Goal: Task Accomplishment & Management: Complete application form

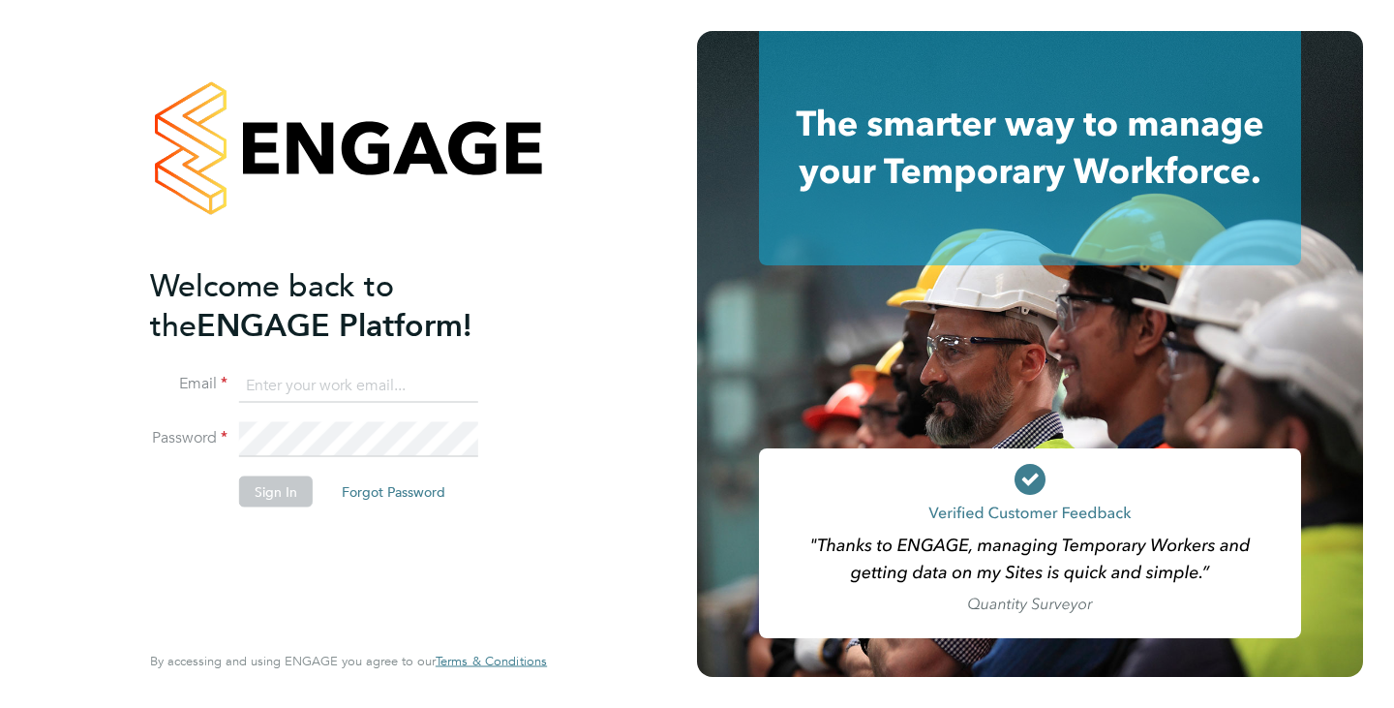
click at [354, 387] on input at bounding box center [358, 385] width 239 height 35
type input "ben.kershaw@vistry.co.uk"
click at [265, 500] on button "Sign In" at bounding box center [276, 491] width 74 height 31
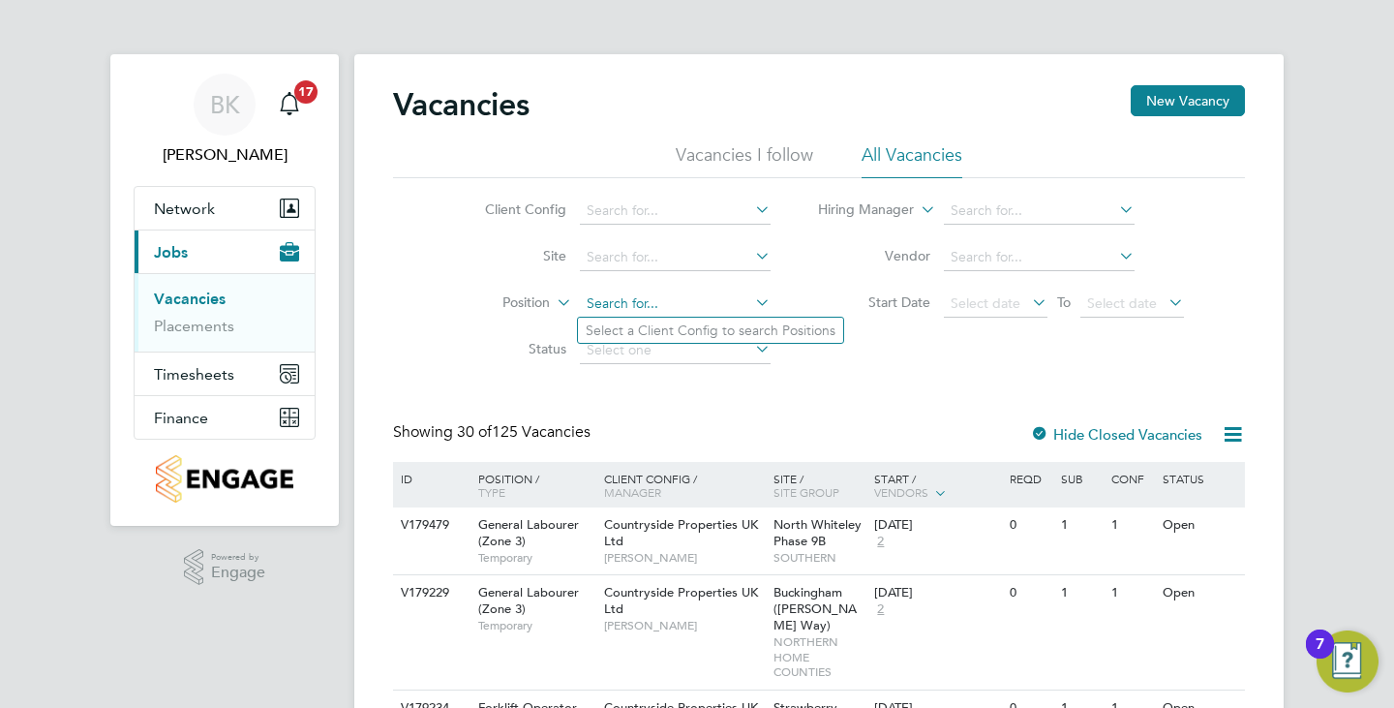
click at [645, 296] on input at bounding box center [675, 303] width 191 height 27
click at [632, 255] on input at bounding box center [675, 257] width 191 height 27
click at [641, 278] on li "King Edwards Park, St Geor ge 1B (Linden / Home Group)" at bounding box center [828, 284] width 501 height 26
type input "King Edwards Park, St George 1B (Linden / Home Group)"
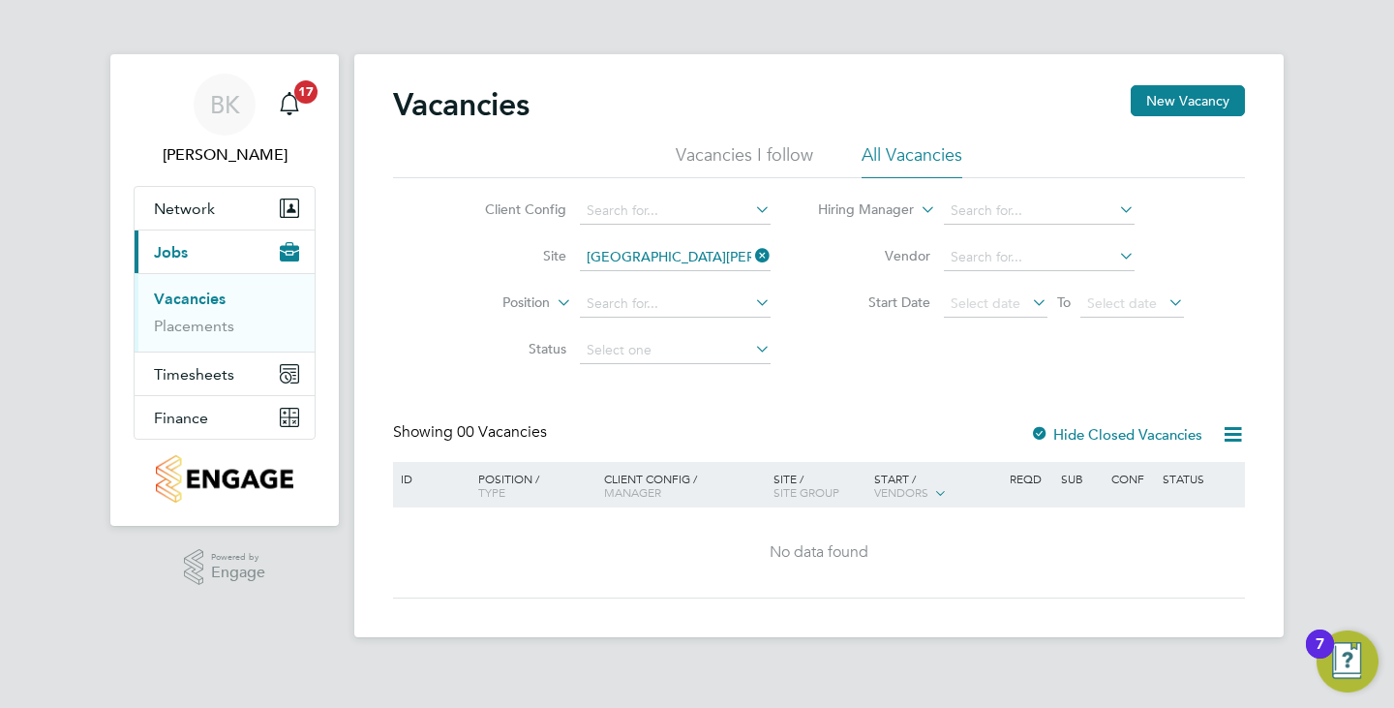
click at [1103, 423] on div "Hide Closed Vacancies" at bounding box center [1110, 434] width 191 height 24
click at [1101, 430] on label "Hide Closed Vacancies" at bounding box center [1116, 434] width 172 height 18
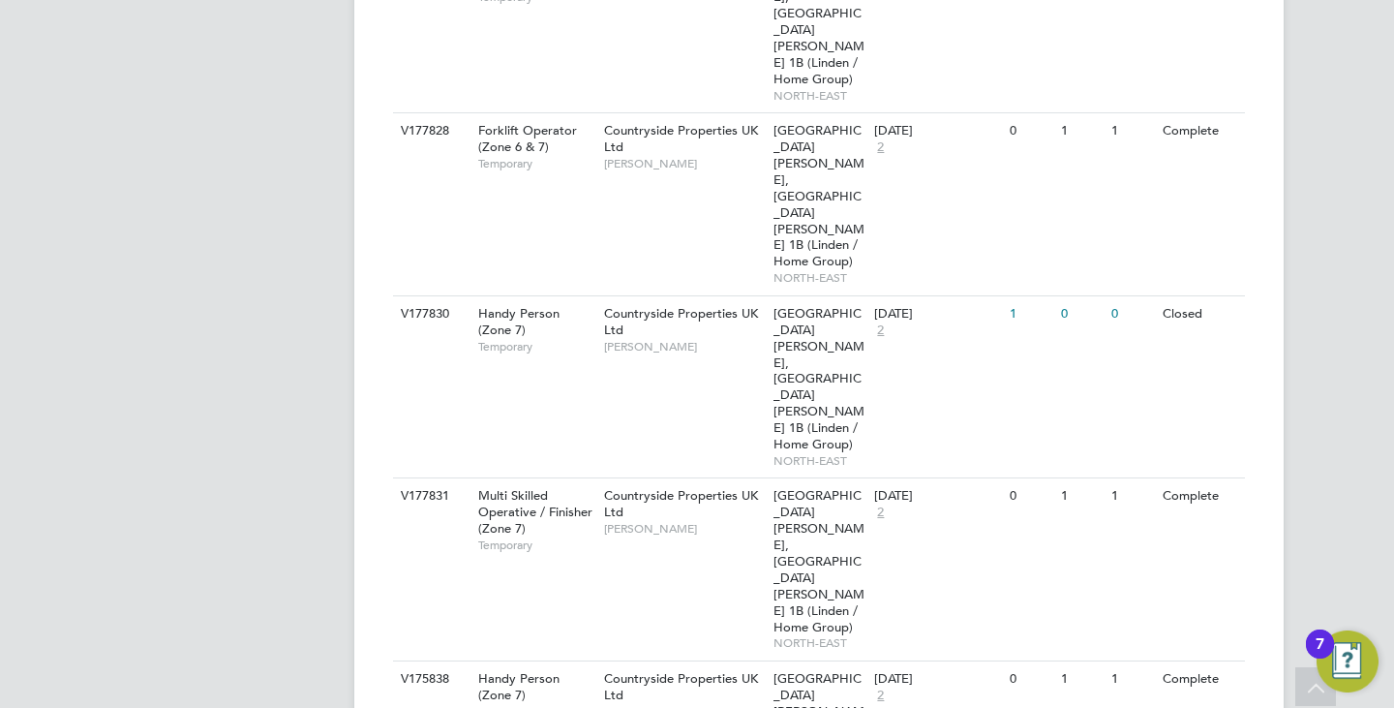
scroll to position [871, 0]
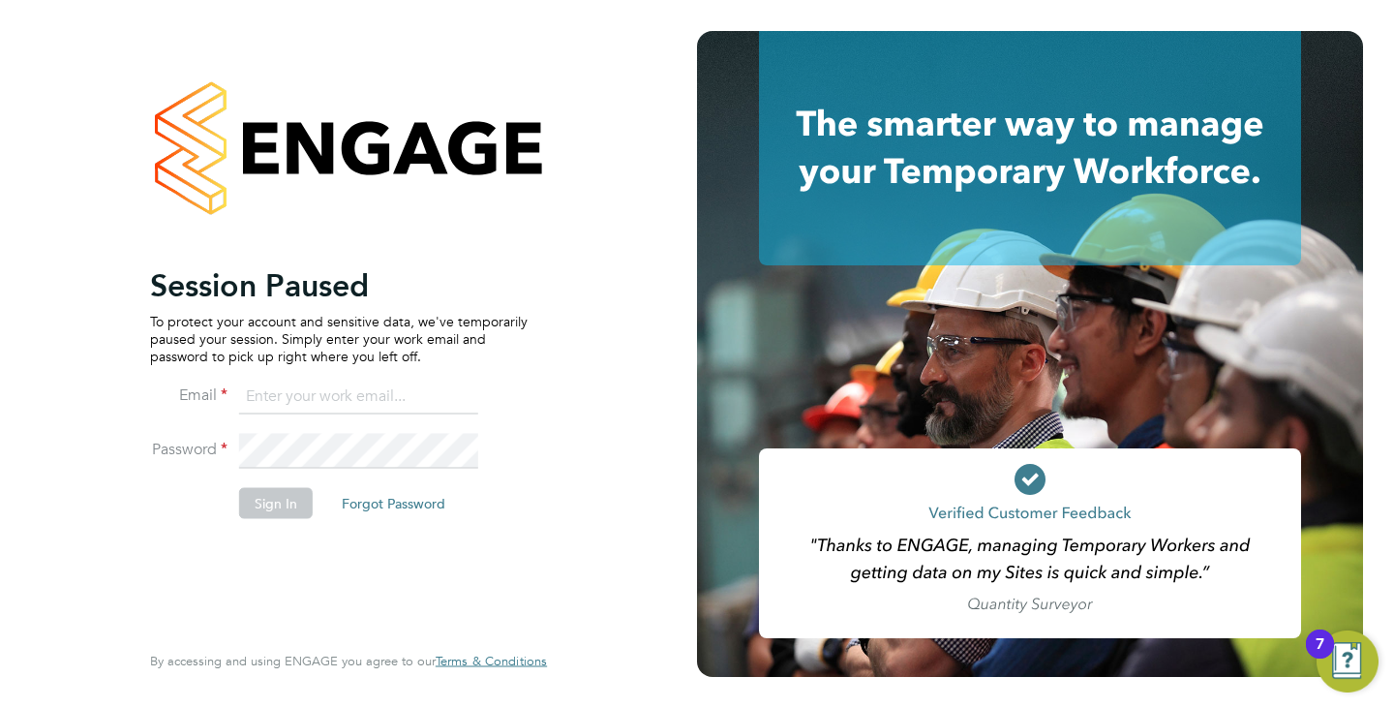
click at [353, 405] on input at bounding box center [358, 396] width 239 height 35
type input "ben.kershaw@vistry.co.uk"
click at [279, 518] on button "Sign In" at bounding box center [276, 502] width 74 height 31
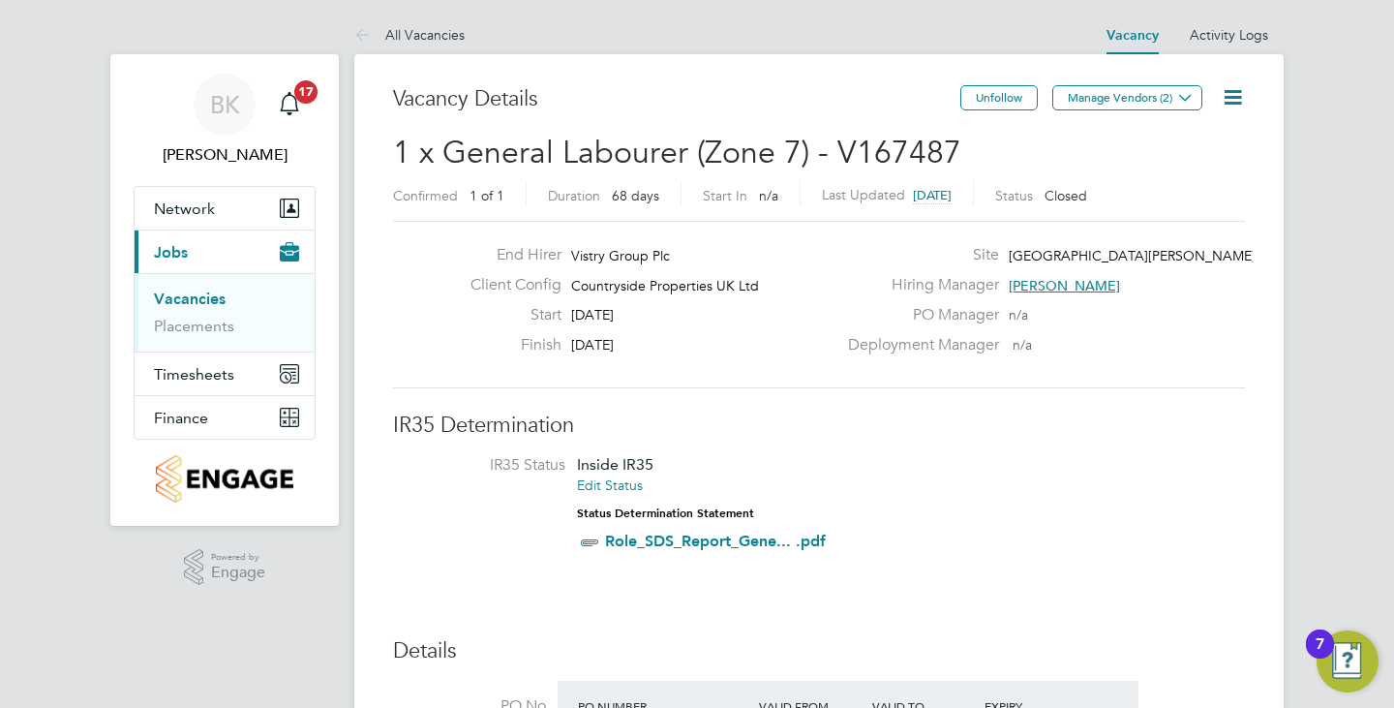
click at [1239, 102] on icon at bounding box center [1233, 97] width 24 height 24
click at [1206, 171] on li "Update Status" at bounding box center [1186, 170] width 112 height 27
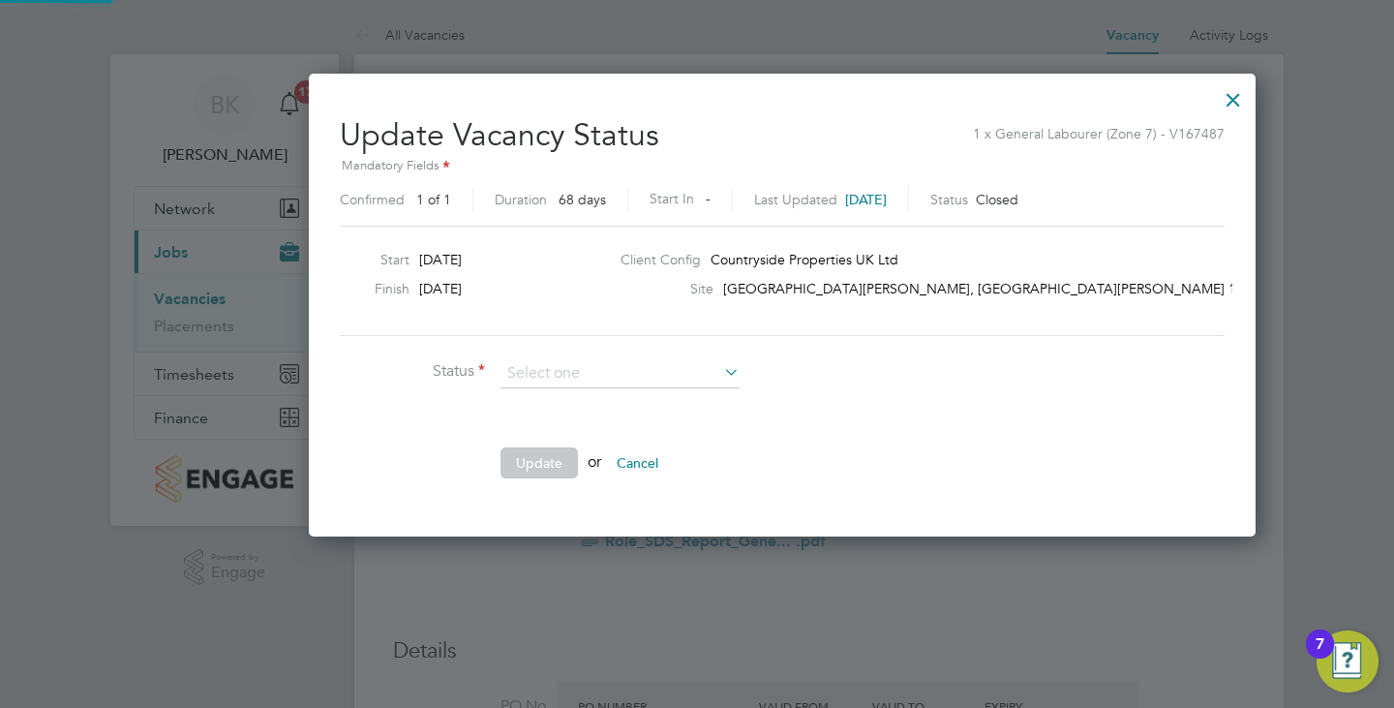
scroll to position [29, 497]
click at [1216, 109] on div at bounding box center [1233, 94] width 35 height 35
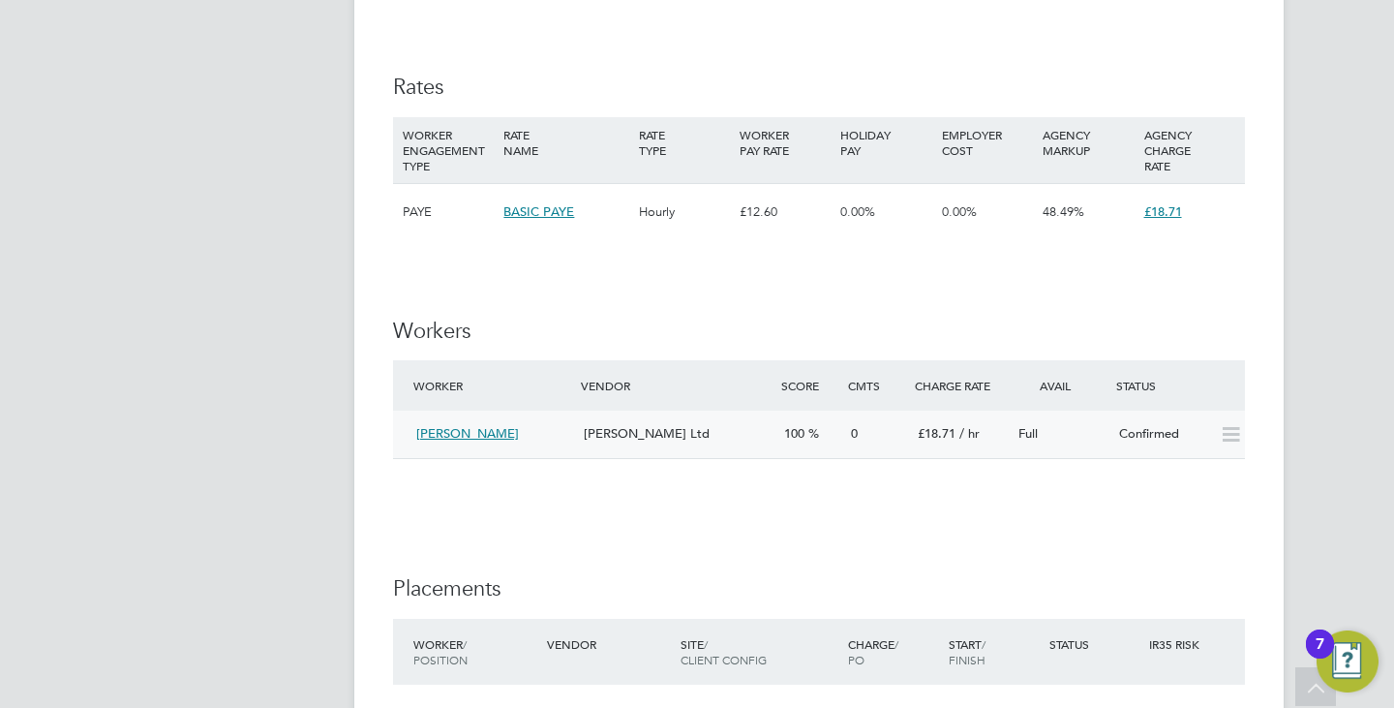
scroll to position [1256, 0]
click at [714, 440] on div "Daniel Owen Ltd" at bounding box center [676, 437] width 200 height 32
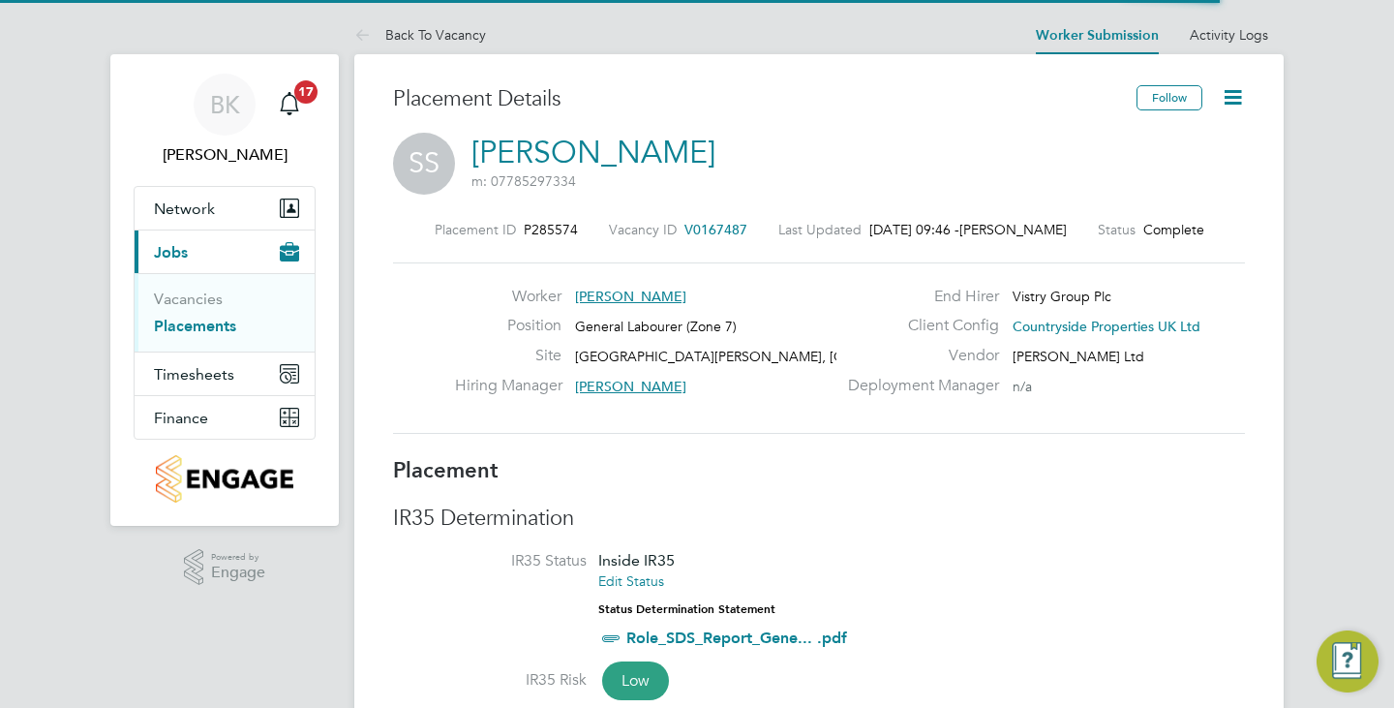
scroll to position [18, 106]
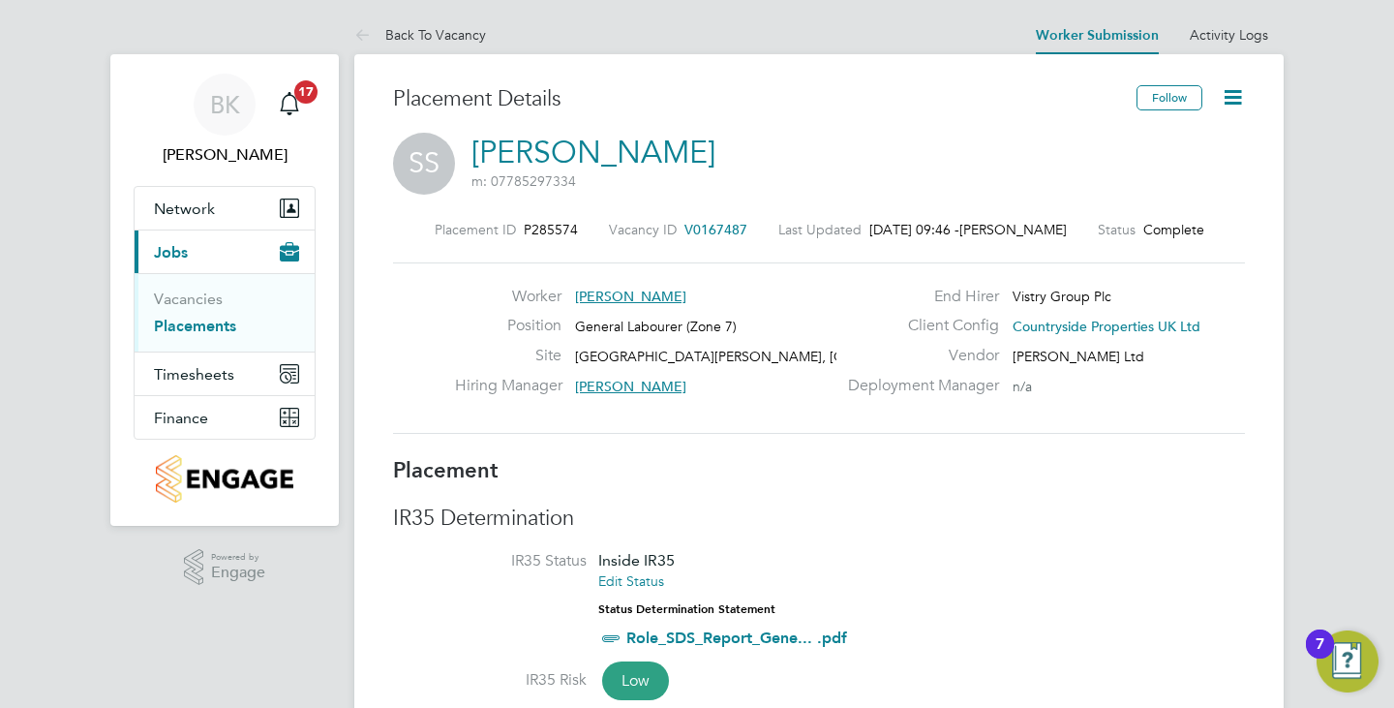
click at [1236, 98] on icon at bounding box center [1233, 97] width 24 height 24
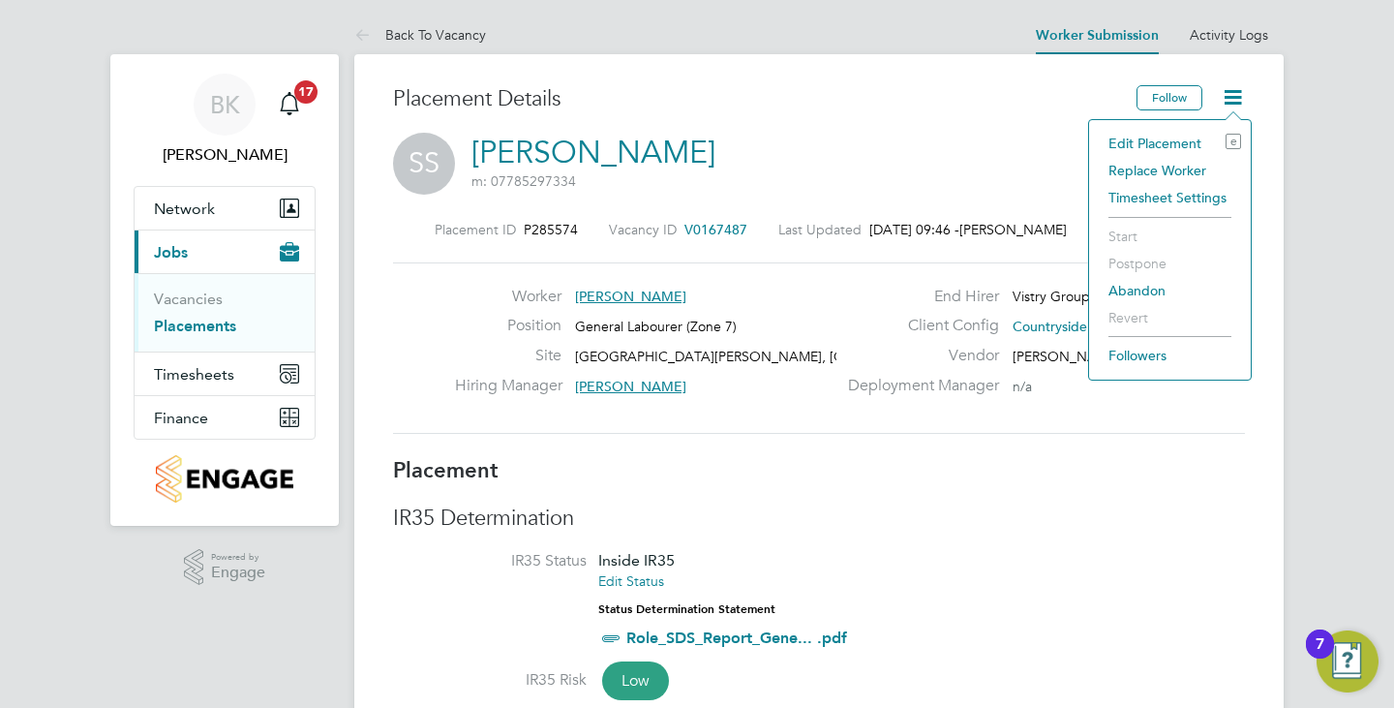
click at [1182, 142] on li "Edit Placement e" at bounding box center [1170, 143] width 142 height 27
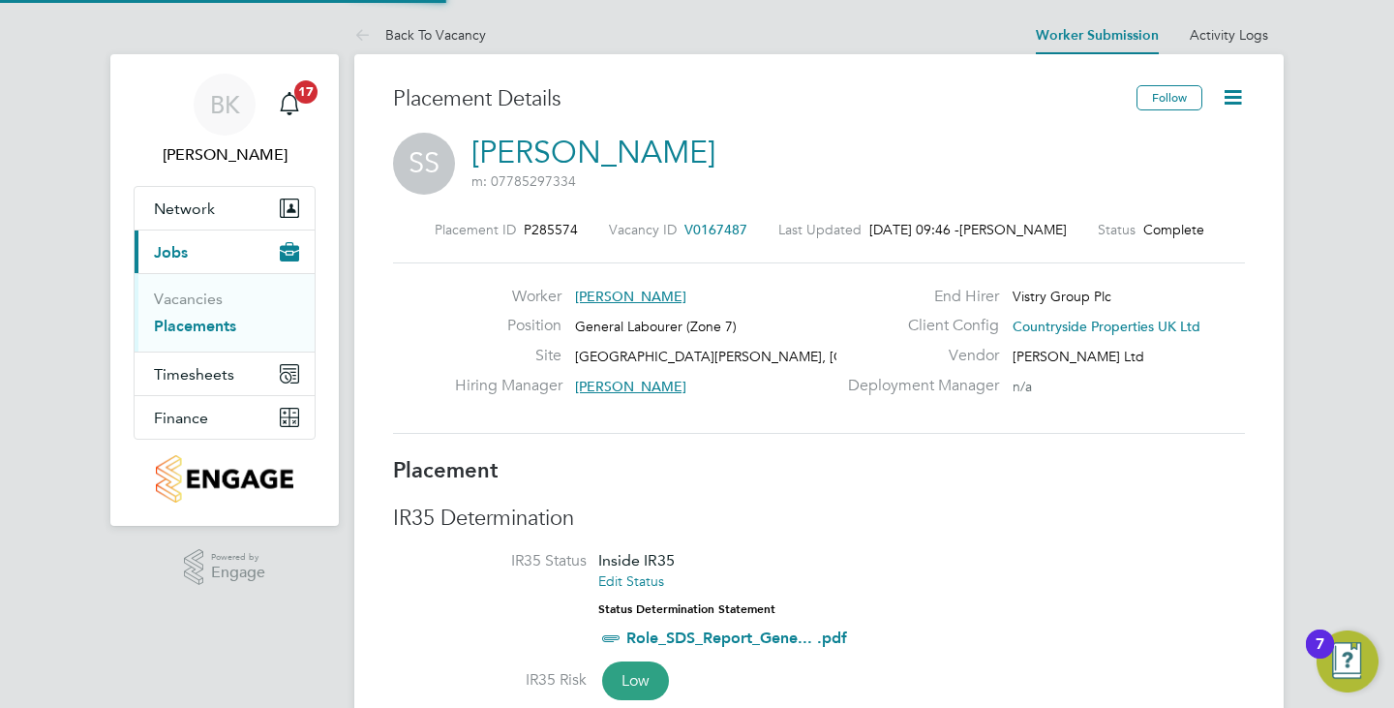
type input "Stephen Purdy"
type input "David Purvis"
type input "28 Apr 2025"
type input "[DATE]"
type input "07:30"
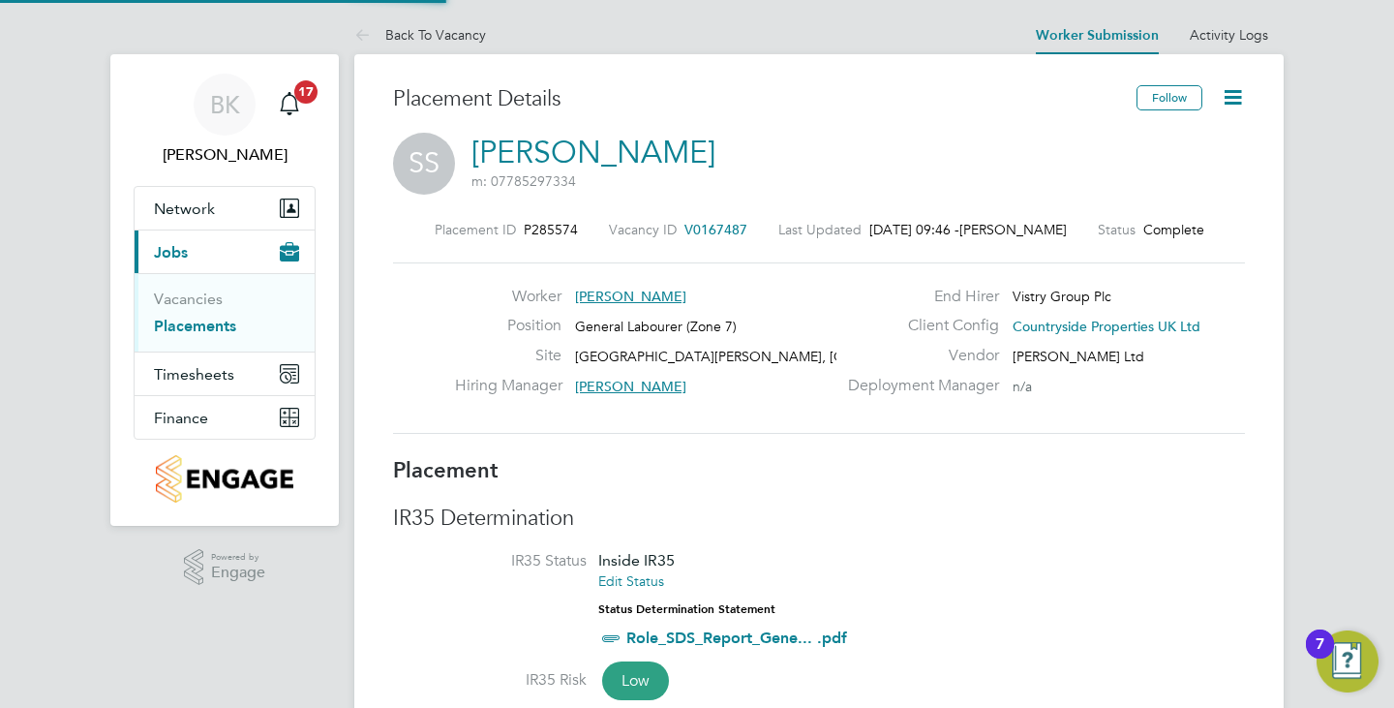
type input "16:30"
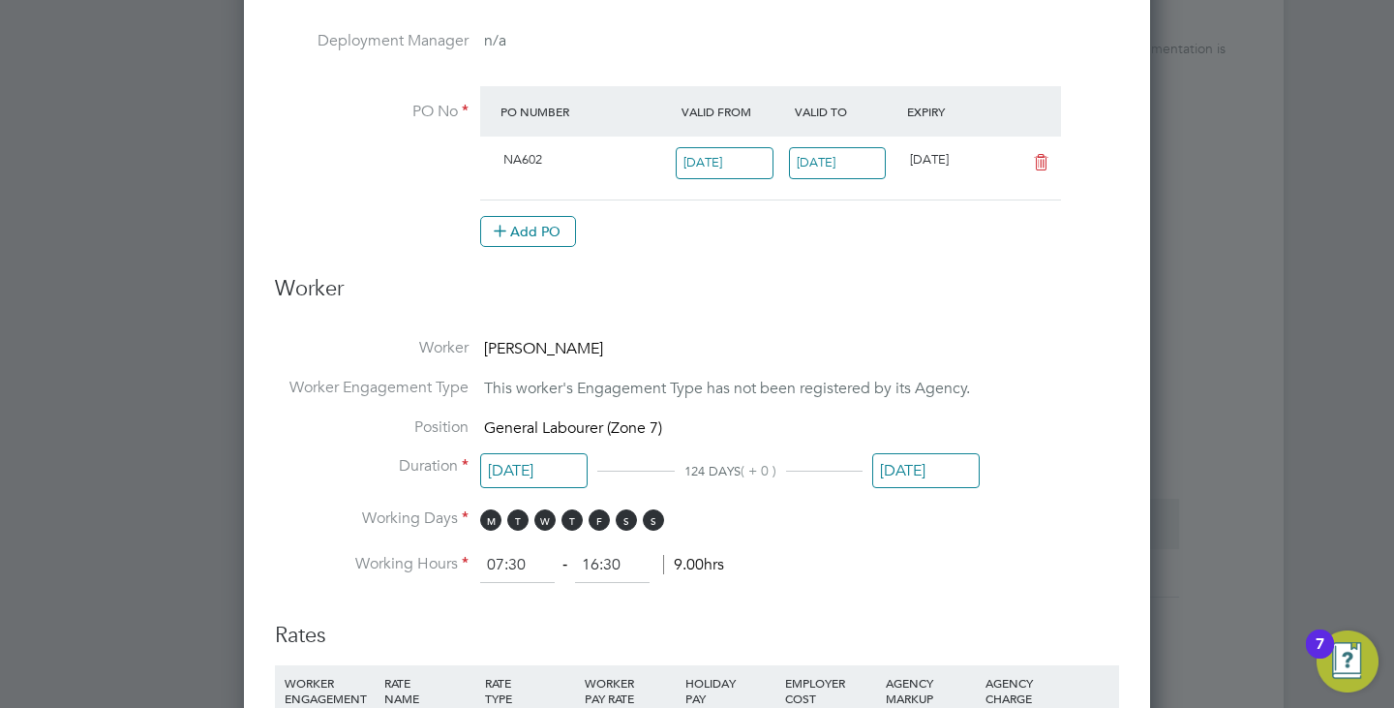
click at [918, 453] on input "[DATE]" at bounding box center [925, 471] width 107 height 36
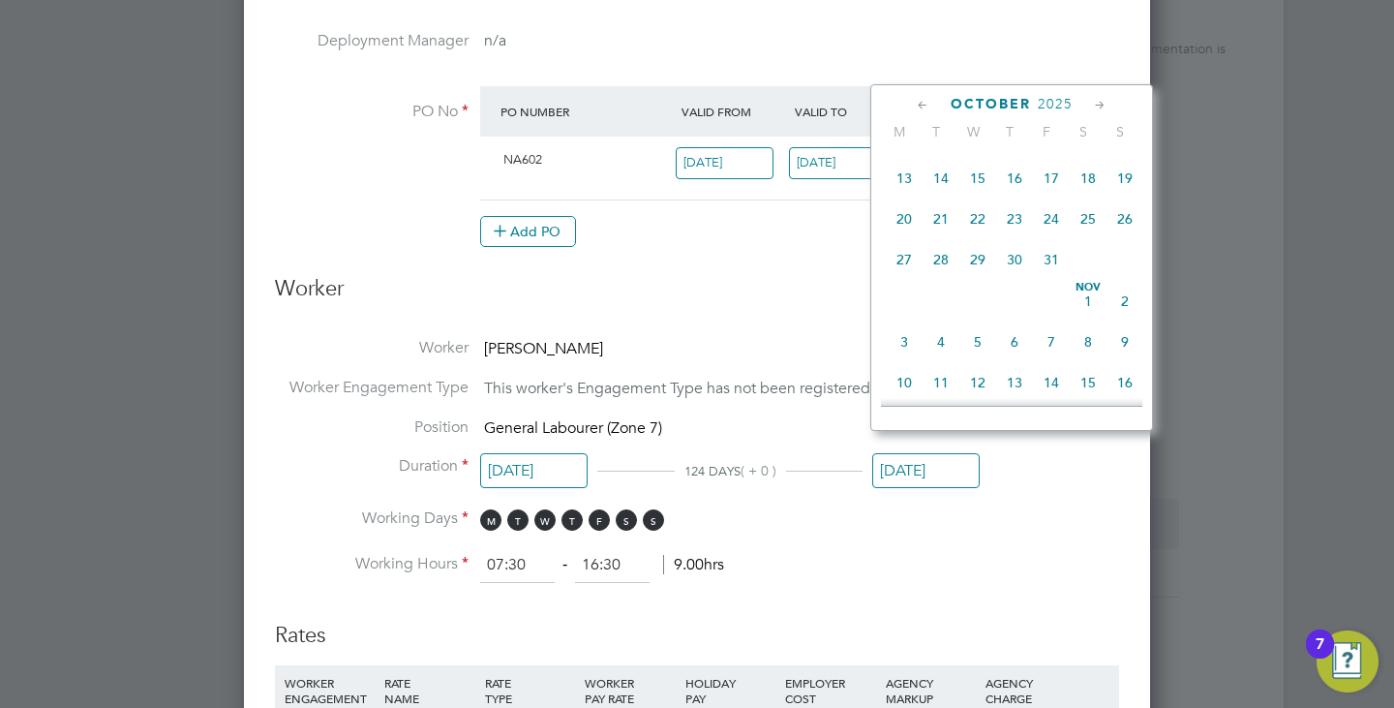
click at [1052, 278] on span "31" at bounding box center [1051, 259] width 37 height 37
type input "[DATE]"
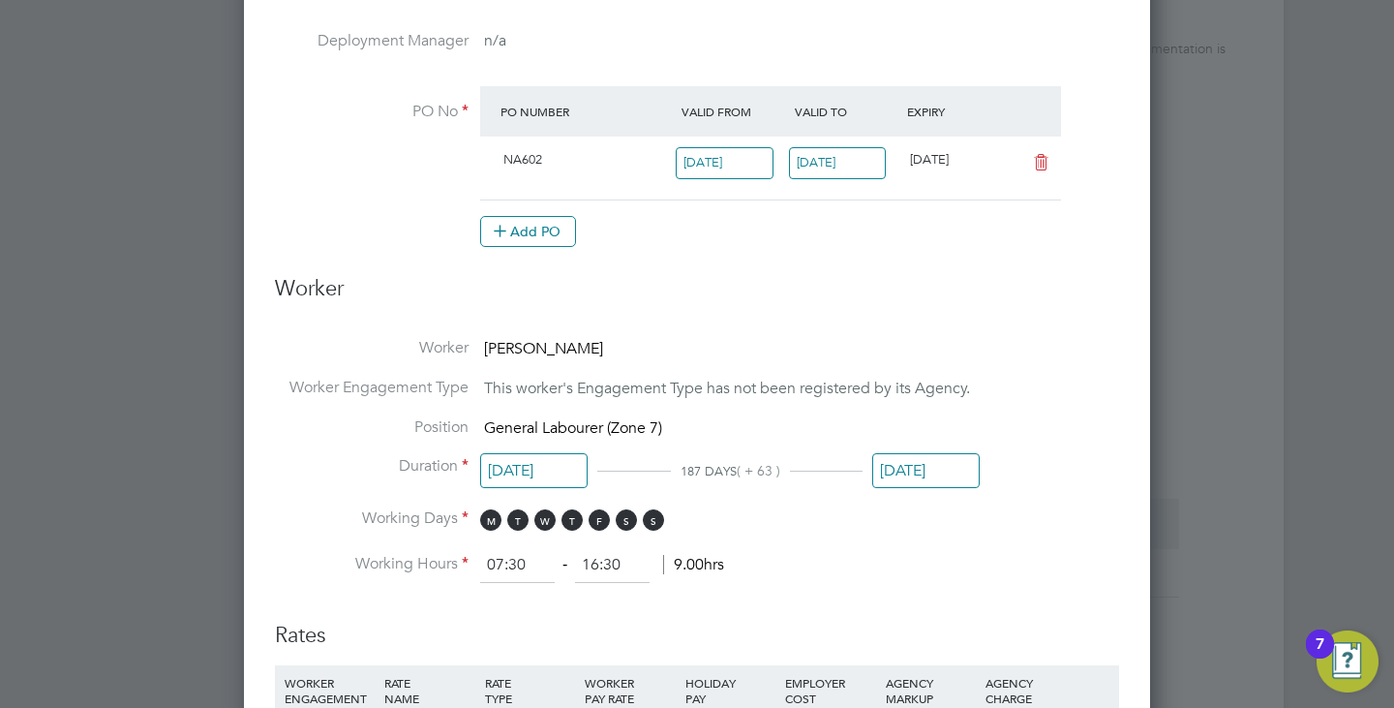
click at [853, 155] on input "02 Sep 2025" at bounding box center [838, 163] width 98 height 32
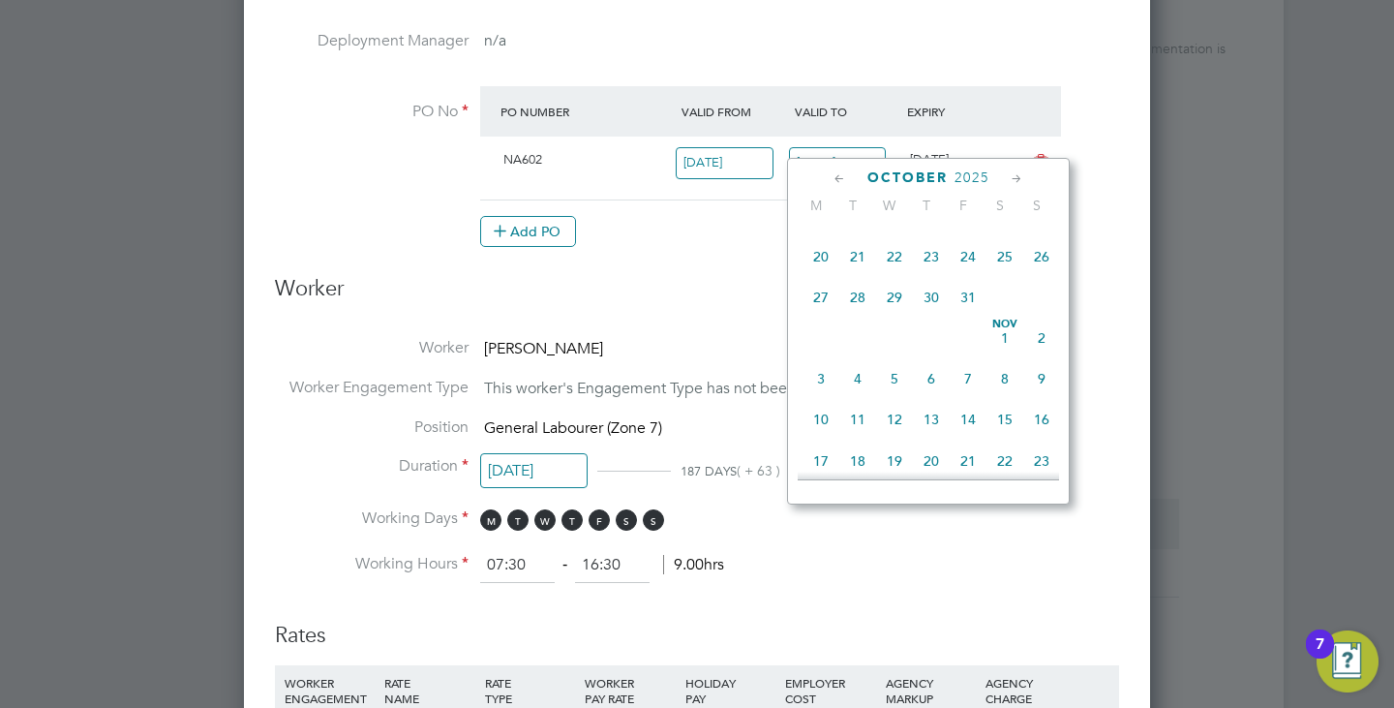
click at [962, 316] on span "31" at bounding box center [968, 297] width 37 height 37
type input "[DATE]"
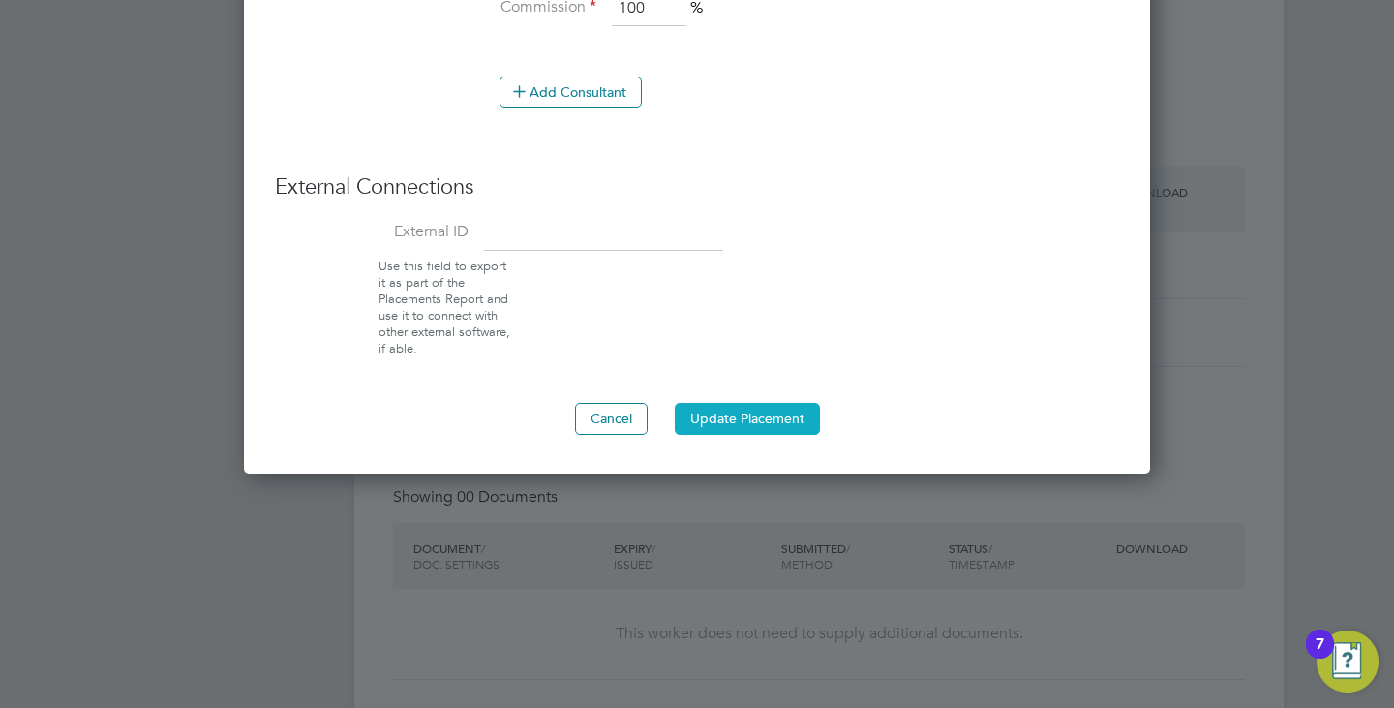
click at [779, 403] on button "Update Placement" at bounding box center [747, 418] width 145 height 31
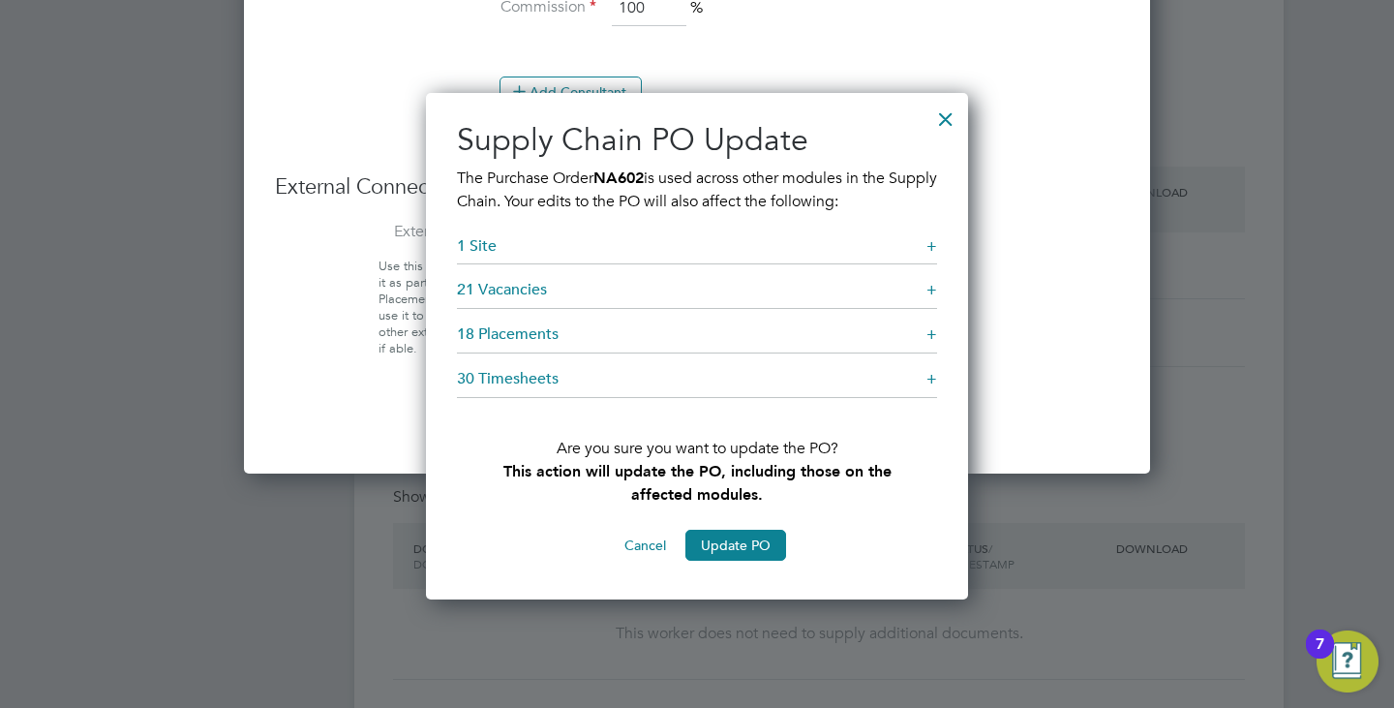
click at [752, 545] on button "Update PO" at bounding box center [735, 544] width 101 height 31
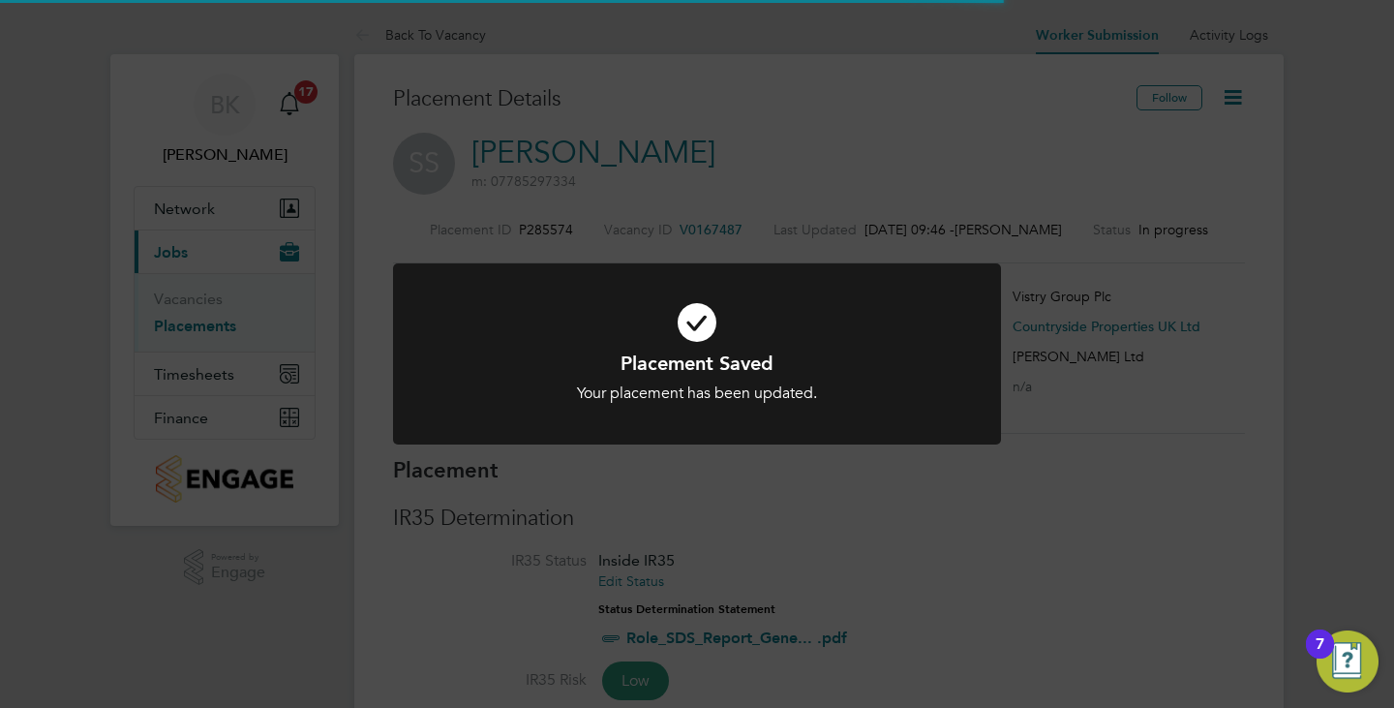
click at [1028, 316] on div "Placement Saved Your placement has been updated. Cancel Okay" at bounding box center [697, 354] width 1394 height 708
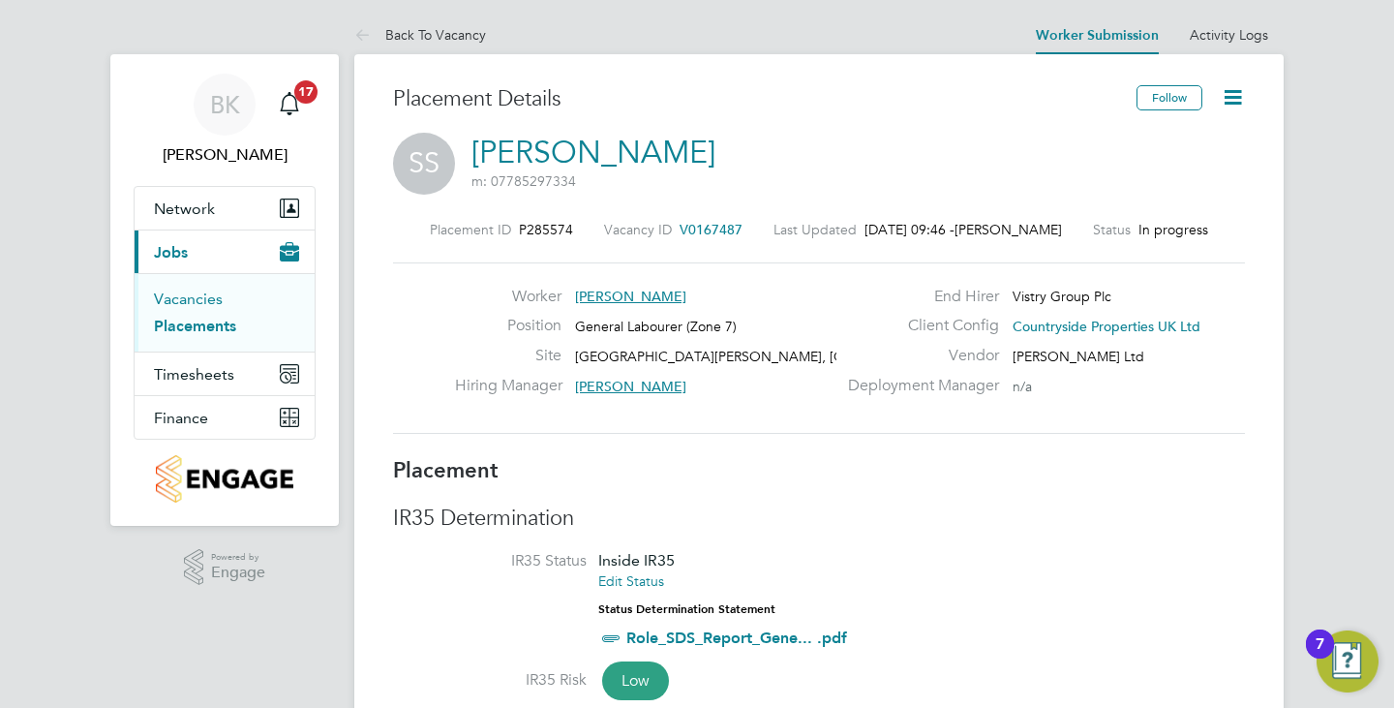
click at [200, 294] on link "Vacancies" at bounding box center [188, 298] width 69 height 18
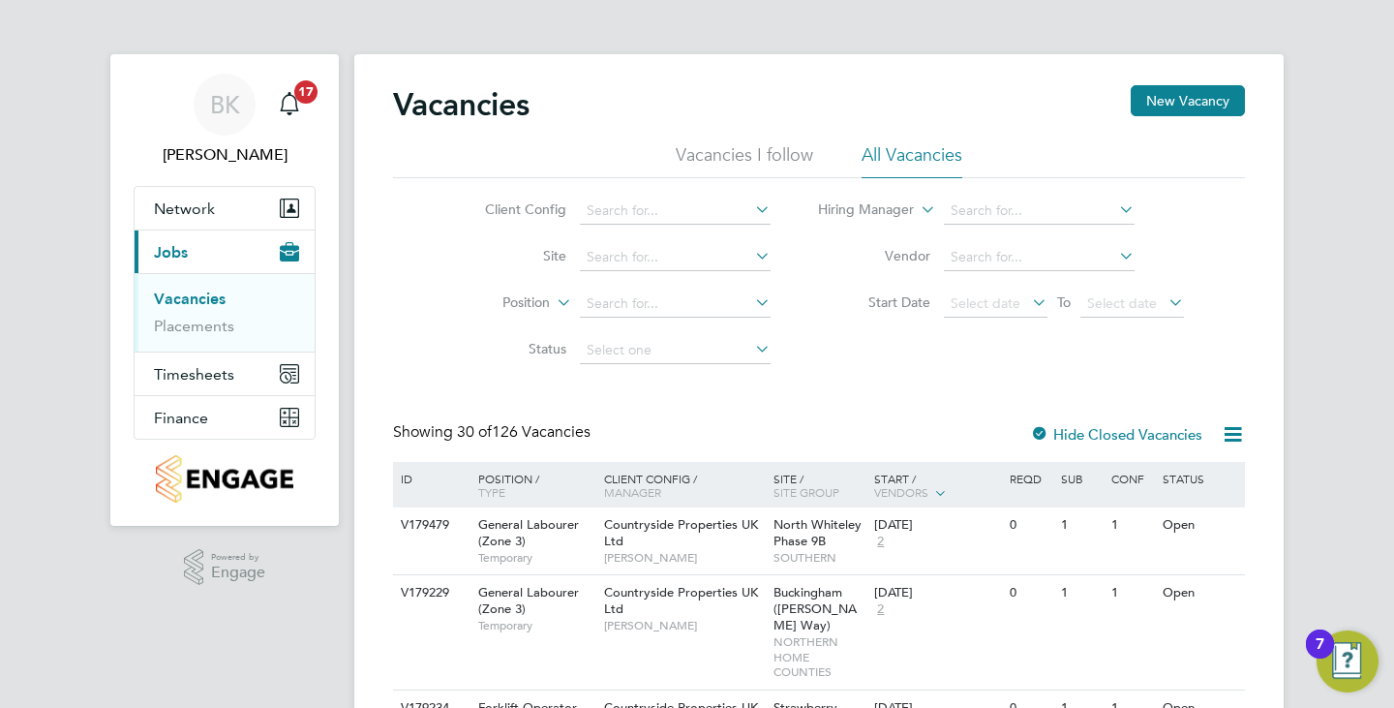
click at [664, 255] on input at bounding box center [675, 257] width 191 height 27
click at [820, 274] on li "Vendor" at bounding box center [1001, 257] width 413 height 46
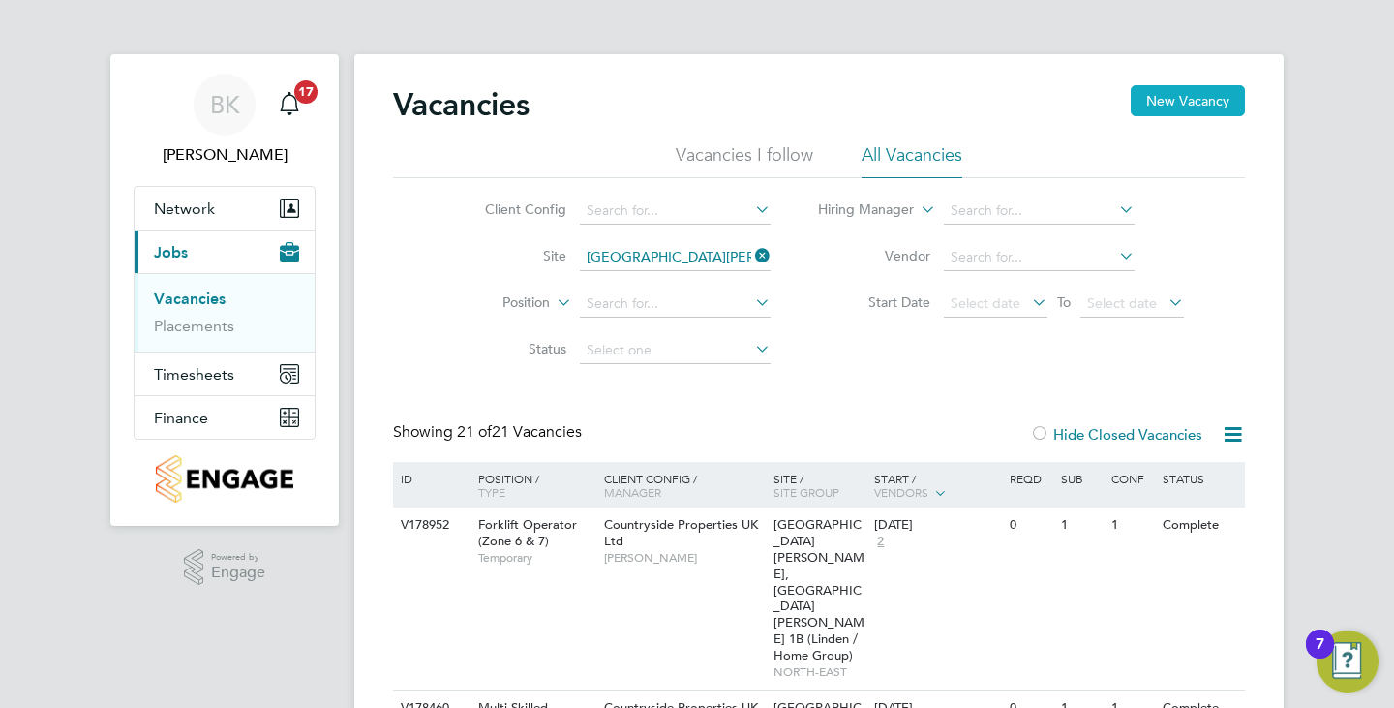
click at [1169, 102] on button "New Vacancy" at bounding box center [1188, 100] width 114 height 31
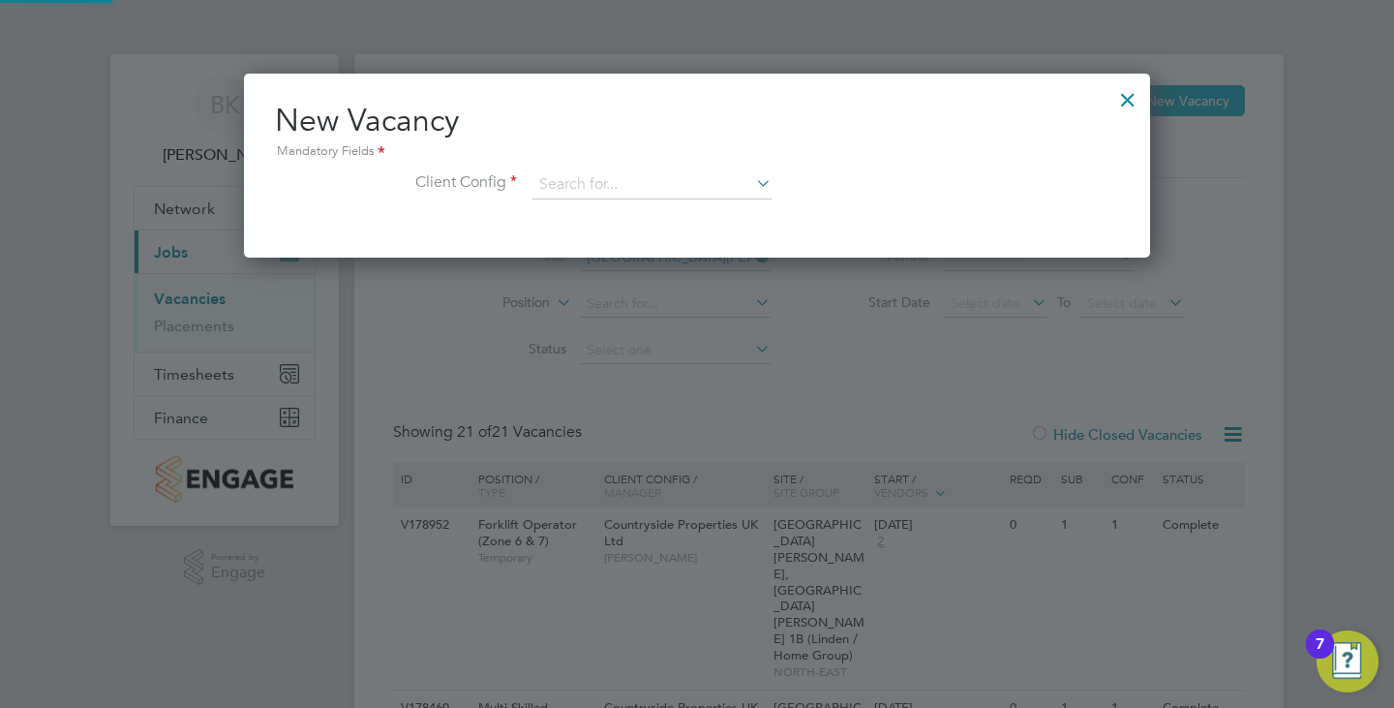
scroll to position [184, 907]
click at [635, 171] on input at bounding box center [651, 184] width 239 height 29
click at [685, 409] on li "Countryside Properties UK Ltd" at bounding box center [779, 422] width 496 height 26
type input "Countryside Properties UK Ltd"
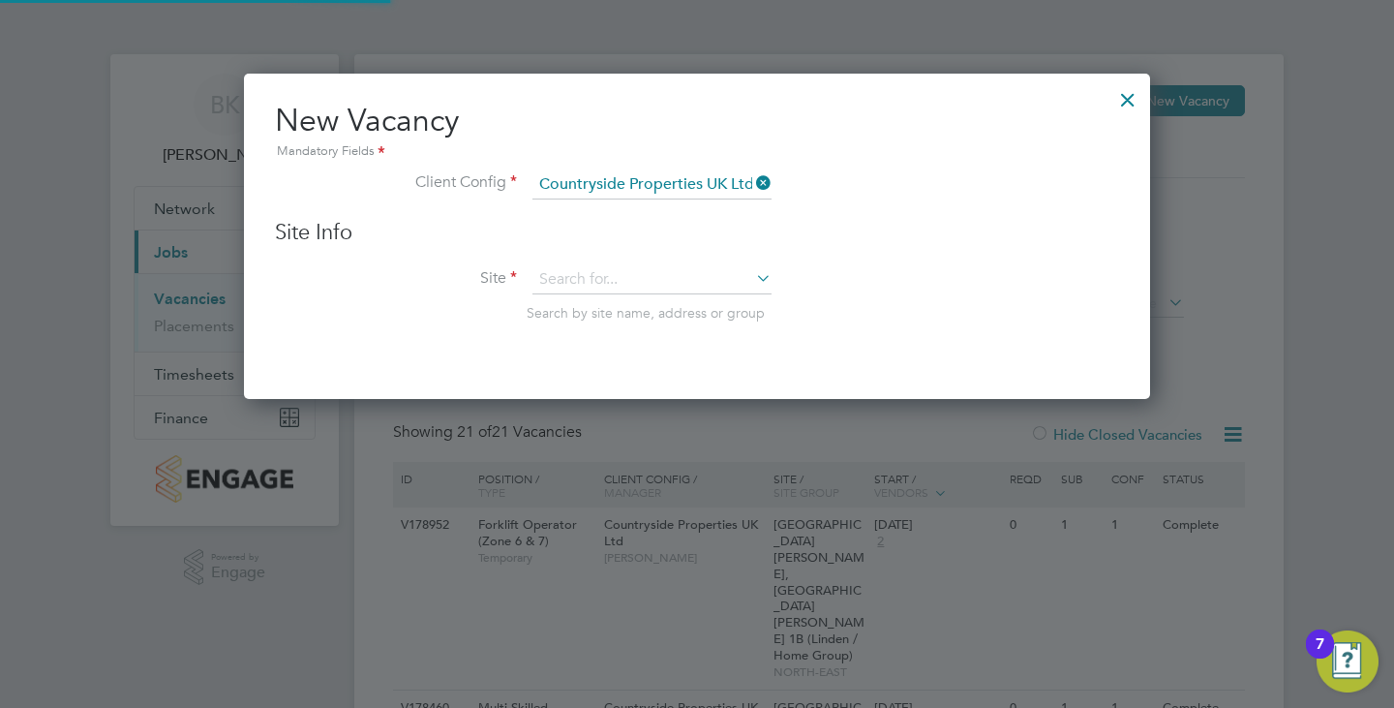
scroll to position [327, 907]
click at [604, 281] on input at bounding box center [651, 279] width 239 height 29
click at [761, 313] on li "Freig ht Village, St. James Road (Sigma / Linden / Home Group)" at bounding box center [779, 307] width 496 height 26
type input "Freight Village, St. James Road (Sigma / Linden / Home Group)"
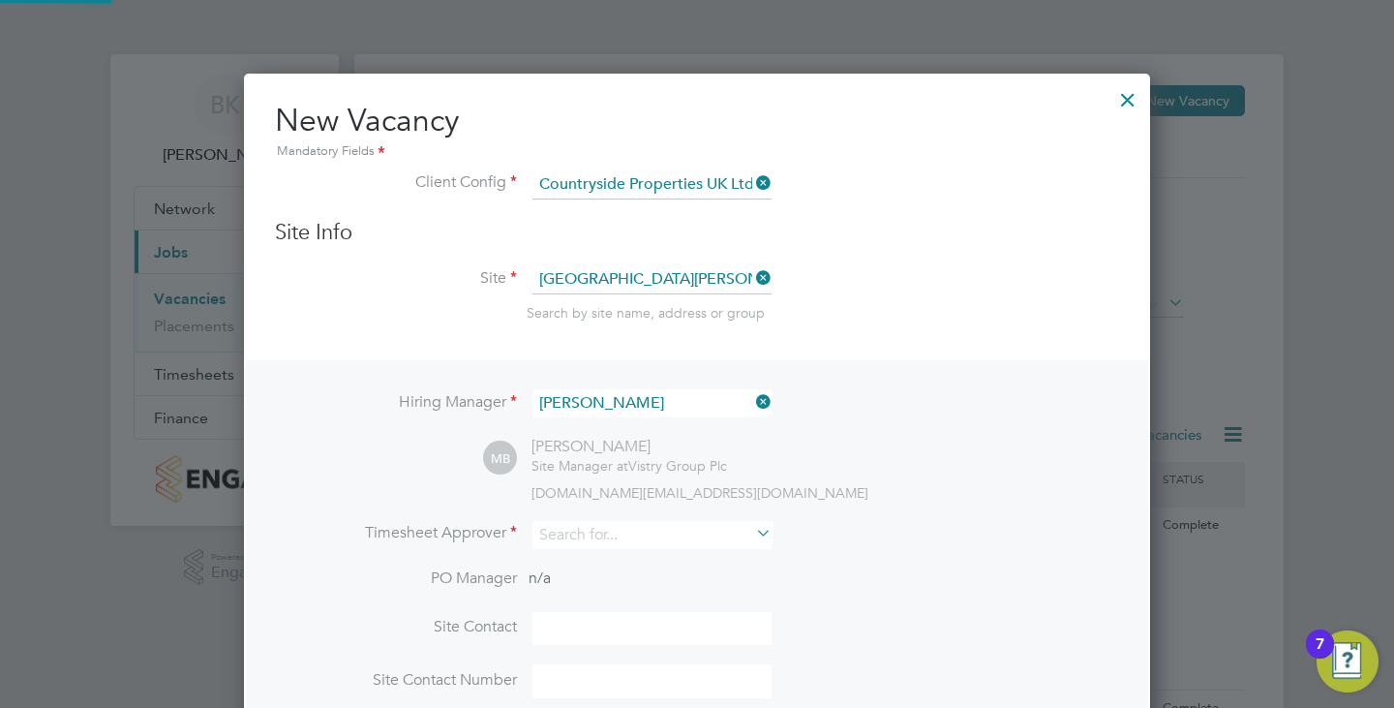
scroll to position [809, 907]
click at [752, 405] on icon at bounding box center [752, 401] width 0 height 27
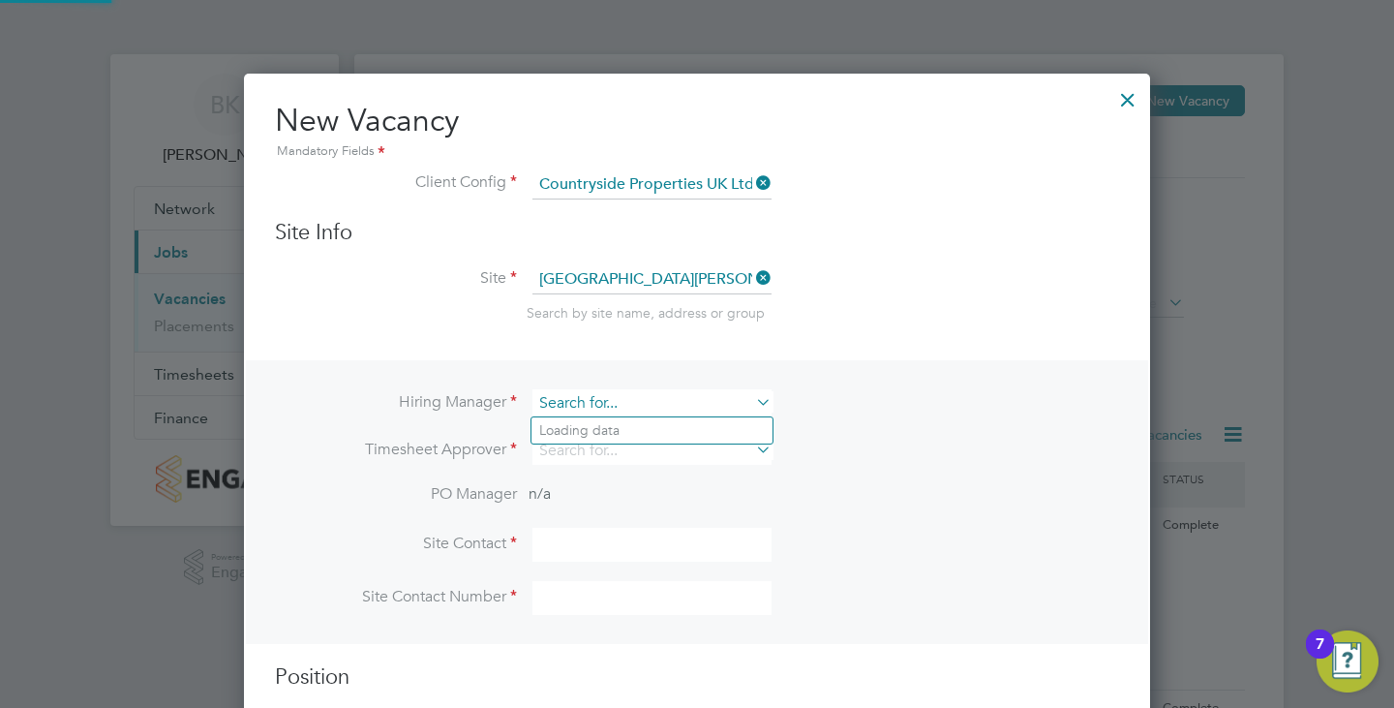
click at [743, 405] on input at bounding box center [651, 403] width 239 height 28
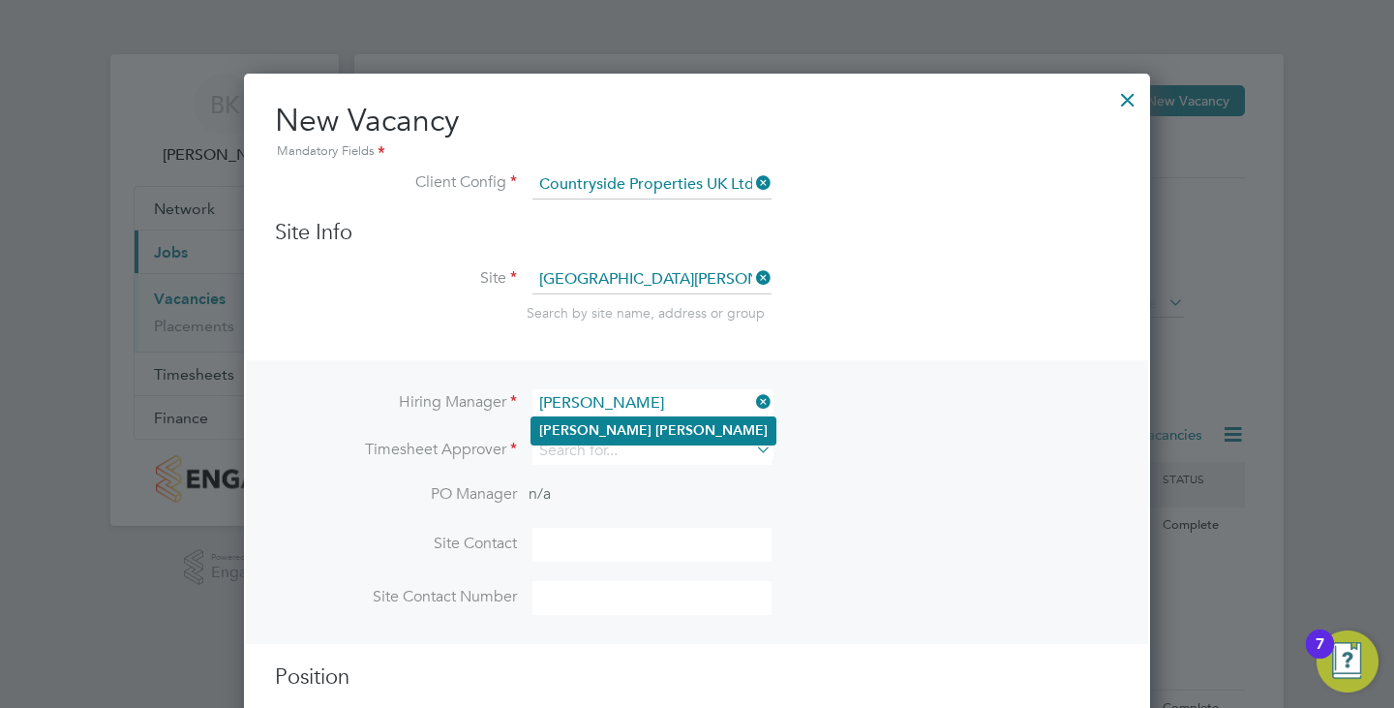
click at [606, 431] on li "Lee Cole" at bounding box center [653, 430] width 244 height 26
type input "Lee Cole"
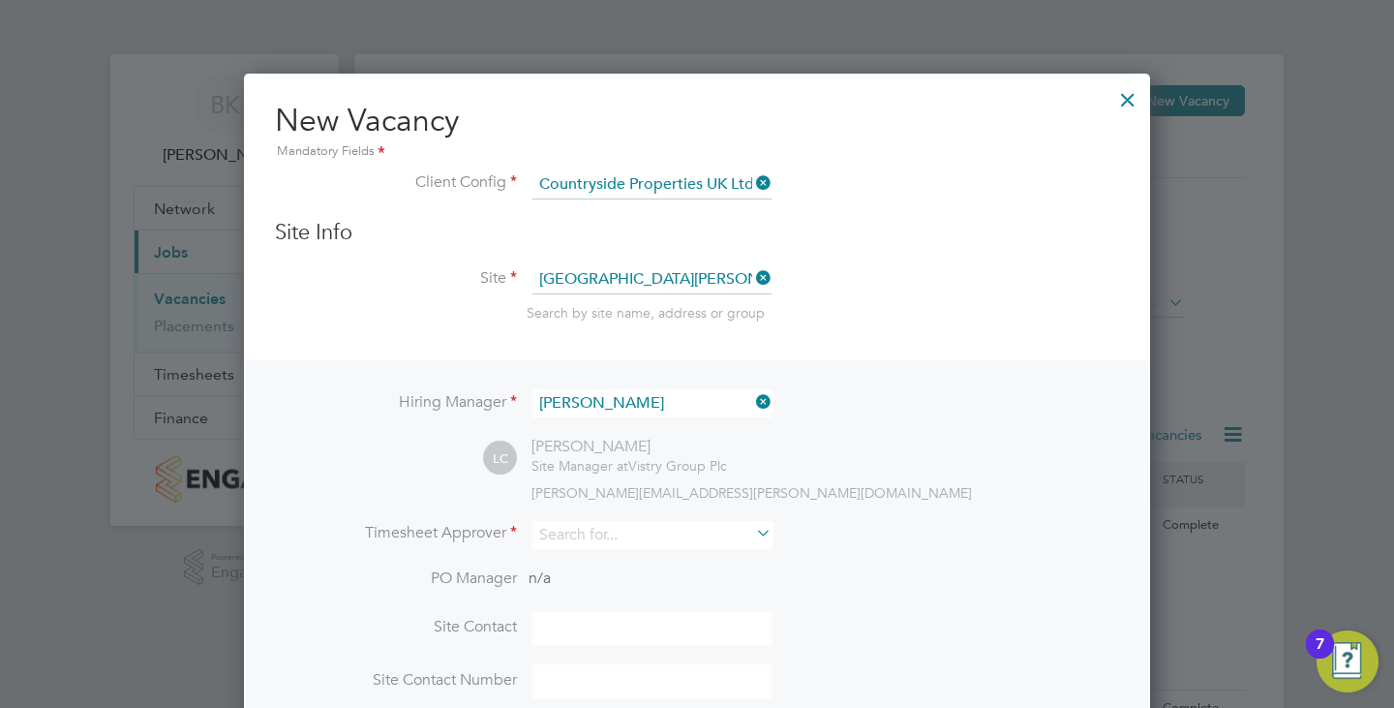
scroll to position [809, 907]
drag, startPoint x: 627, startPoint y: 531, endPoint x: 632, endPoint y: 509, distance: 22.8
click at [629, 531] on input at bounding box center [651, 535] width 239 height 28
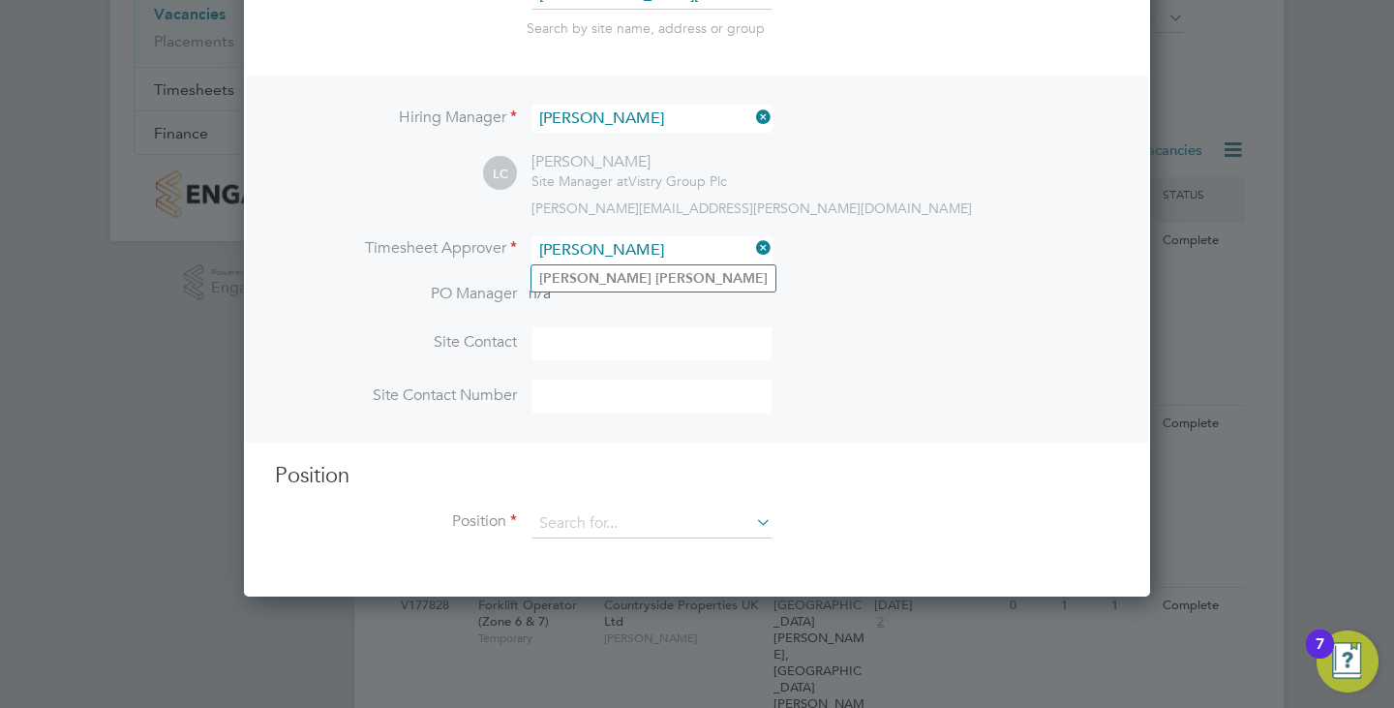
scroll to position [387, 0]
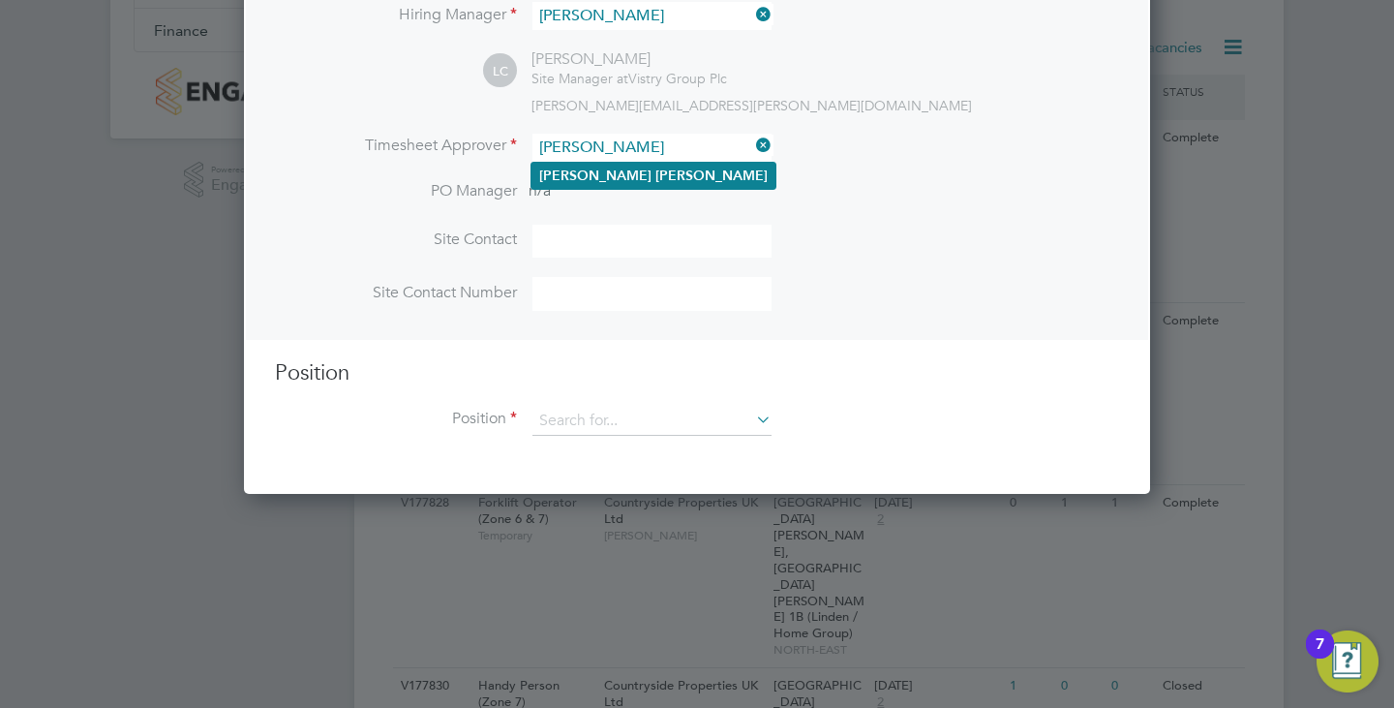
click at [600, 179] on li "Lee Cole" at bounding box center [653, 176] width 244 height 26
type input "Lee Cole"
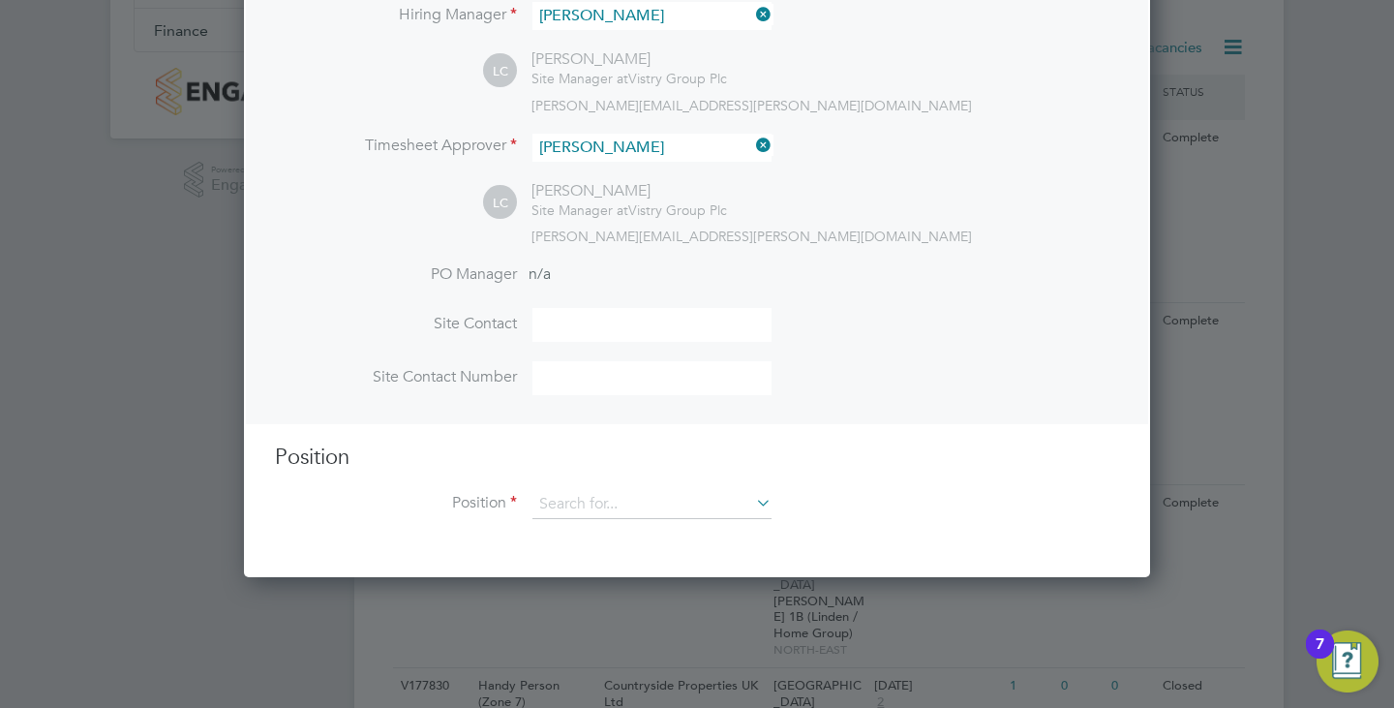
scroll to position [893, 907]
click at [609, 503] on input at bounding box center [651, 504] width 239 height 29
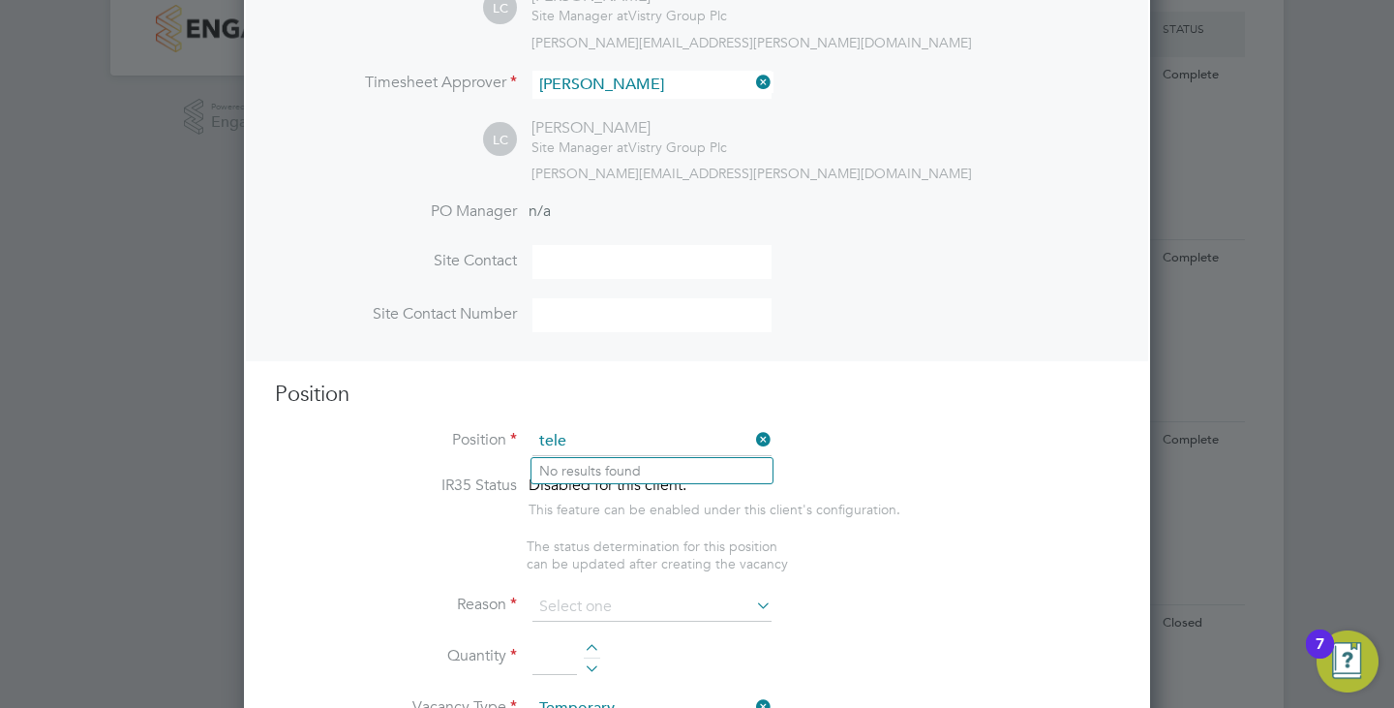
scroll to position [484, 0]
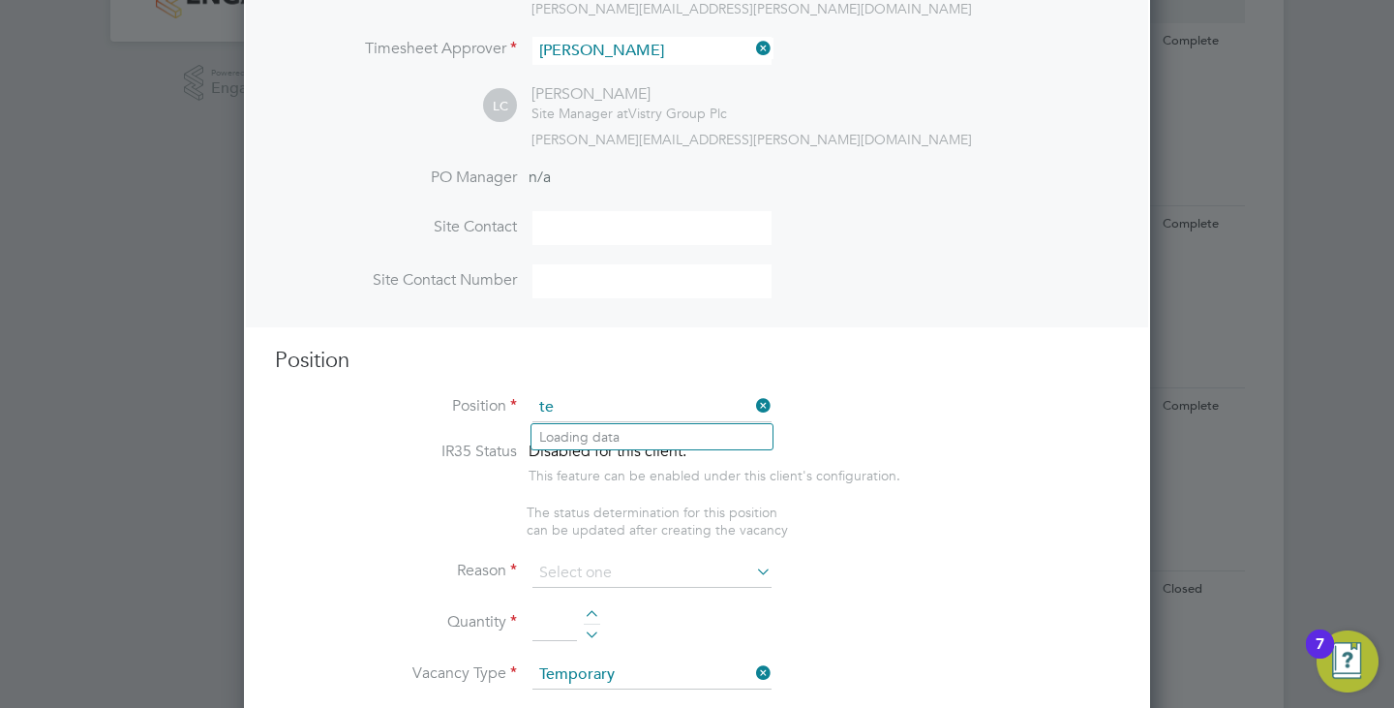
type input "t"
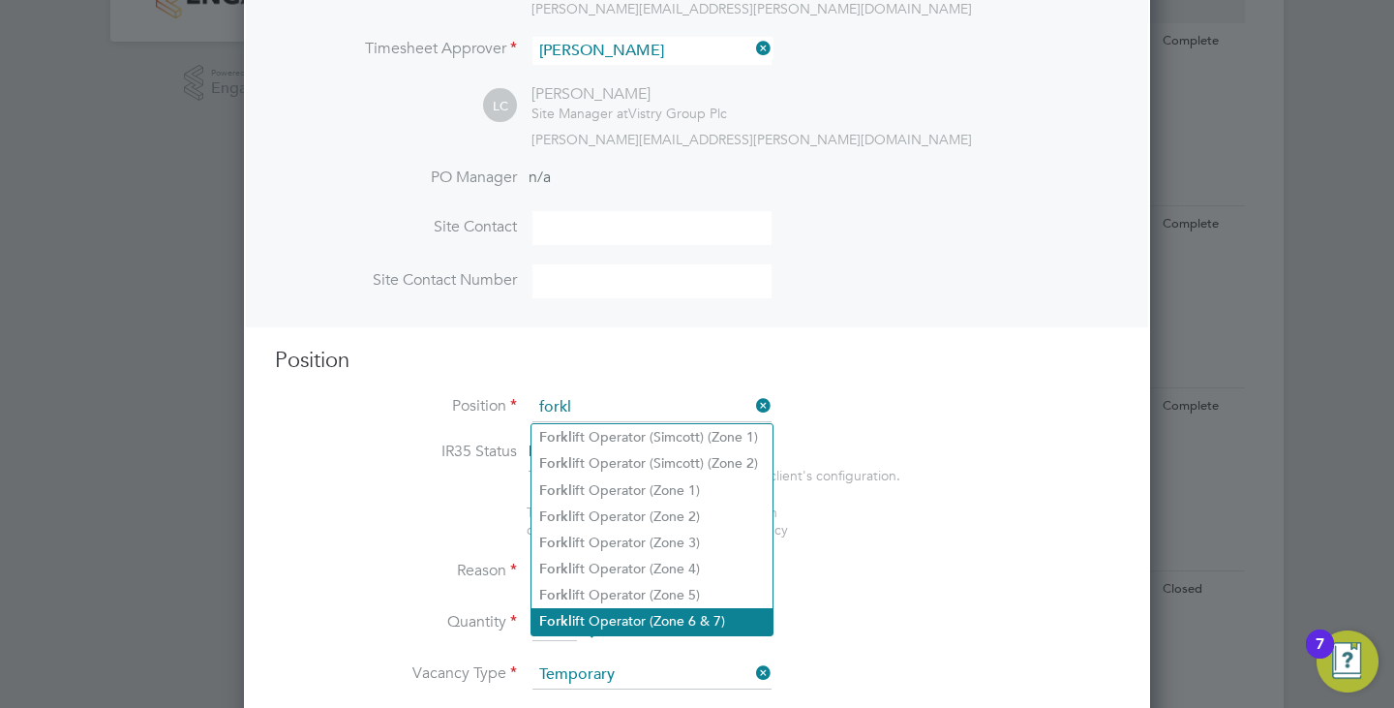
click at [701, 608] on li "Forkl ift Operator (Zone 6 & 7)" at bounding box center [651, 621] width 241 height 26
type input "Forklift Operator (Zone 6 & 7)"
type textarea "- Operate construction machinery - Delivering large quantities of materials to …"
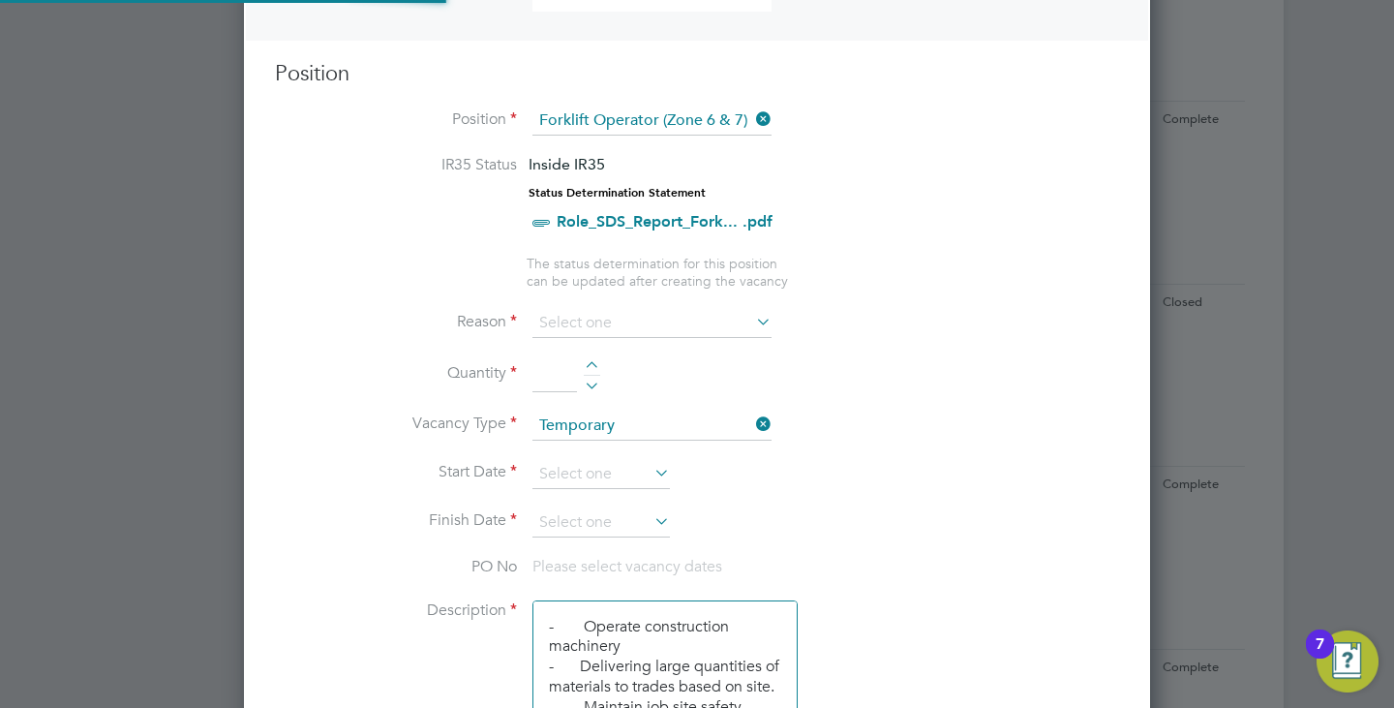
scroll to position [774, 0]
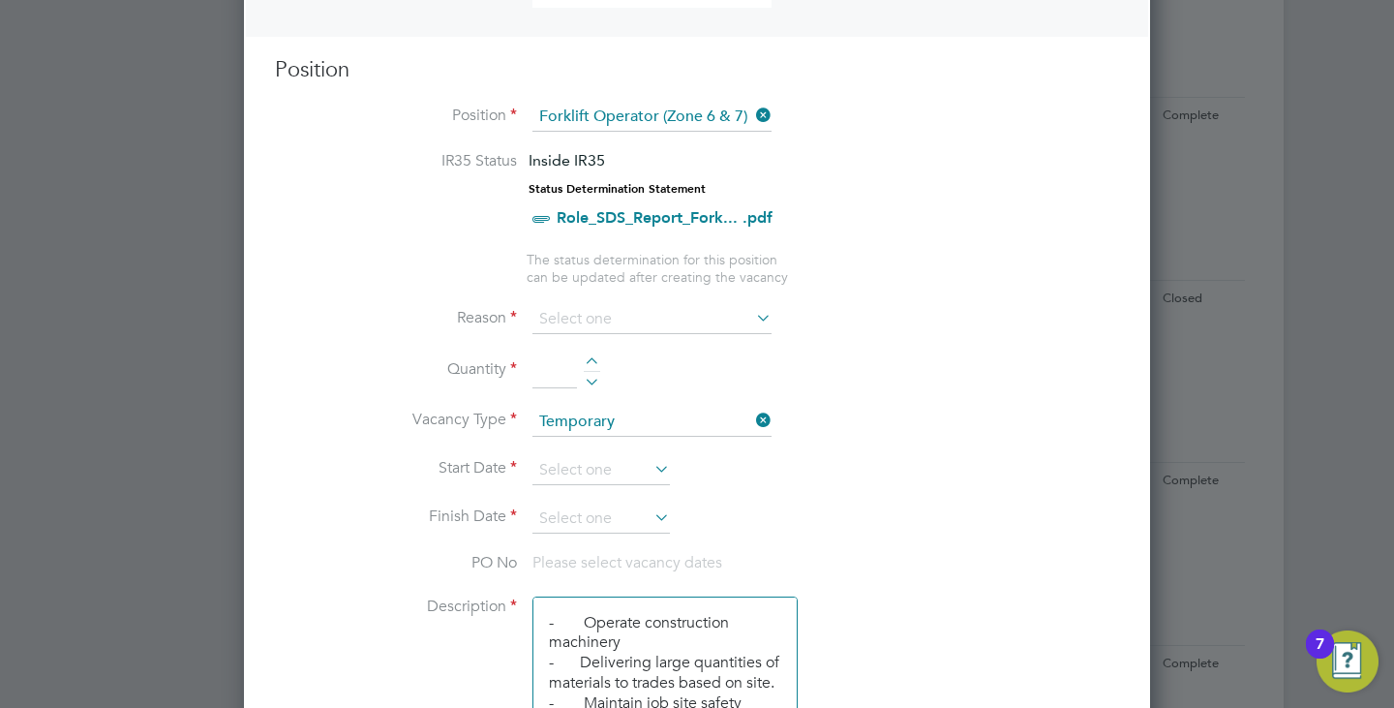
click at [583, 311] on input at bounding box center [651, 319] width 239 height 29
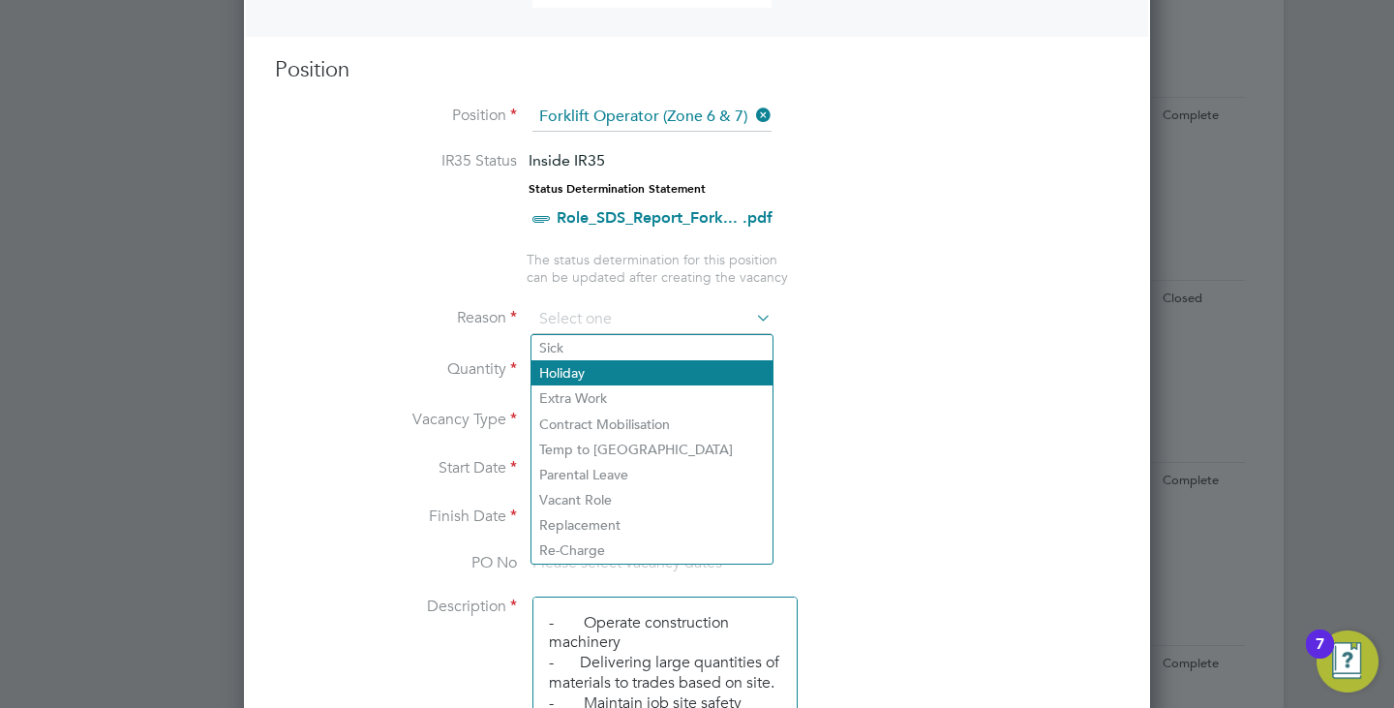
click at [576, 380] on li "Holiday" at bounding box center [651, 372] width 241 height 25
type input "Holiday"
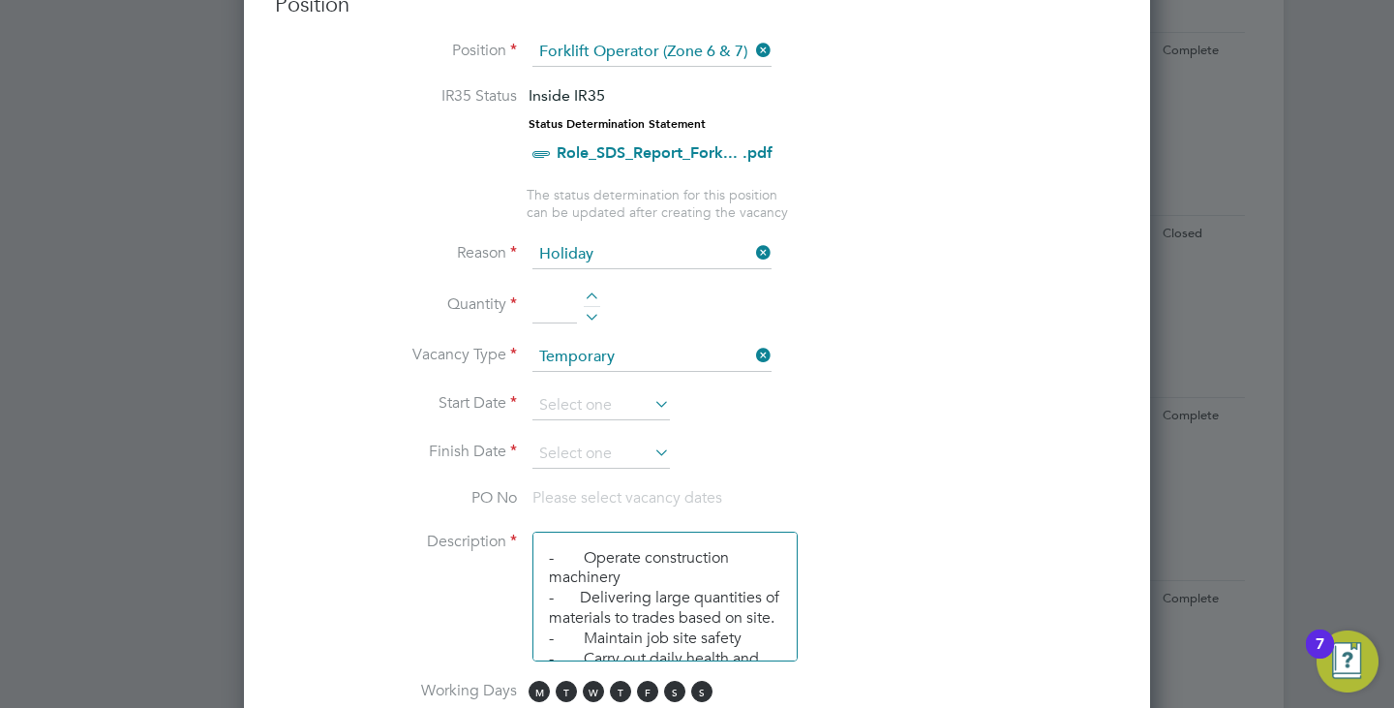
scroll to position [871, 0]
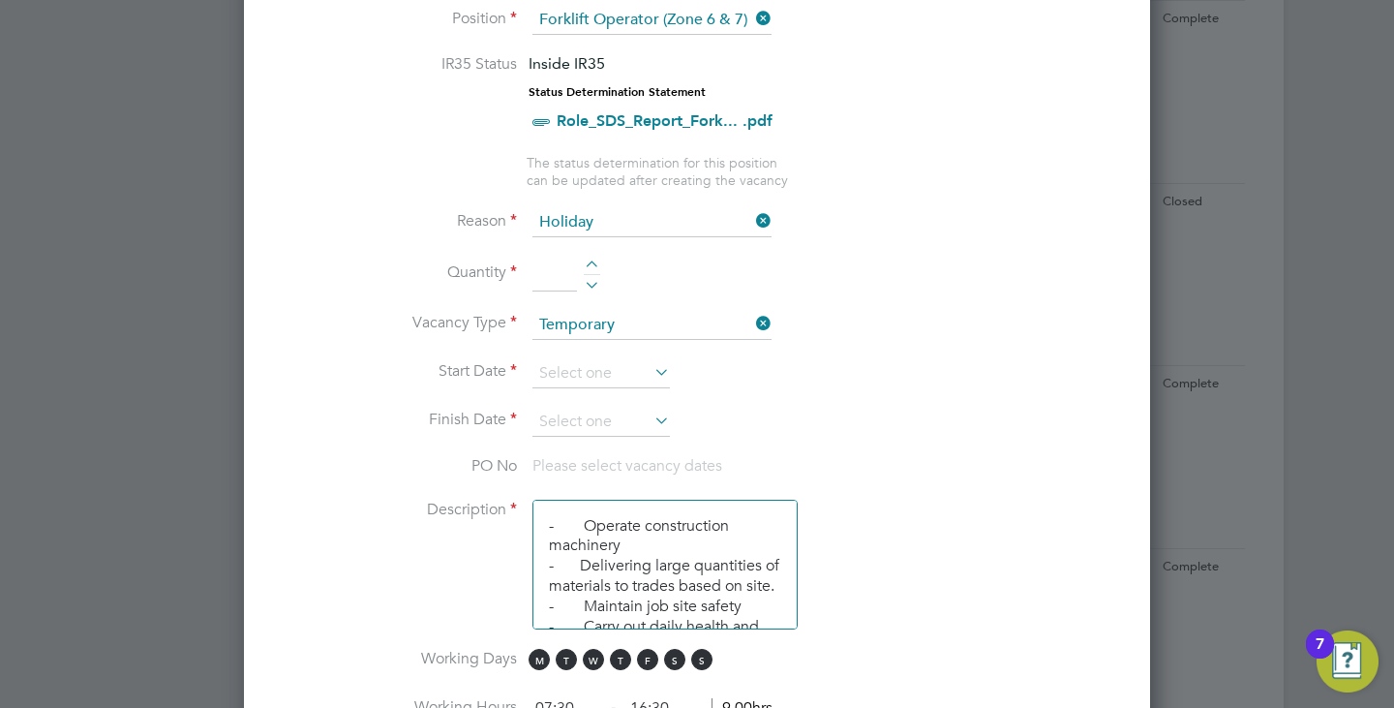
click at [593, 259] on li "Quantity" at bounding box center [697, 284] width 844 height 54
click at [585, 259] on li "Quantity" at bounding box center [697, 284] width 844 height 54
click at [595, 261] on div at bounding box center [592, 267] width 16 height 14
type input "1"
click at [609, 356] on li "Vacancy Type Temporary" at bounding box center [697, 335] width 844 height 48
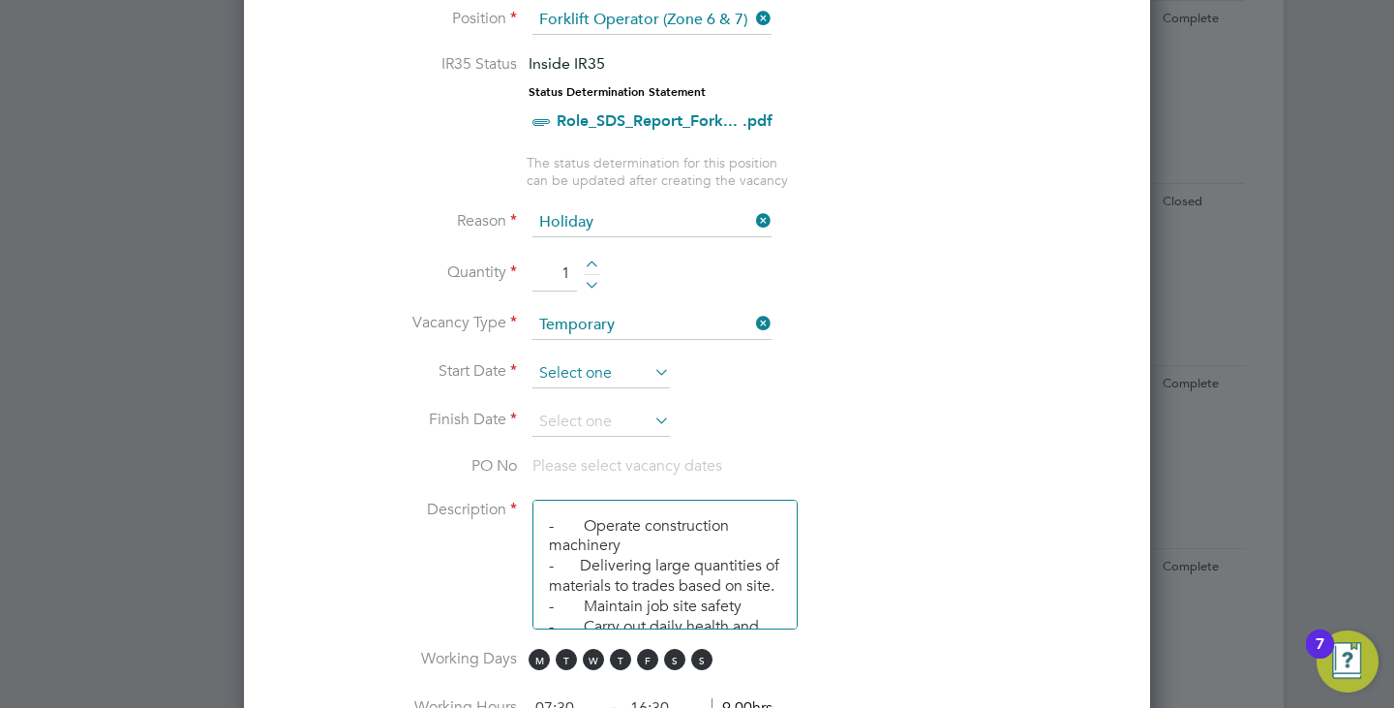
click at [613, 364] on input at bounding box center [600, 373] width 137 height 29
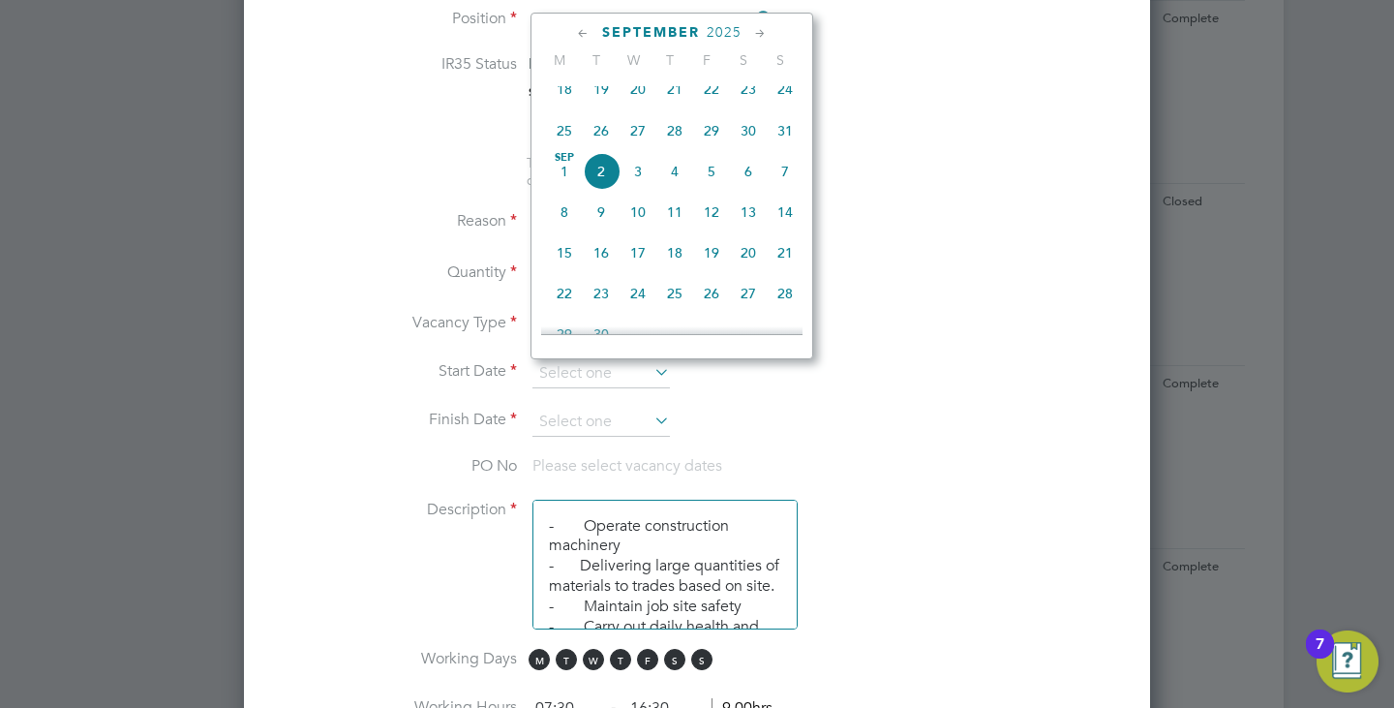
click at [605, 186] on span "2" at bounding box center [601, 171] width 37 height 37
type input "02 Sep 2025"
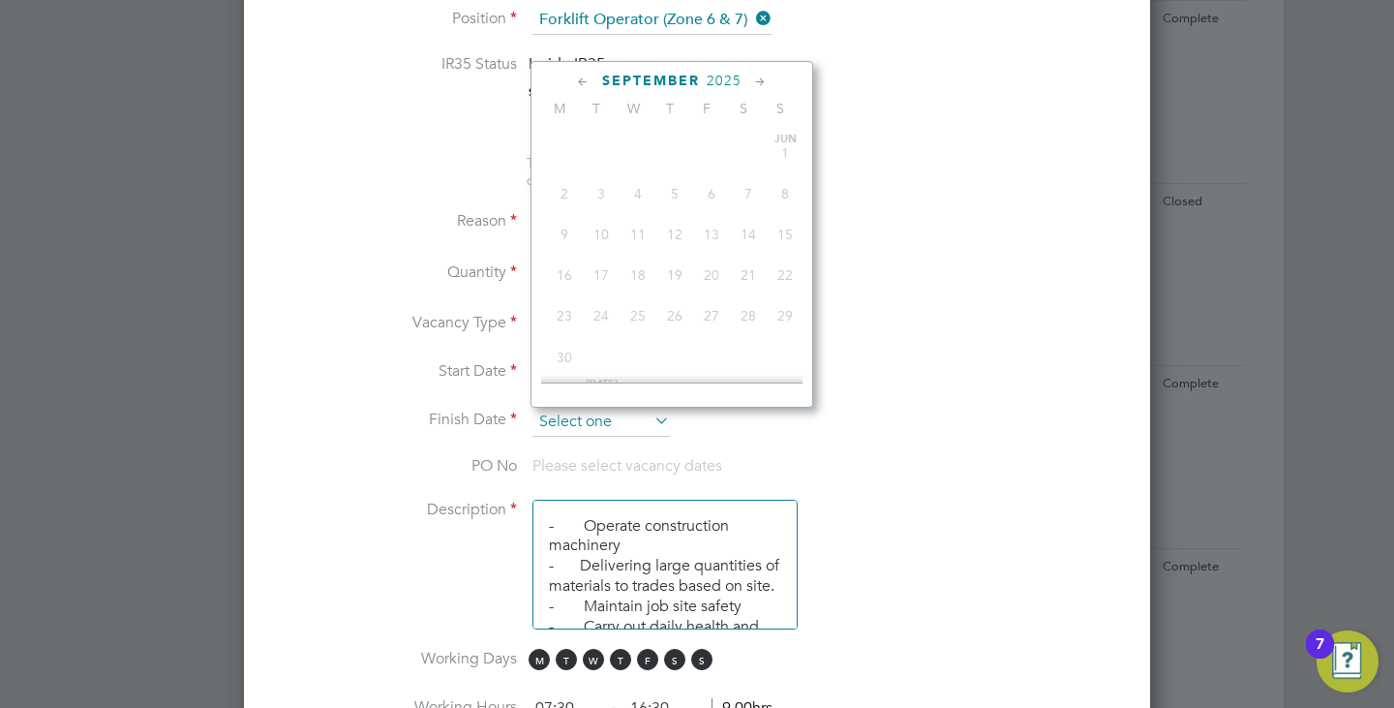
click at [630, 436] on input at bounding box center [600, 422] width 137 height 29
click at [611, 223] on span "2" at bounding box center [601, 219] width 37 height 37
type input "02 Sep 2025"
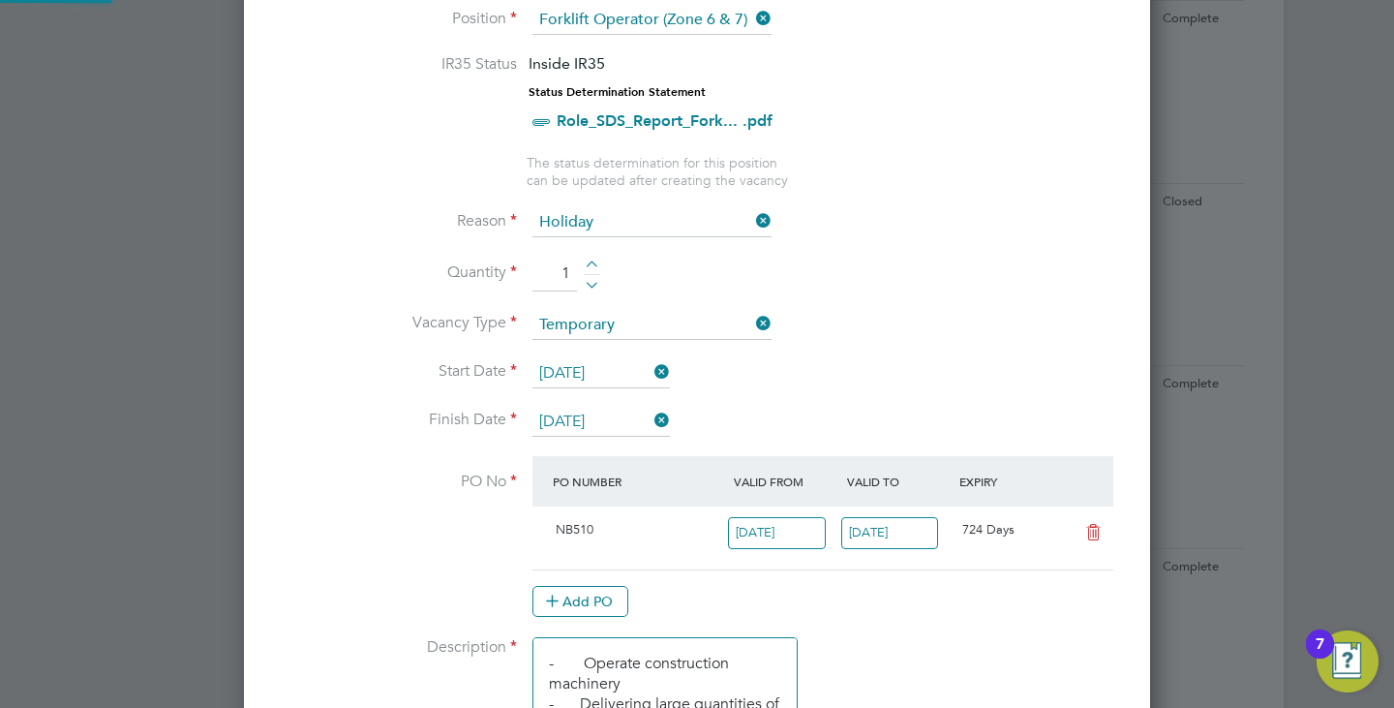
scroll to position [33, 182]
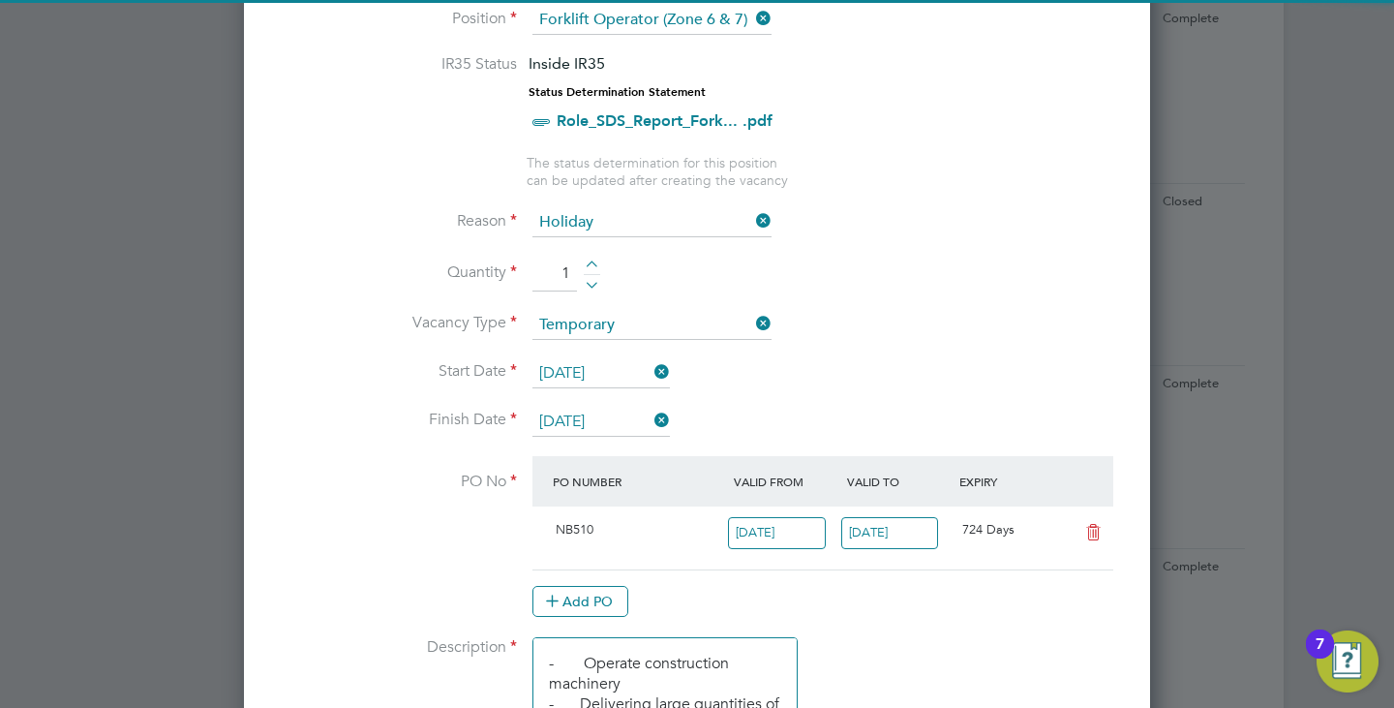
click at [833, 401] on li "Start Date 02 Sep 2025" at bounding box center [697, 383] width 844 height 48
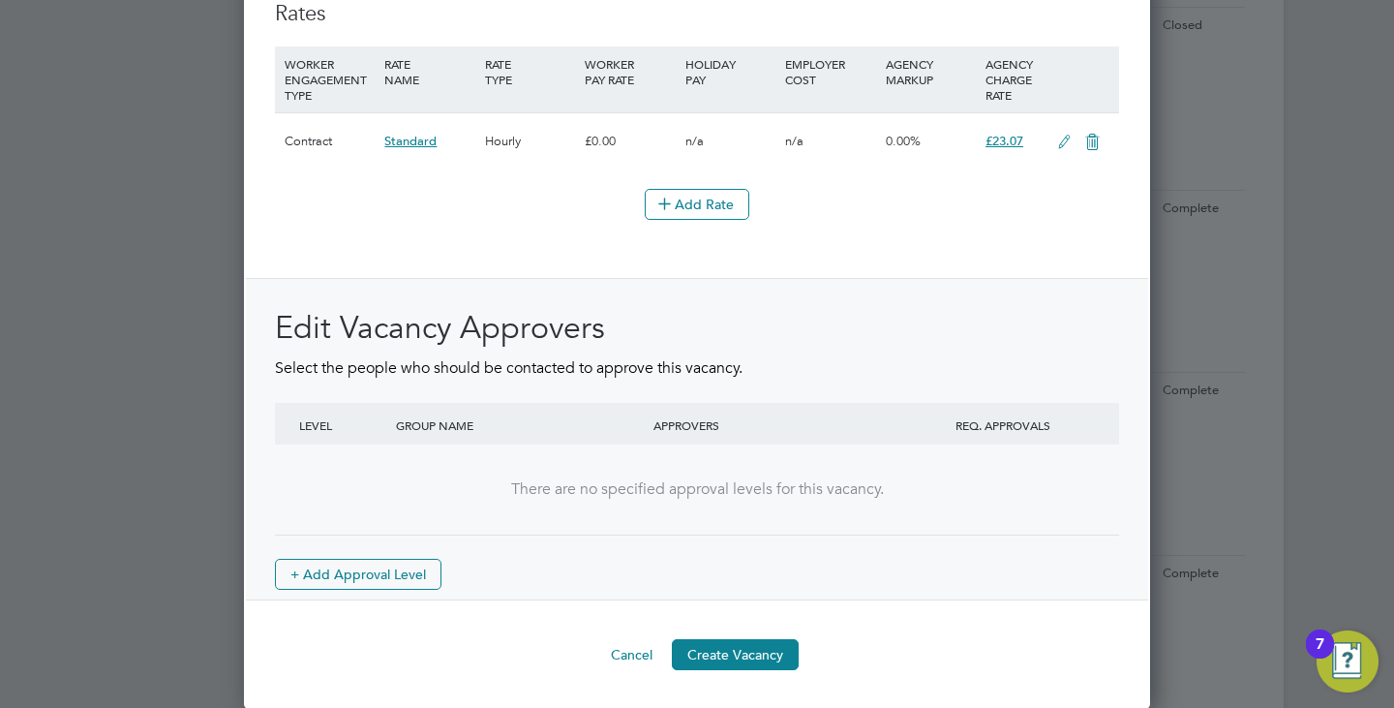
scroll to position [2326, 0]
click at [700, 650] on button "Create Vacancy" at bounding box center [735, 653] width 127 height 31
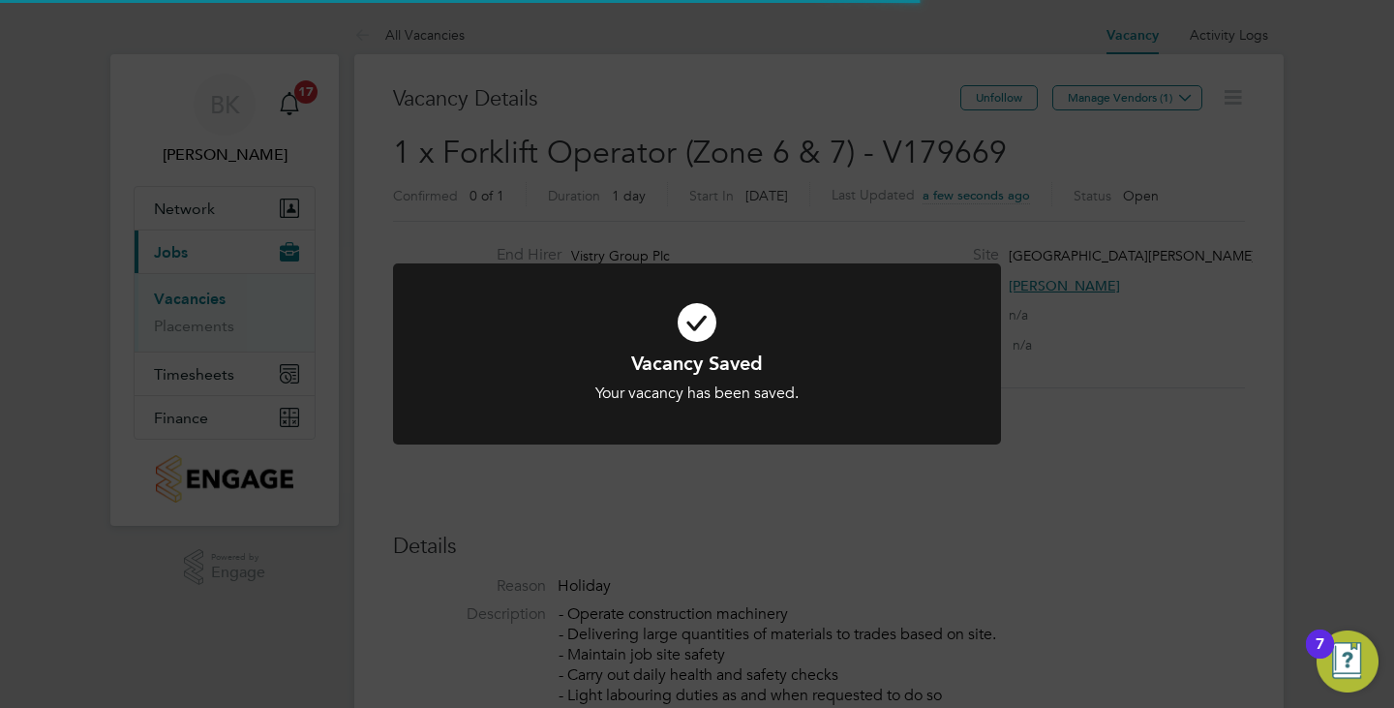
scroll to position [31, 417]
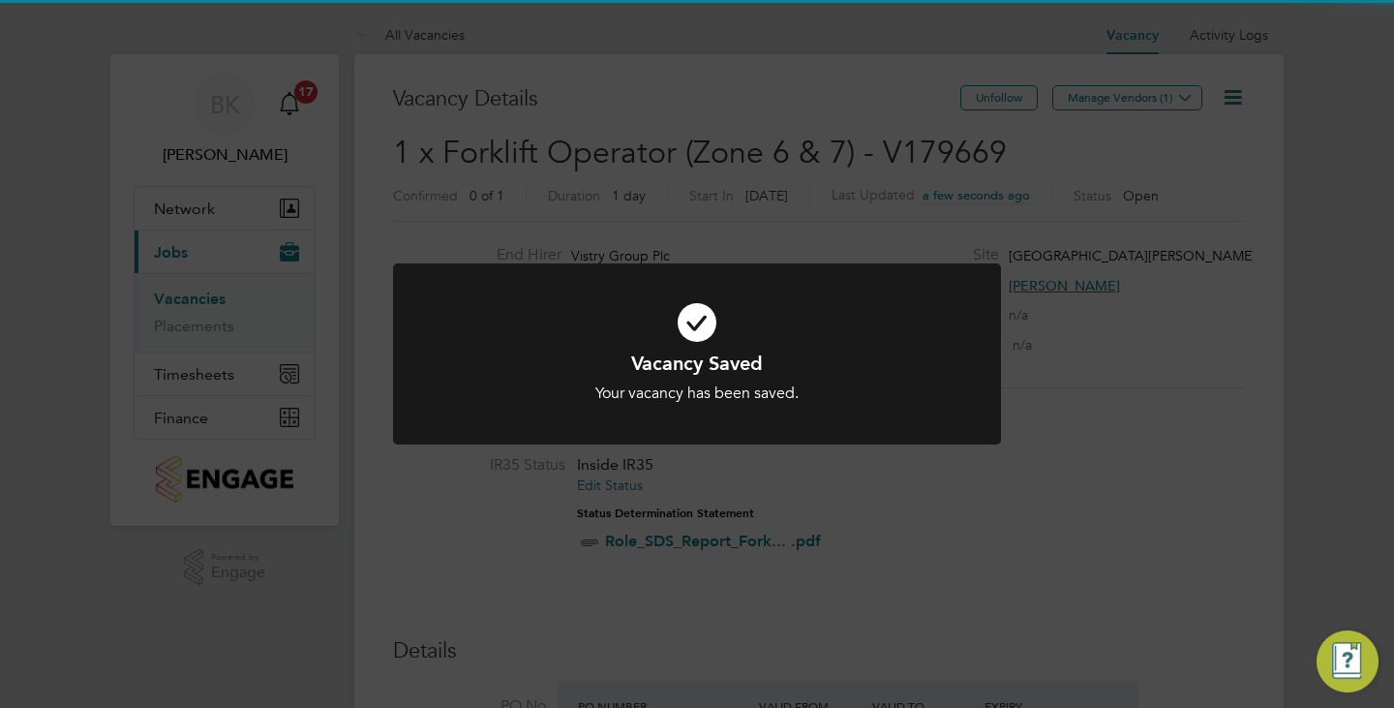
click at [1074, 313] on div "Vacancy Saved Your vacancy has been saved. Cancel Okay" at bounding box center [697, 354] width 1394 height 708
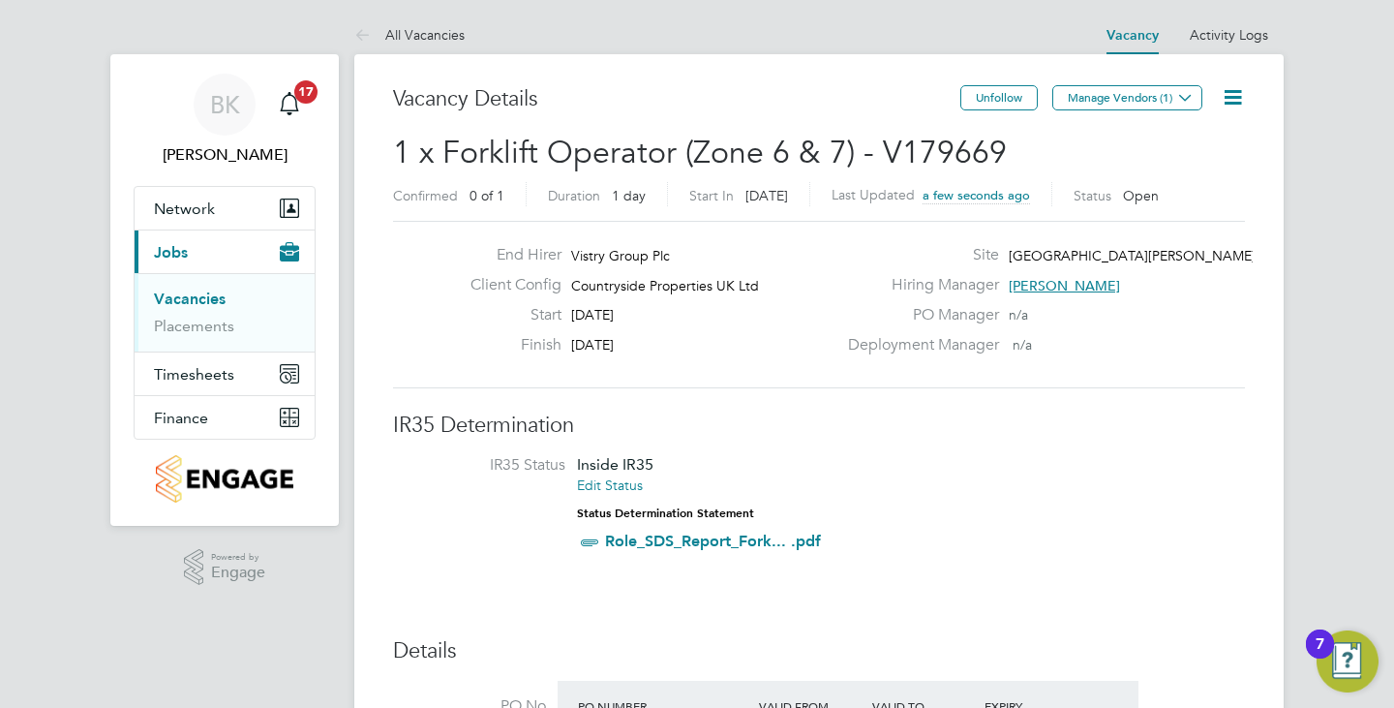
click at [1245, 88] on icon at bounding box center [1233, 97] width 24 height 24
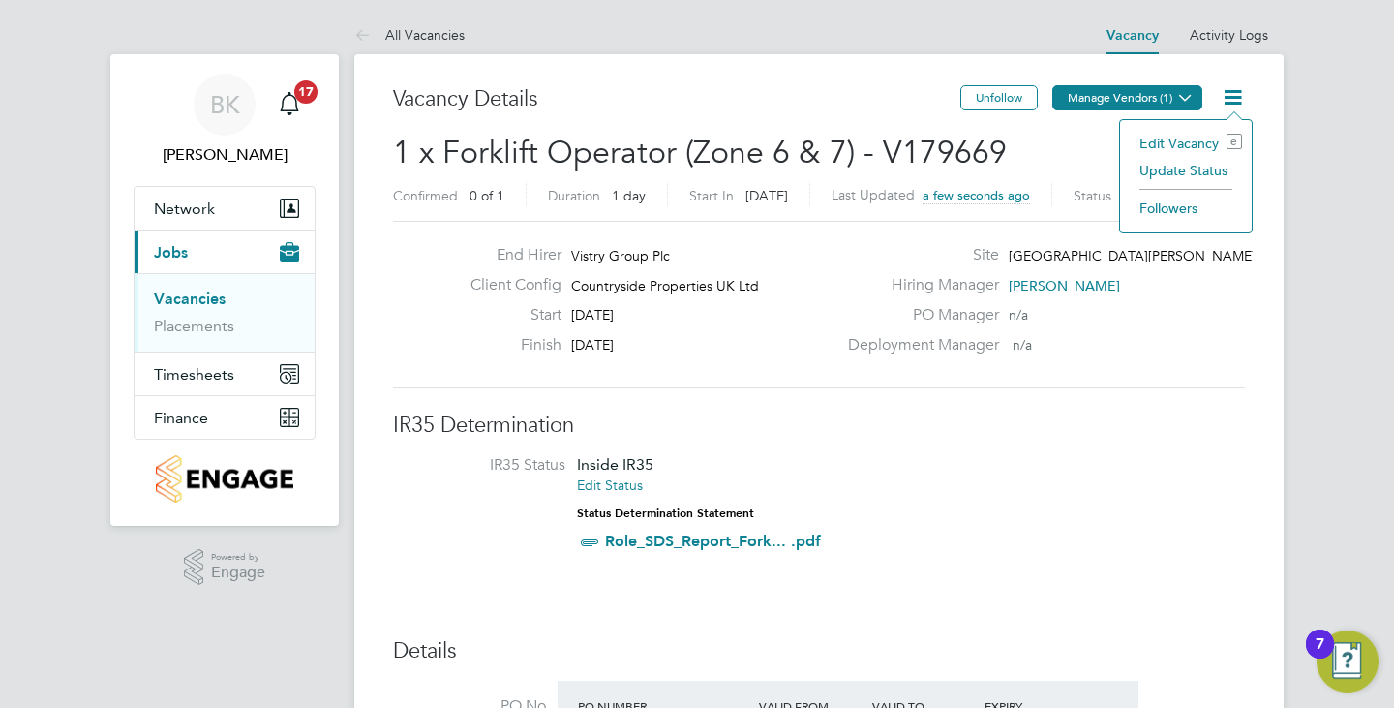
click at [1149, 96] on button "Manage Vendors (1)" at bounding box center [1127, 97] width 150 height 25
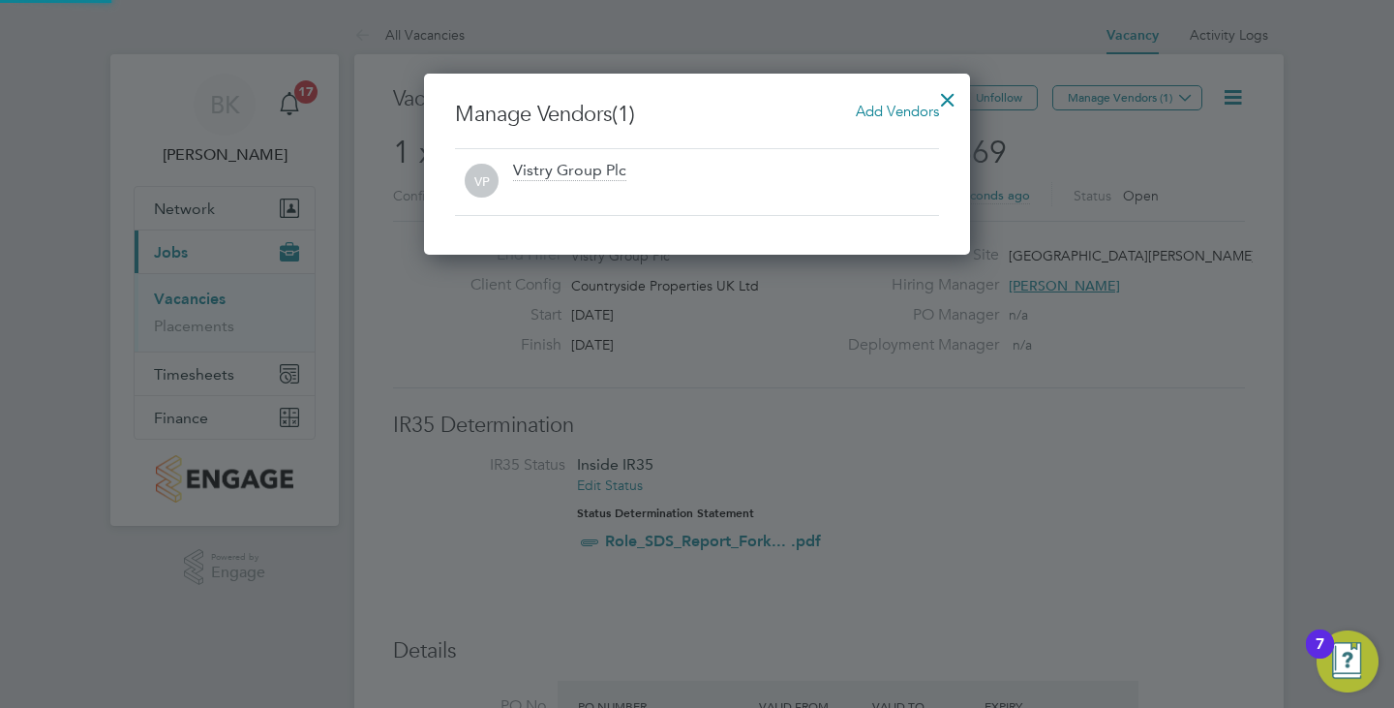
scroll to position [181, 547]
click at [857, 114] on span "Add Vendors" at bounding box center [897, 111] width 83 height 18
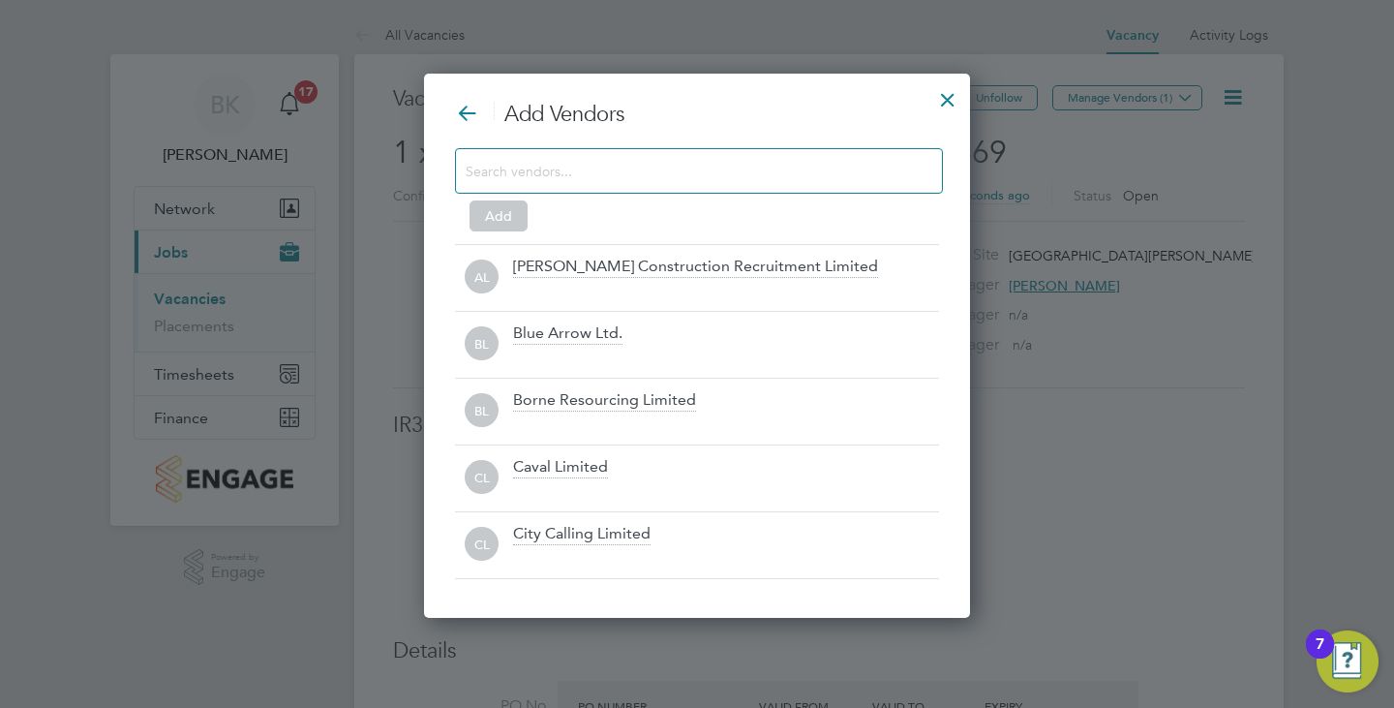
click at [552, 166] on input at bounding box center [684, 170] width 436 height 25
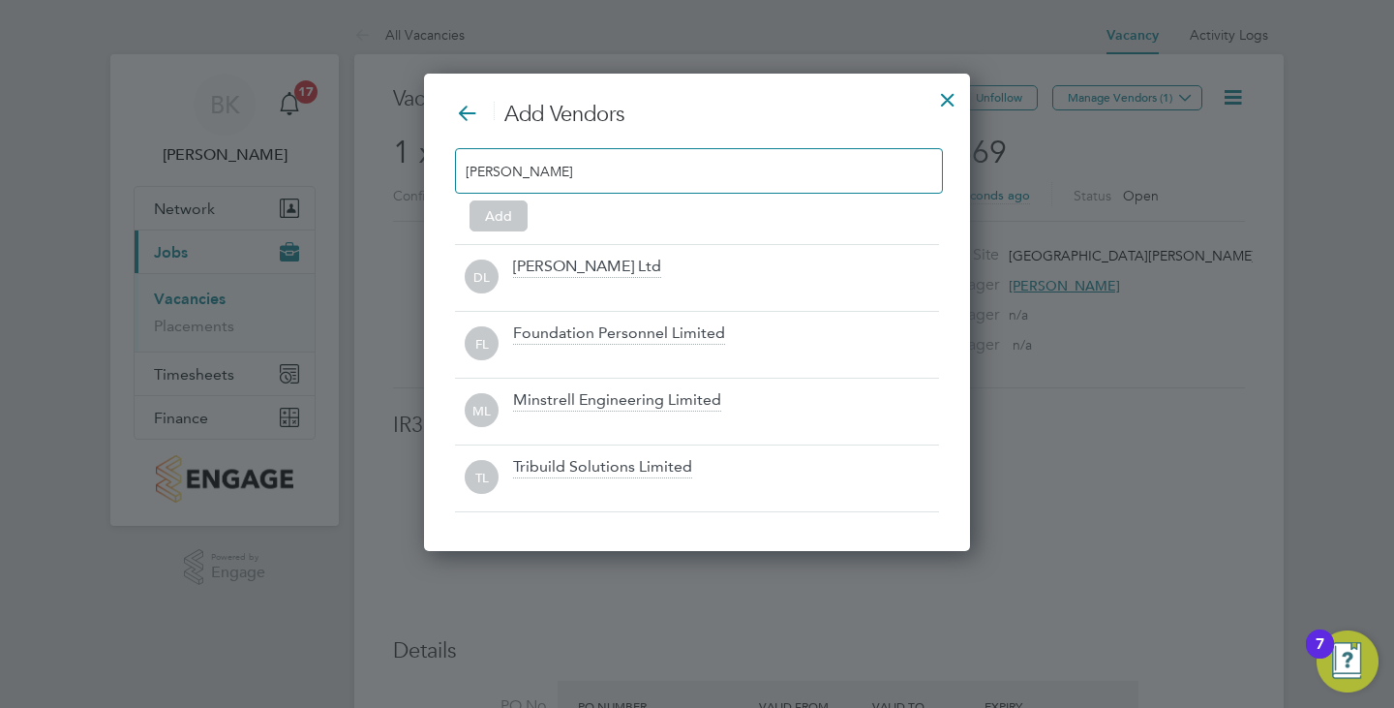
scroll to position [278, 547]
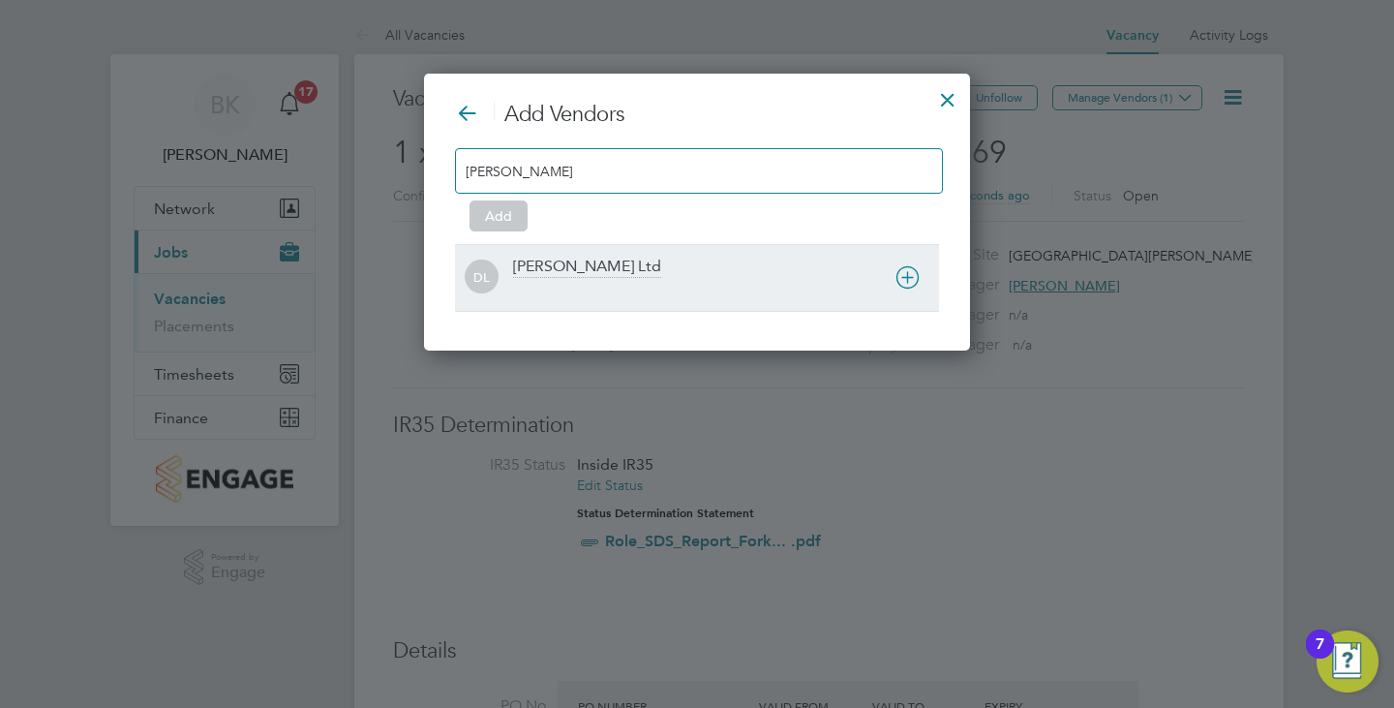
type input "daniel"
click at [569, 268] on div "Daniel Owen Ltd" at bounding box center [587, 267] width 148 height 21
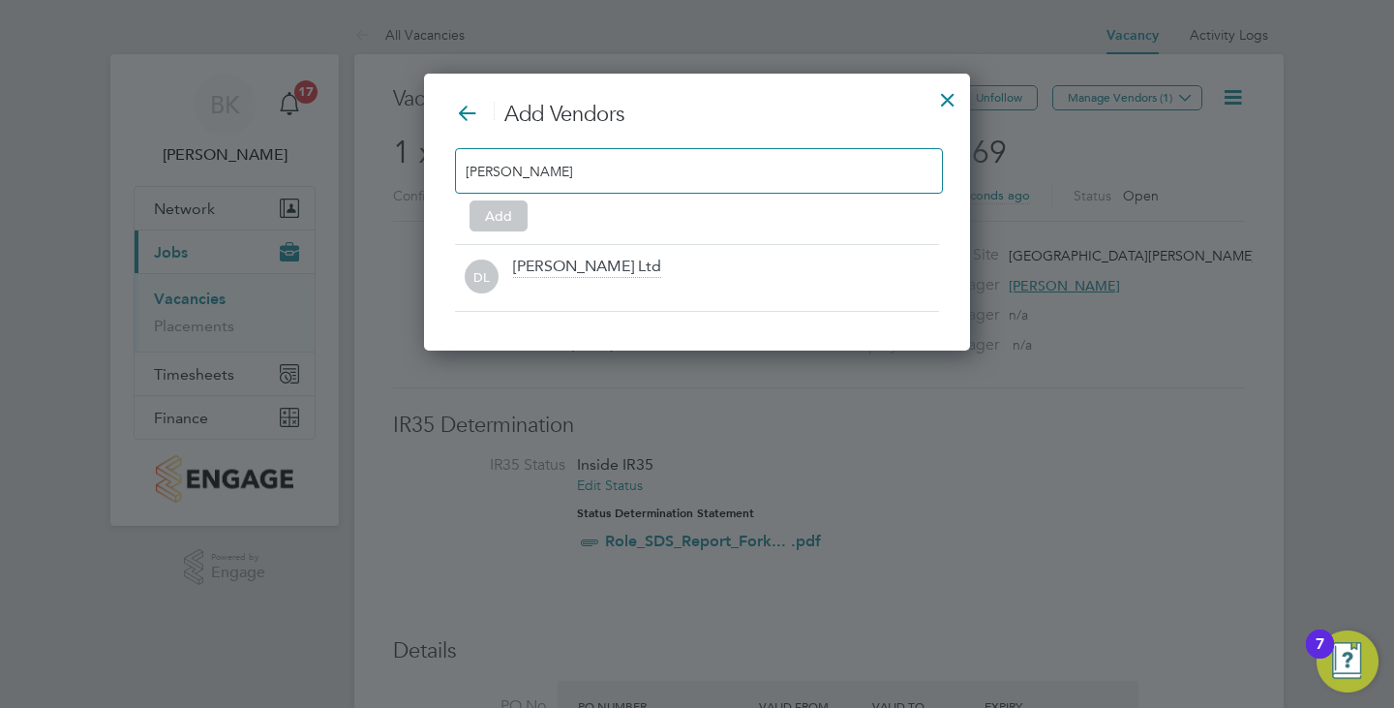
scroll to position [211, 547]
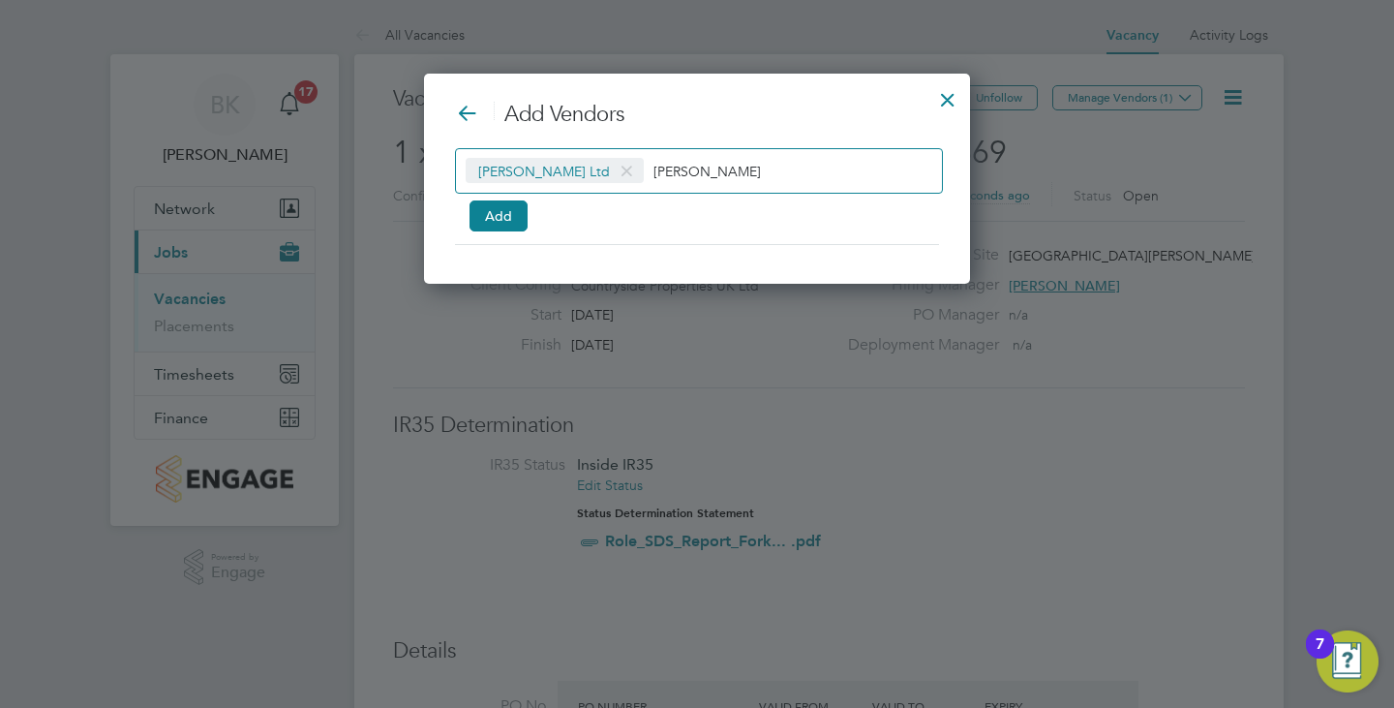
drag, startPoint x: 658, startPoint y: 175, endPoint x: 625, endPoint y: 185, distance: 34.3
click at [625, 185] on div "Daniel Owen Ltd daniel" at bounding box center [699, 170] width 488 height 45
type input "l"
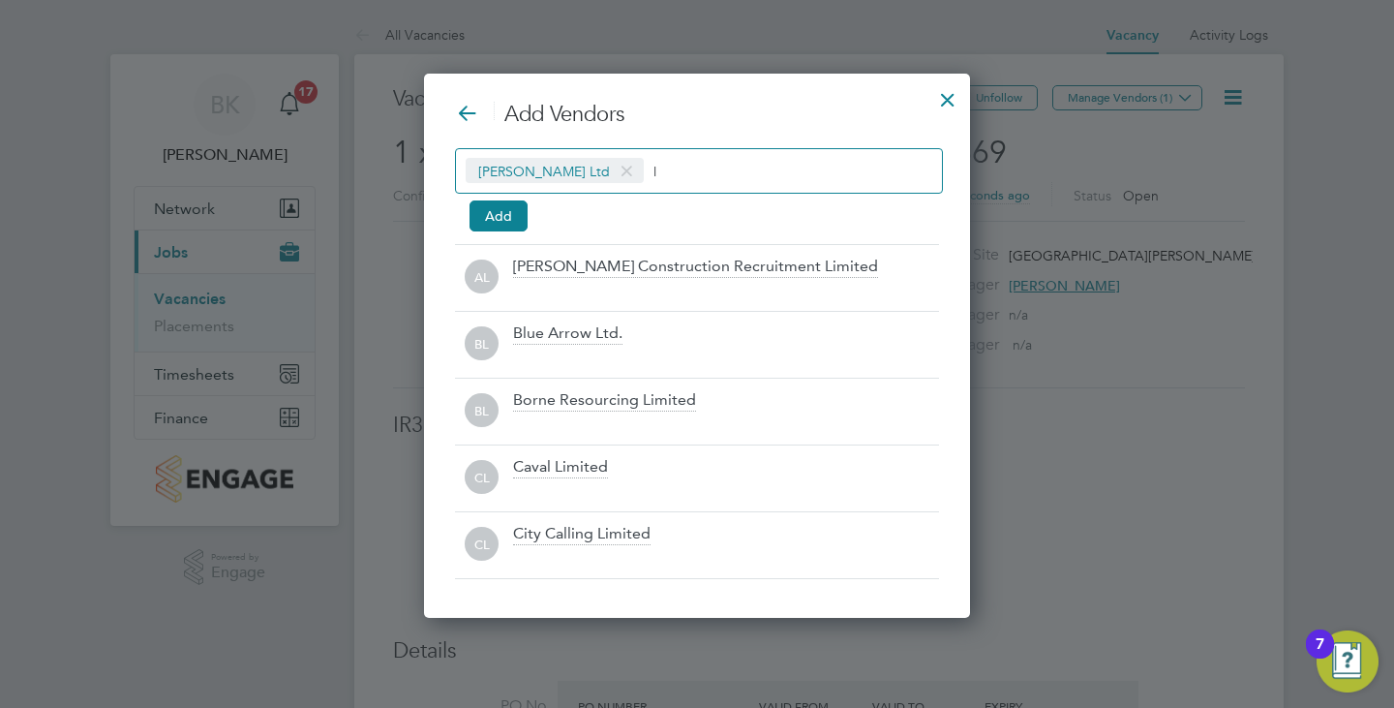
click at [659, 161] on input "l" at bounding box center [713, 170] width 121 height 25
click at [481, 205] on button "Add" at bounding box center [498, 215] width 58 height 31
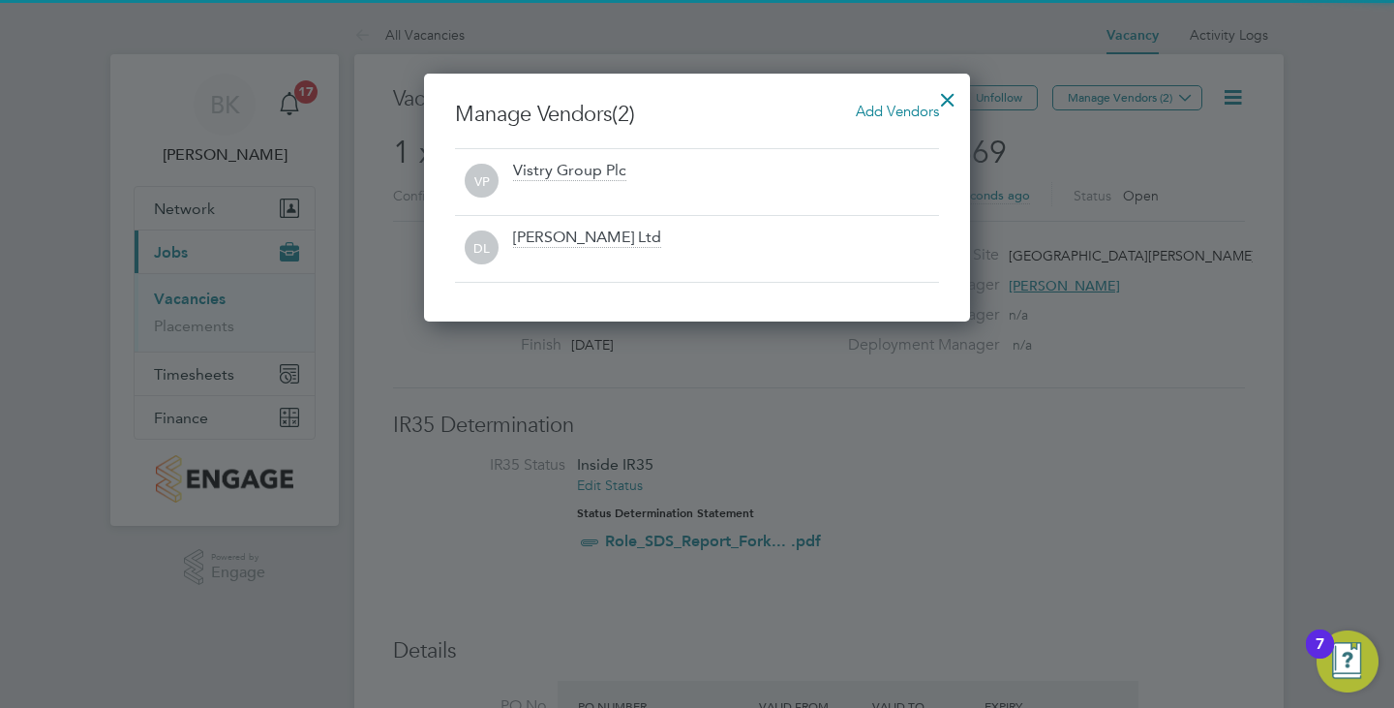
click at [953, 94] on div at bounding box center [947, 94] width 35 height 35
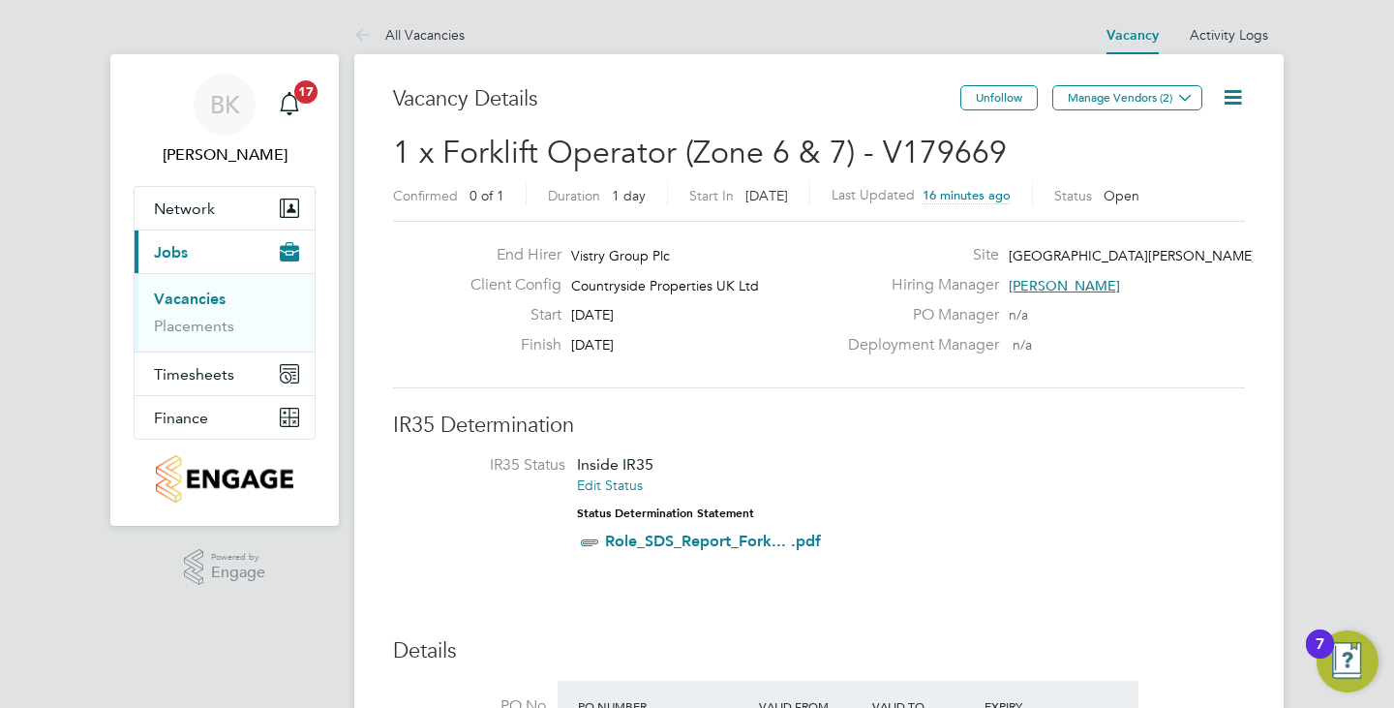
click at [210, 301] on link "Vacancies" at bounding box center [190, 298] width 72 height 18
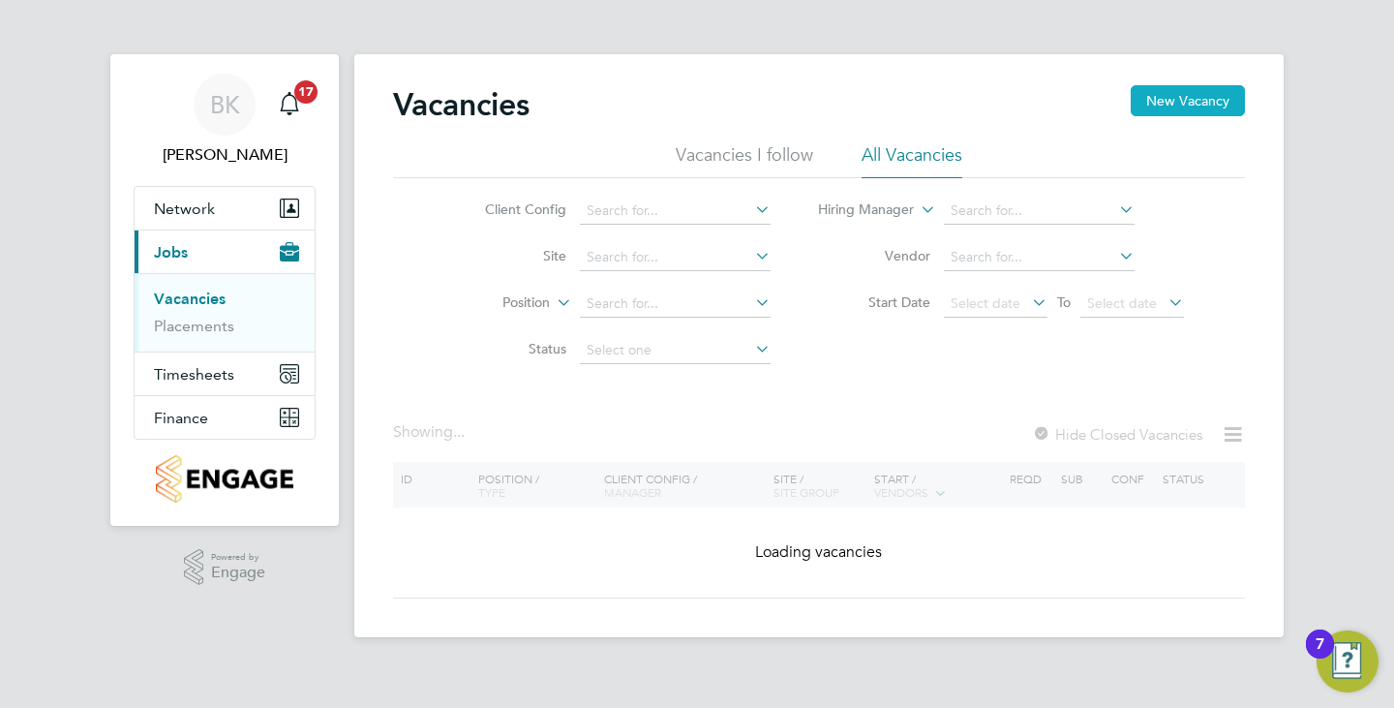
click at [1185, 101] on button "New Vacancy" at bounding box center [1188, 100] width 114 height 31
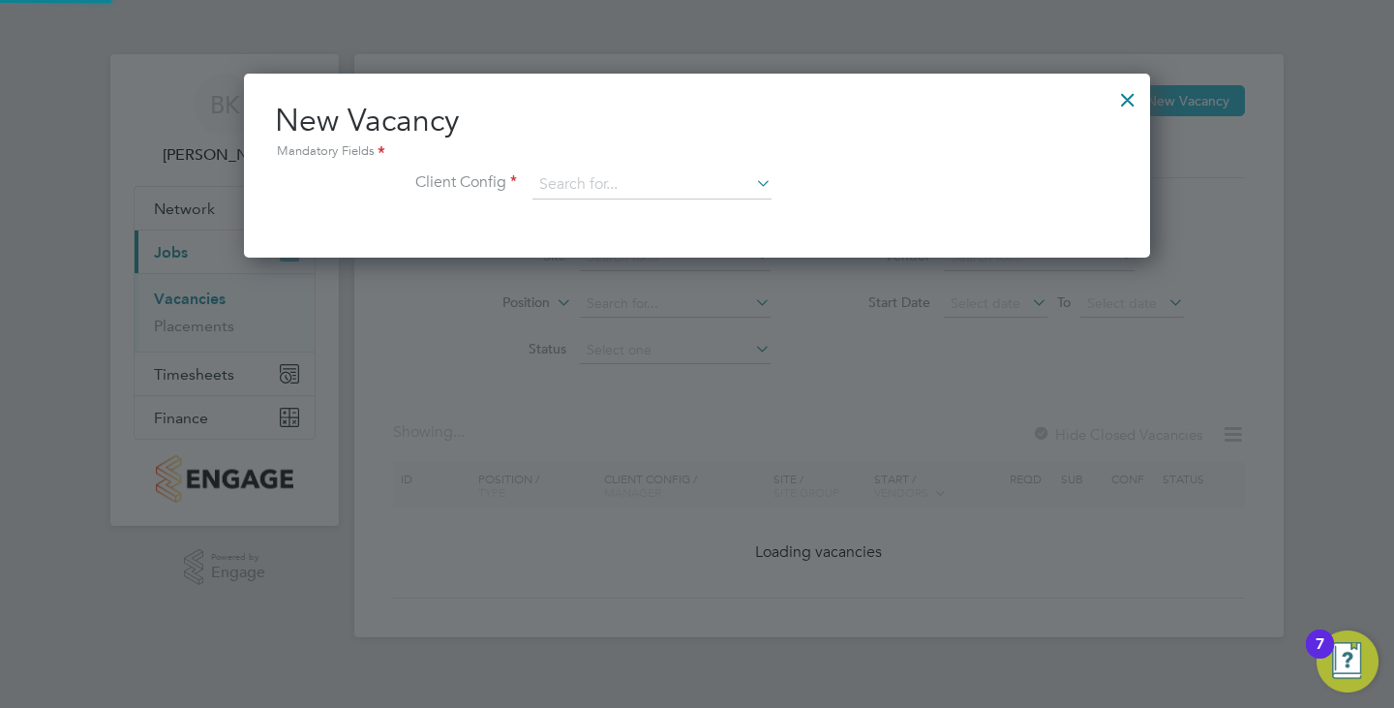
scroll to position [184, 907]
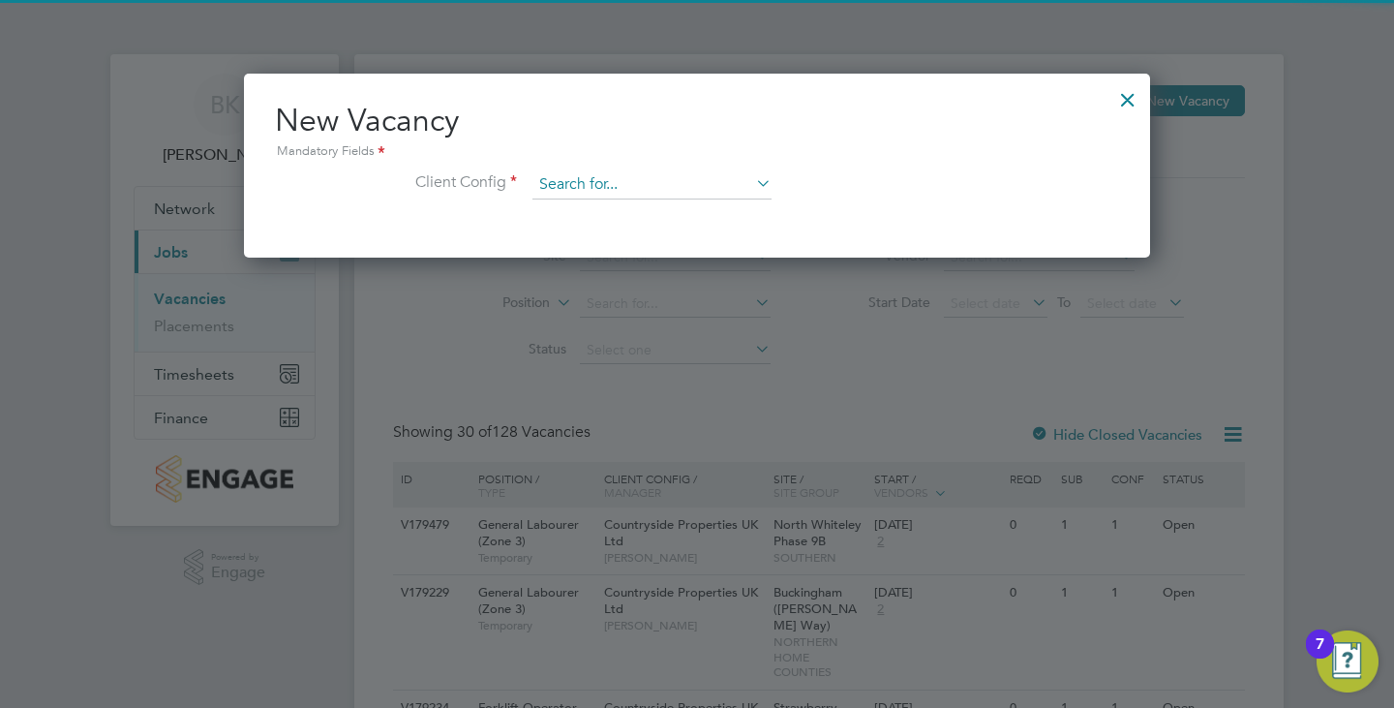
click at [691, 187] on input at bounding box center [651, 184] width 239 height 29
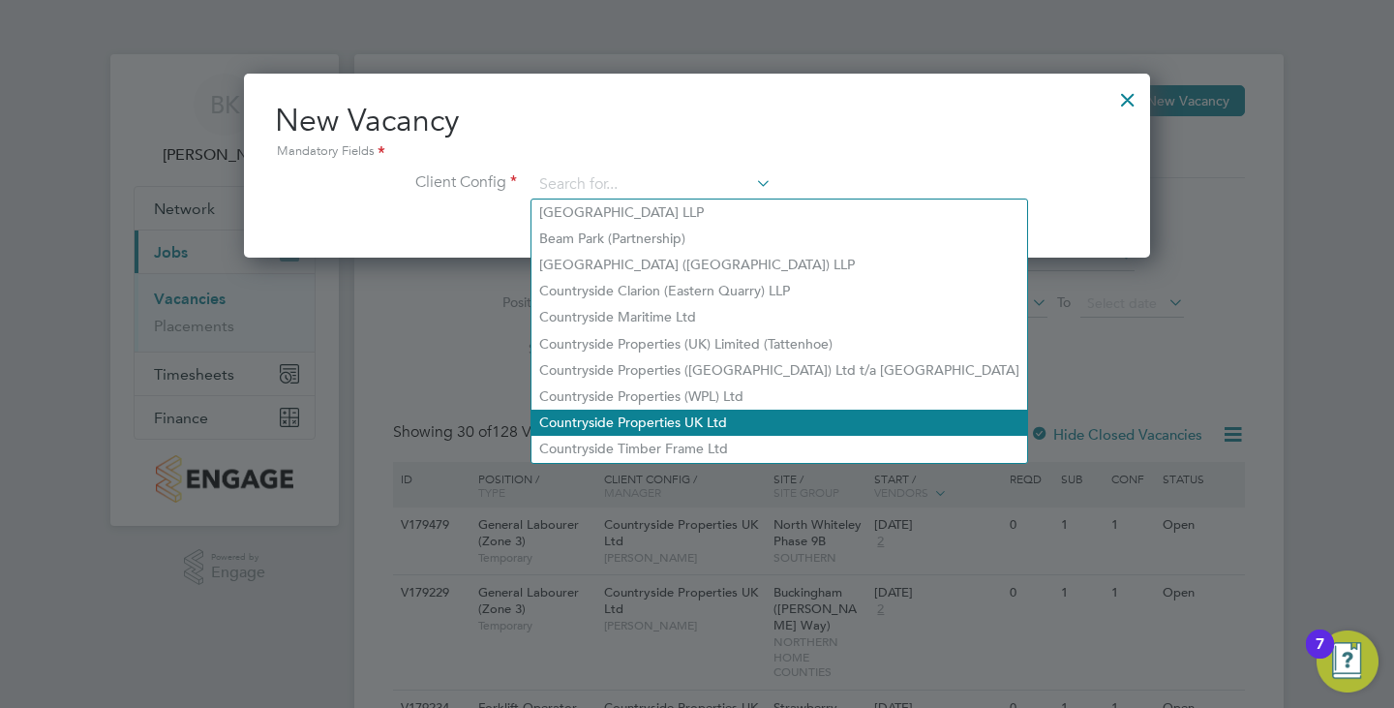
click at [676, 409] on li "Countryside Properties UK Ltd" at bounding box center [779, 422] width 496 height 26
type input "Countryside Properties UK Ltd"
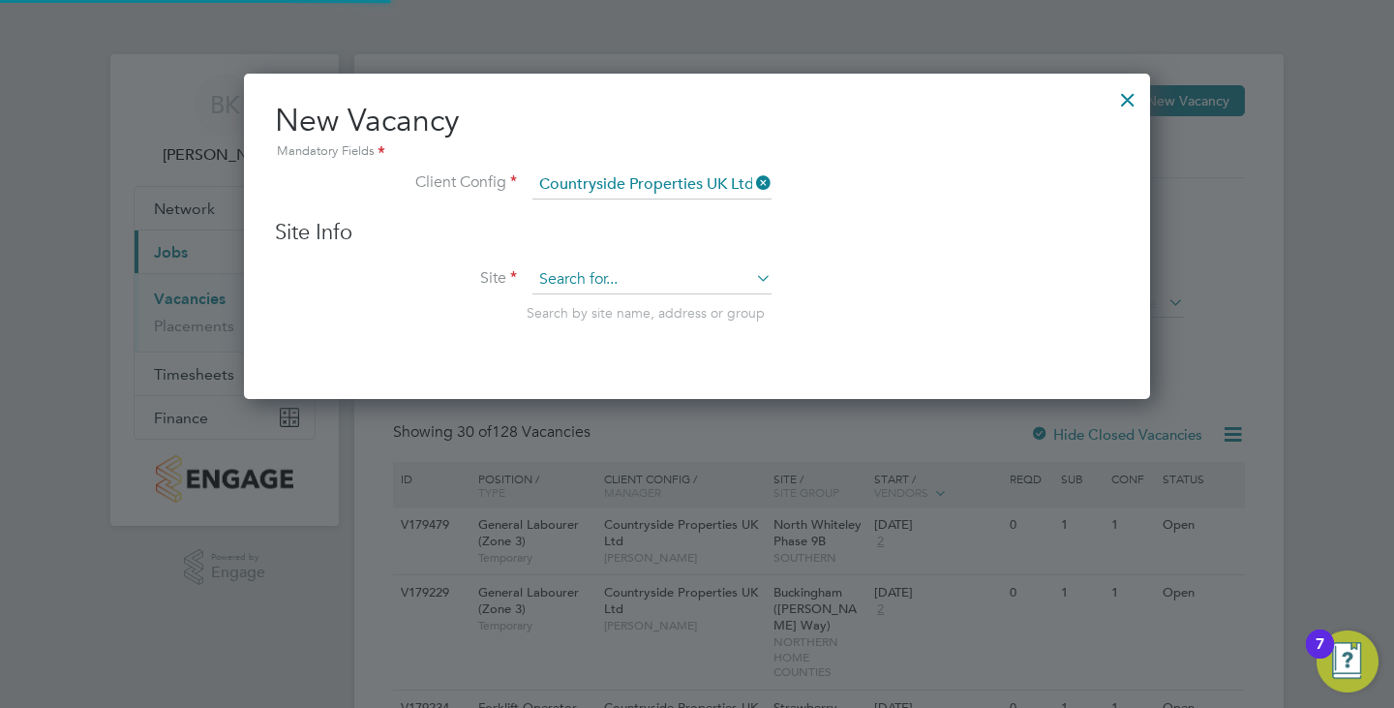
click at [622, 283] on input at bounding box center [651, 279] width 239 height 29
click at [706, 322] on li "[GEOGRAPHIC_DATA][PERSON_NAME], [GEOGRAPHIC_DATA][PERSON_NAME] 1C Extra Care ([…" at bounding box center [906, 340] width 751 height 43
type input "[GEOGRAPHIC_DATA][PERSON_NAME], [GEOGRAPHIC_DATA][PERSON_NAME] 1C Extra Care ([…"
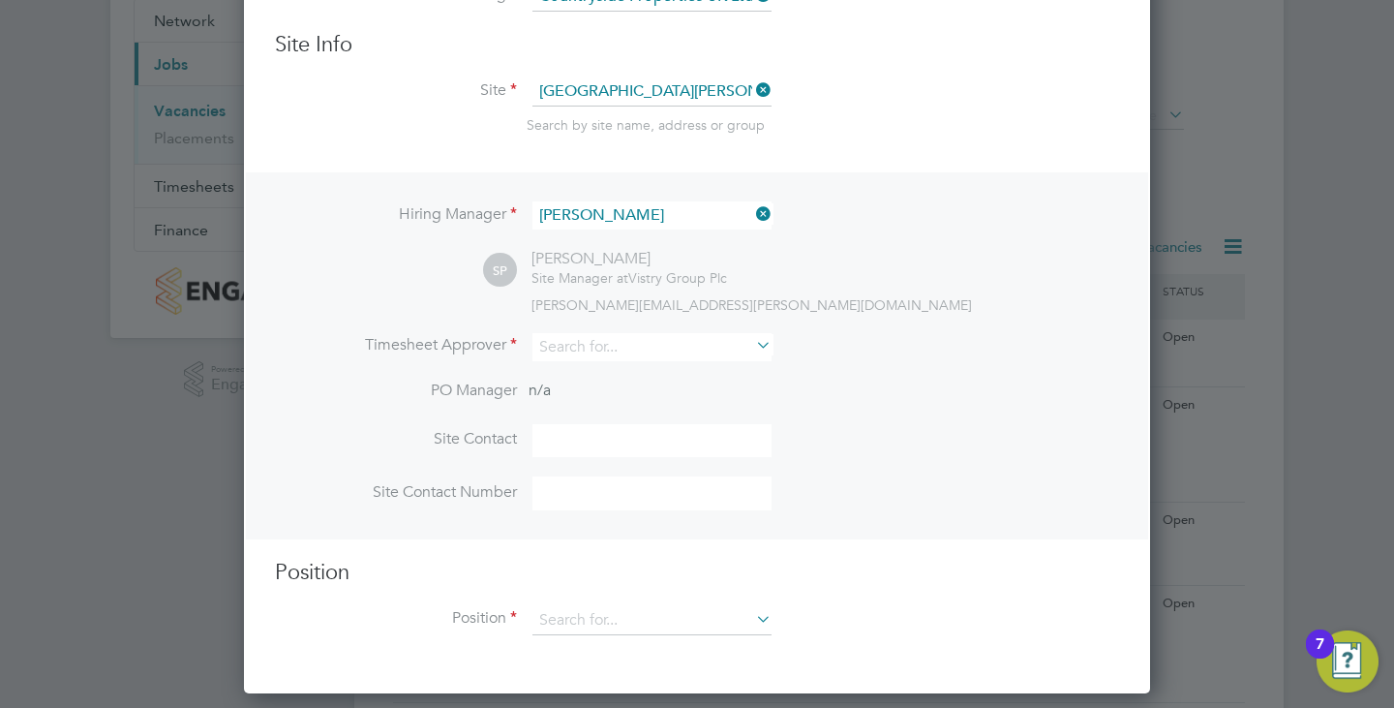
scroll to position [194, 0]
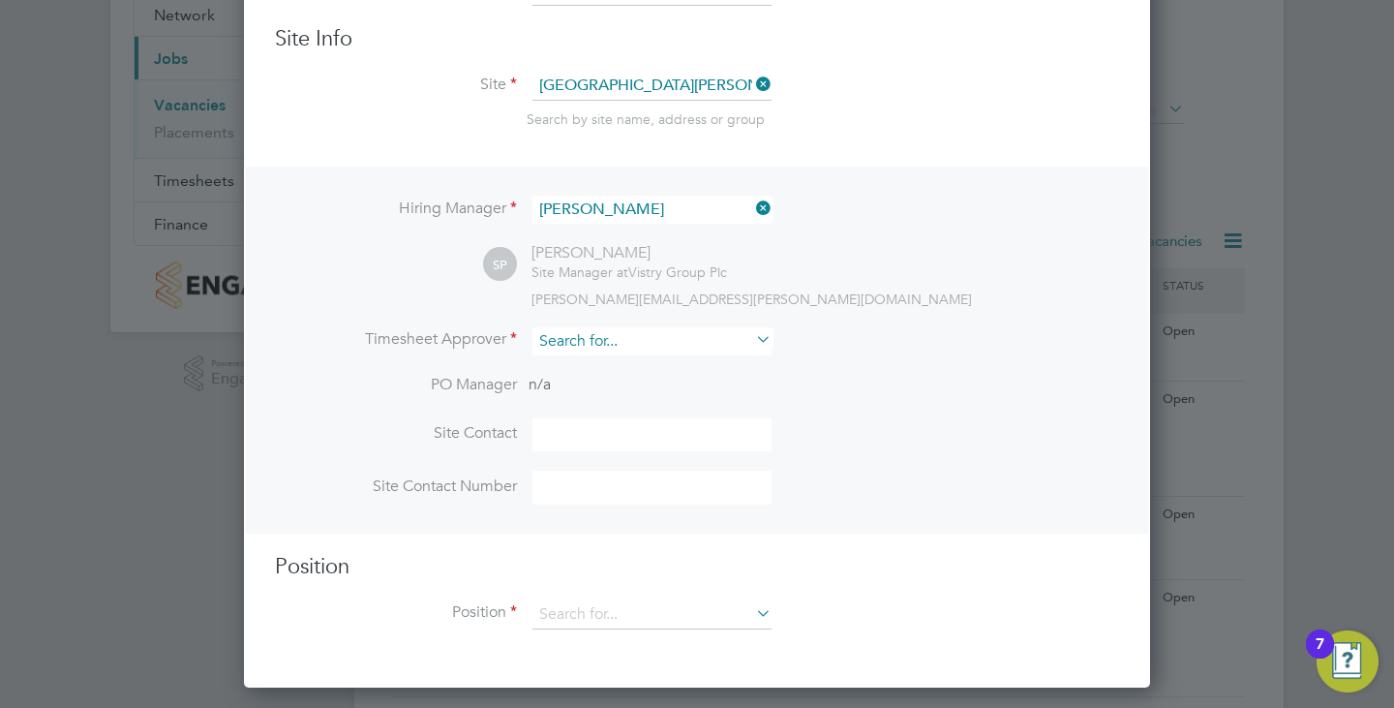
click at [670, 343] on input at bounding box center [651, 341] width 239 height 28
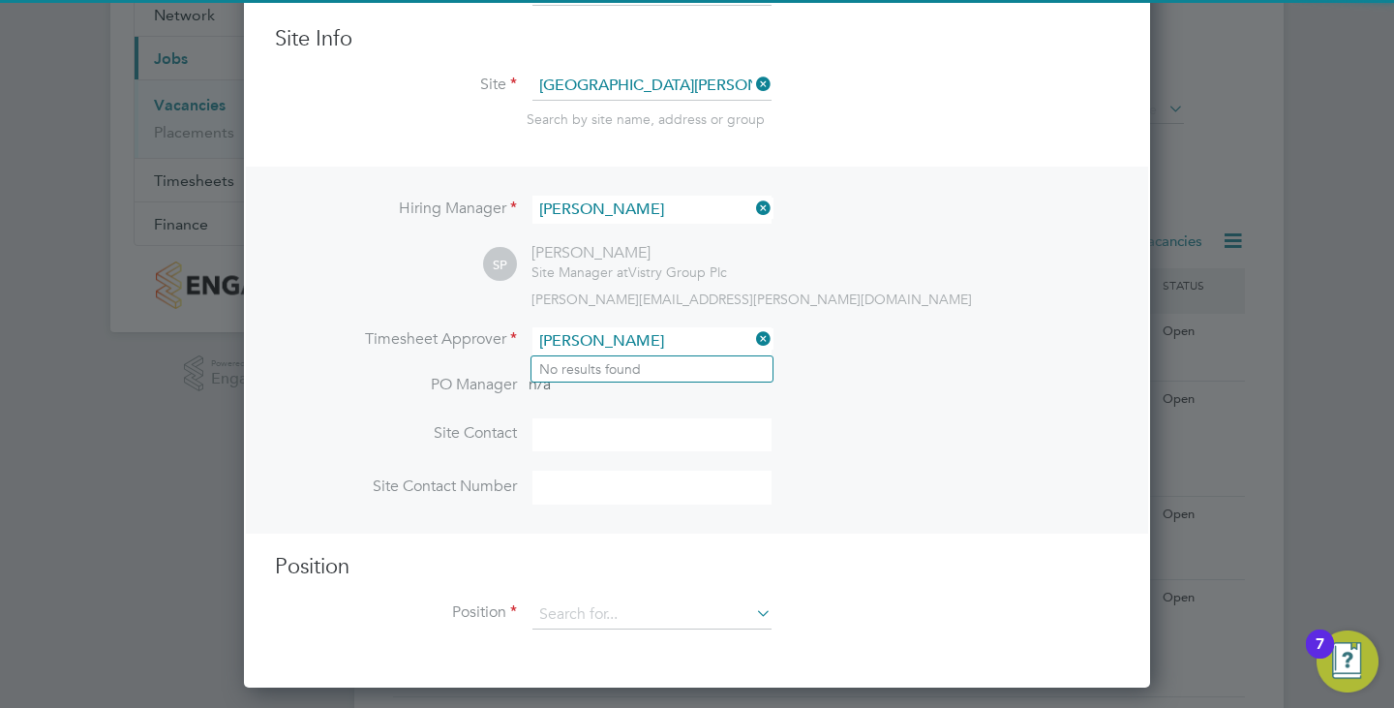
click at [669, 338] on input "ian msrah" at bounding box center [651, 341] width 239 height 28
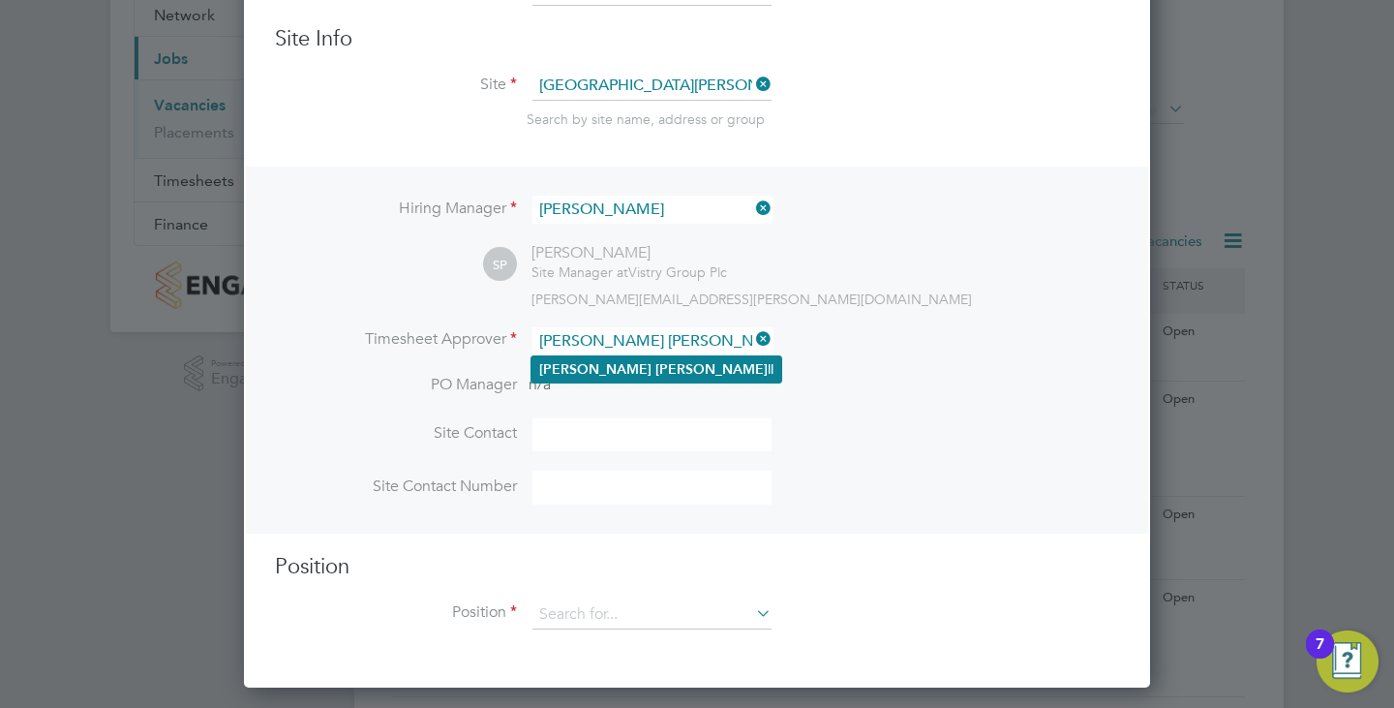
click at [650, 366] on li "Ian Marsha ll" at bounding box center [656, 369] width 250 height 26
type input "[PERSON_NAME]"
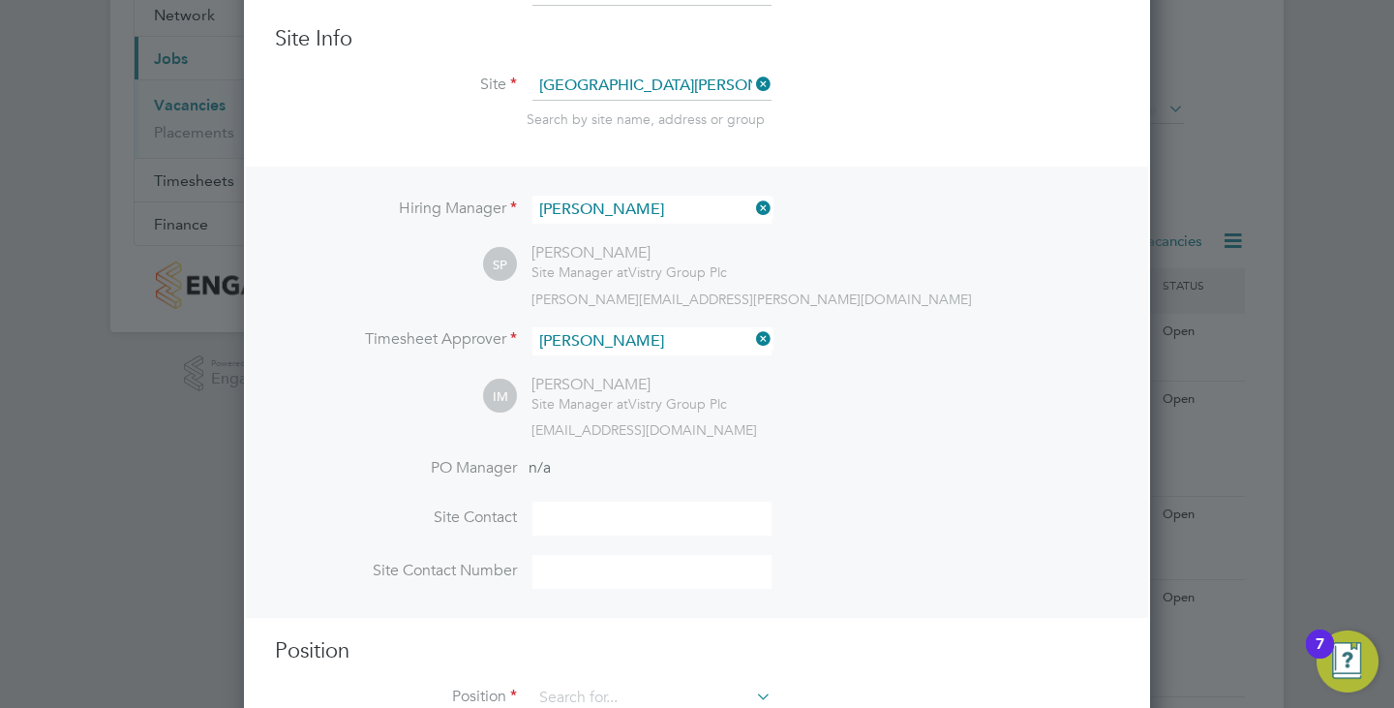
click at [752, 215] on icon at bounding box center [752, 208] width 0 height 27
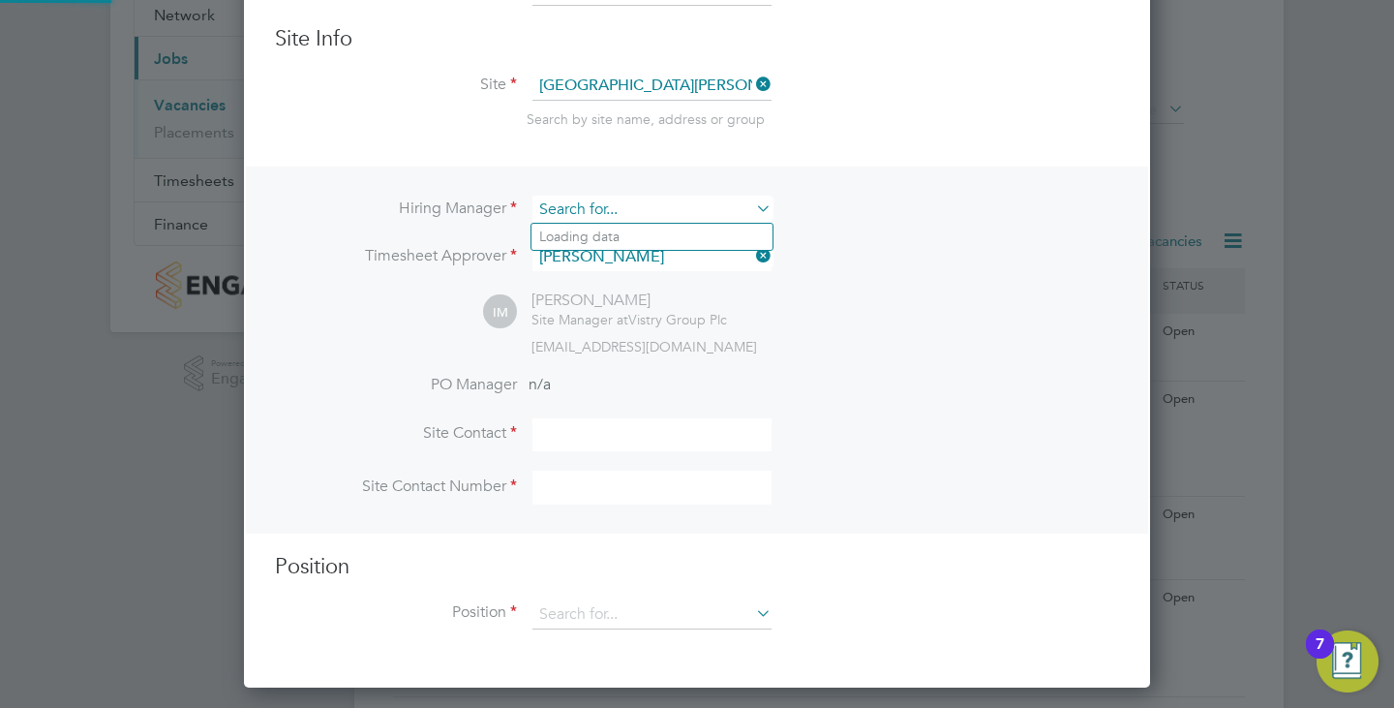
click at [675, 201] on input at bounding box center [651, 210] width 239 height 28
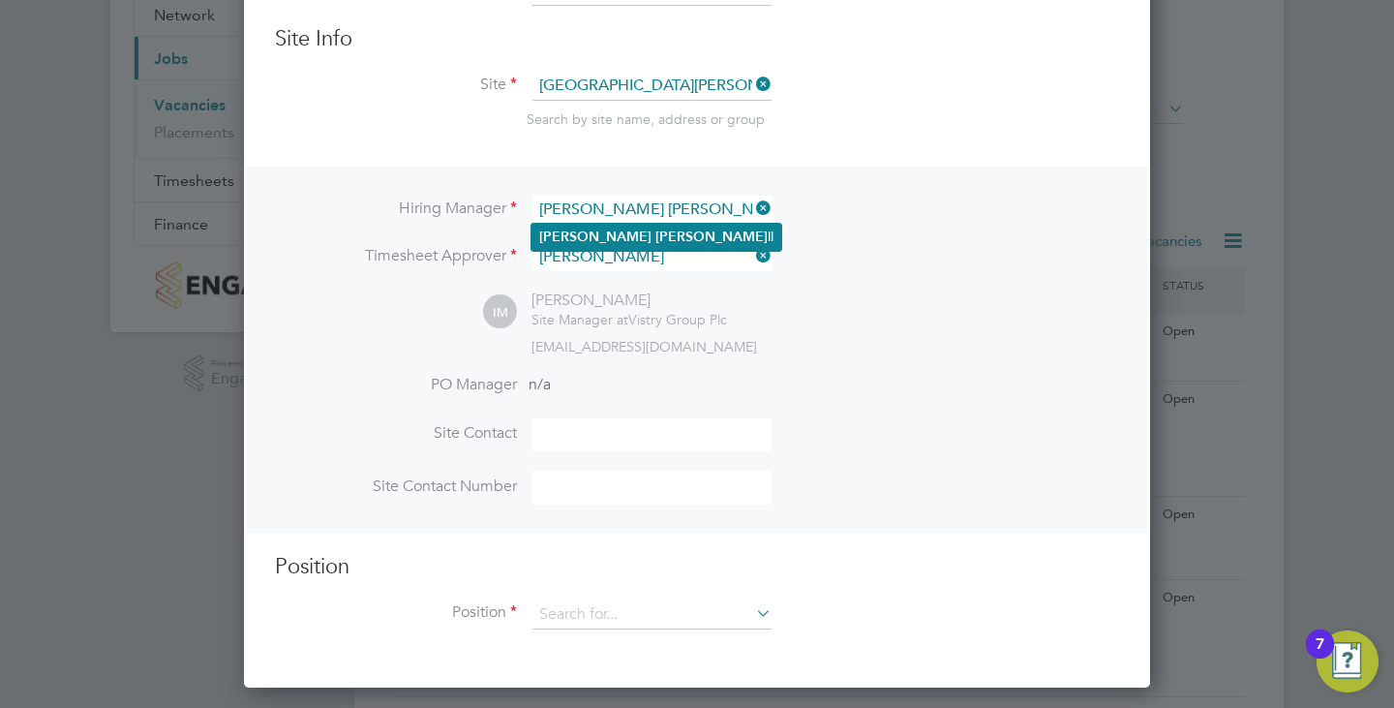
click at [631, 247] on li "Ian Marsha ll" at bounding box center [656, 237] width 250 height 26
type input "[PERSON_NAME]"
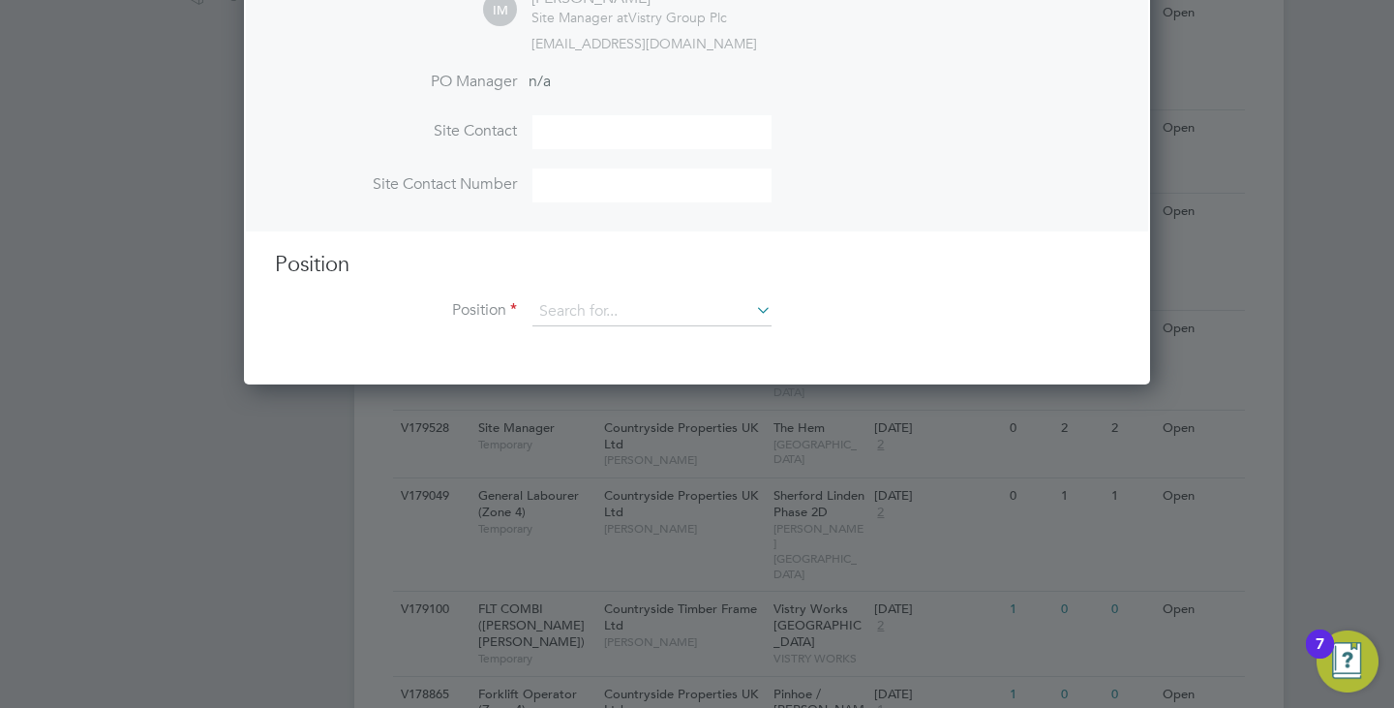
scroll to position [581, 0]
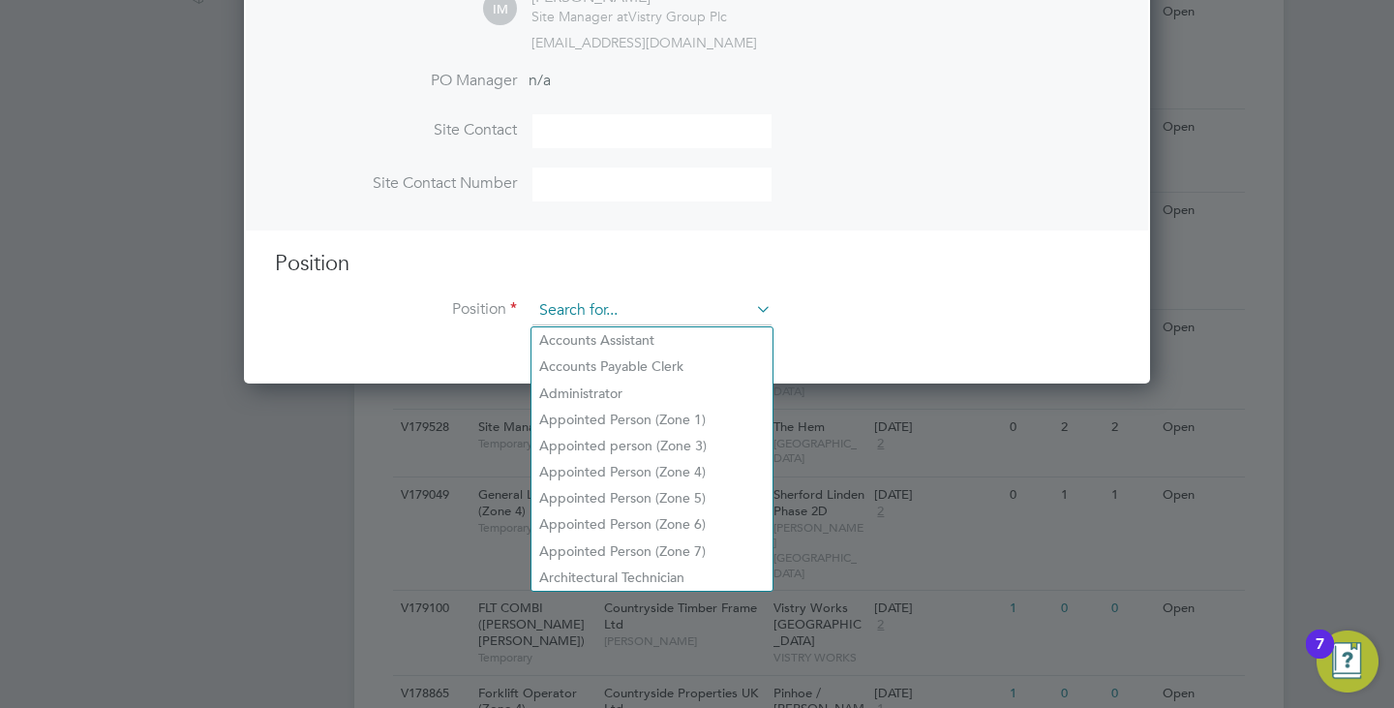
click at [594, 313] on input at bounding box center [651, 310] width 239 height 29
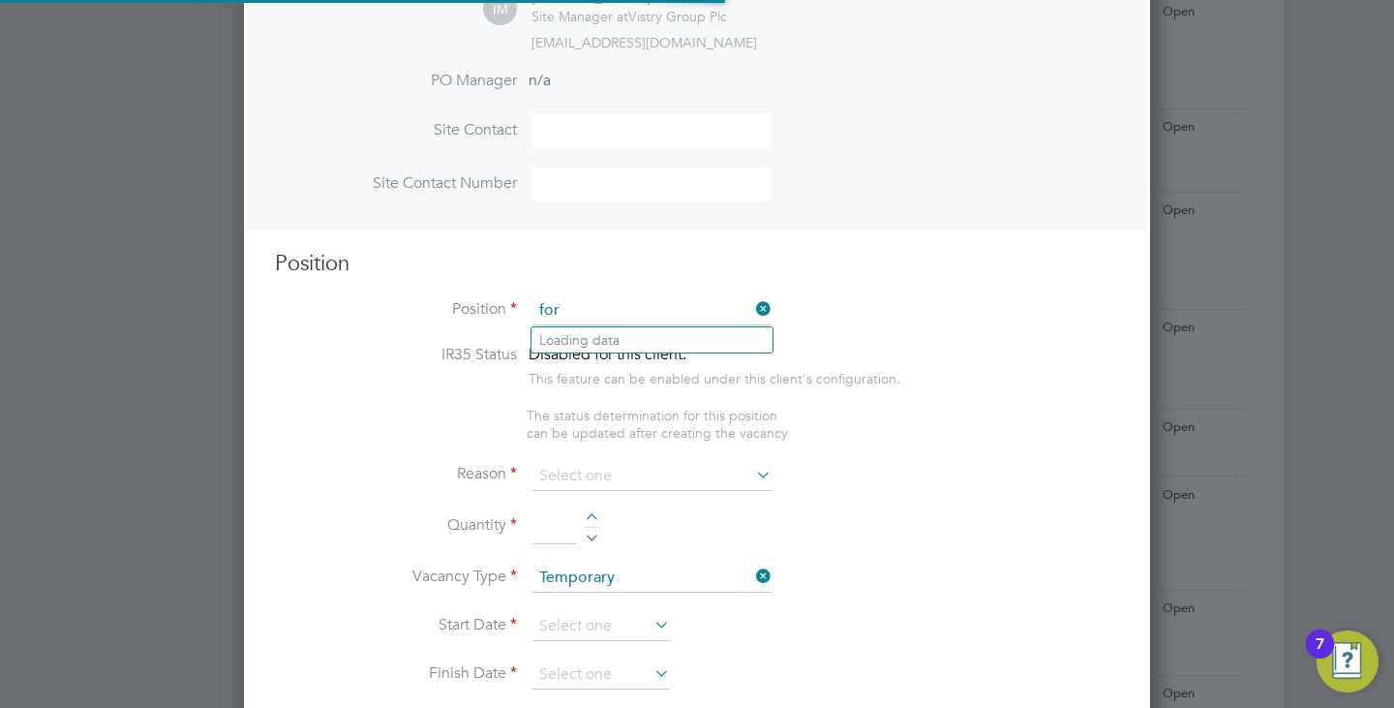
scroll to position [2791, 907]
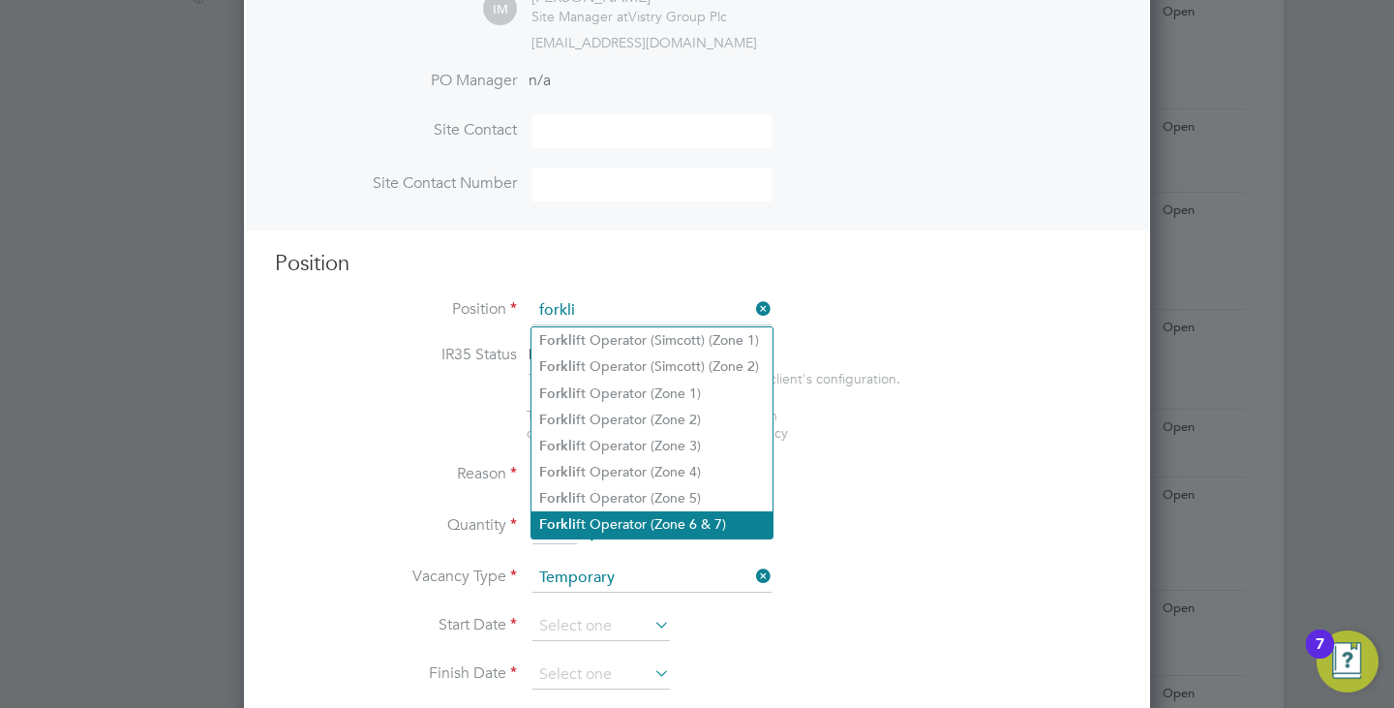
click at [645, 516] on li "Forkli ft Operator (Zone 6 & 7)" at bounding box center [651, 524] width 241 height 26
type input "Forklift Operator (Zone 6 & 7)"
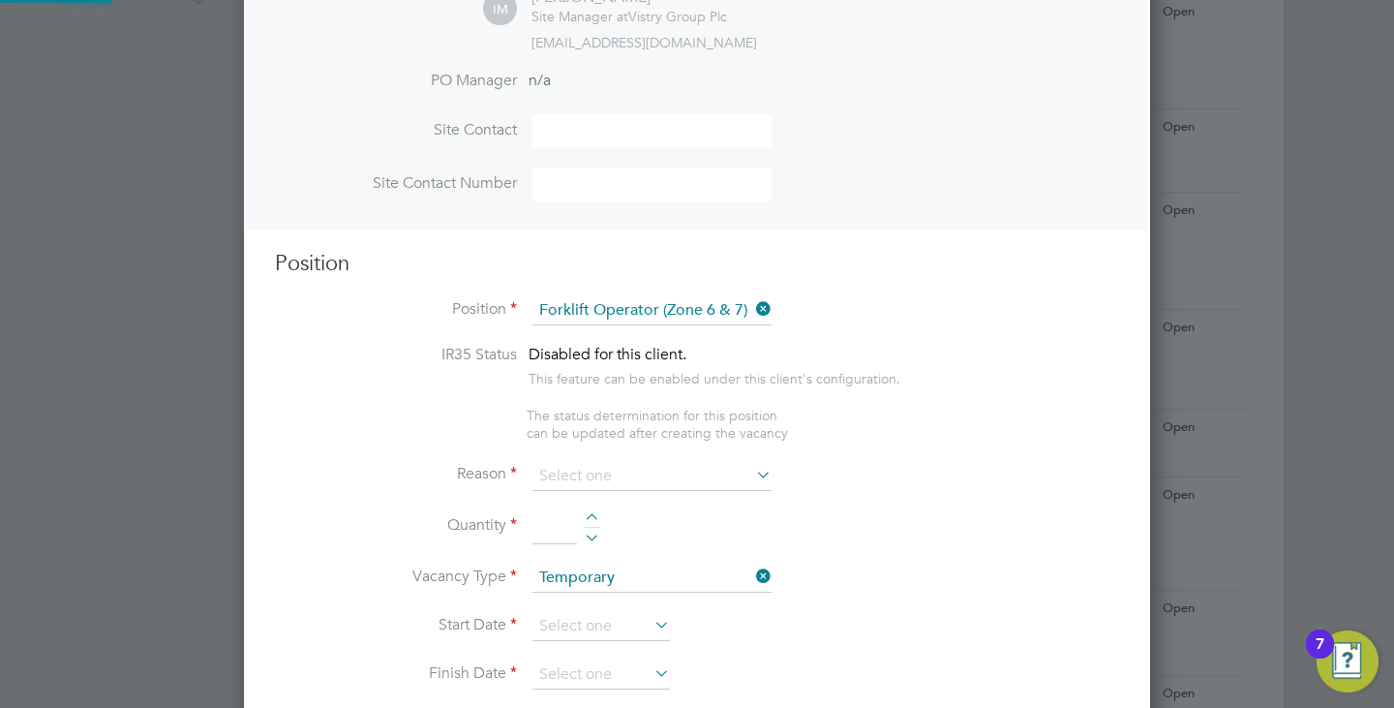
type textarea "- Operate construction machinery - Delivering large quantities of materials to …"
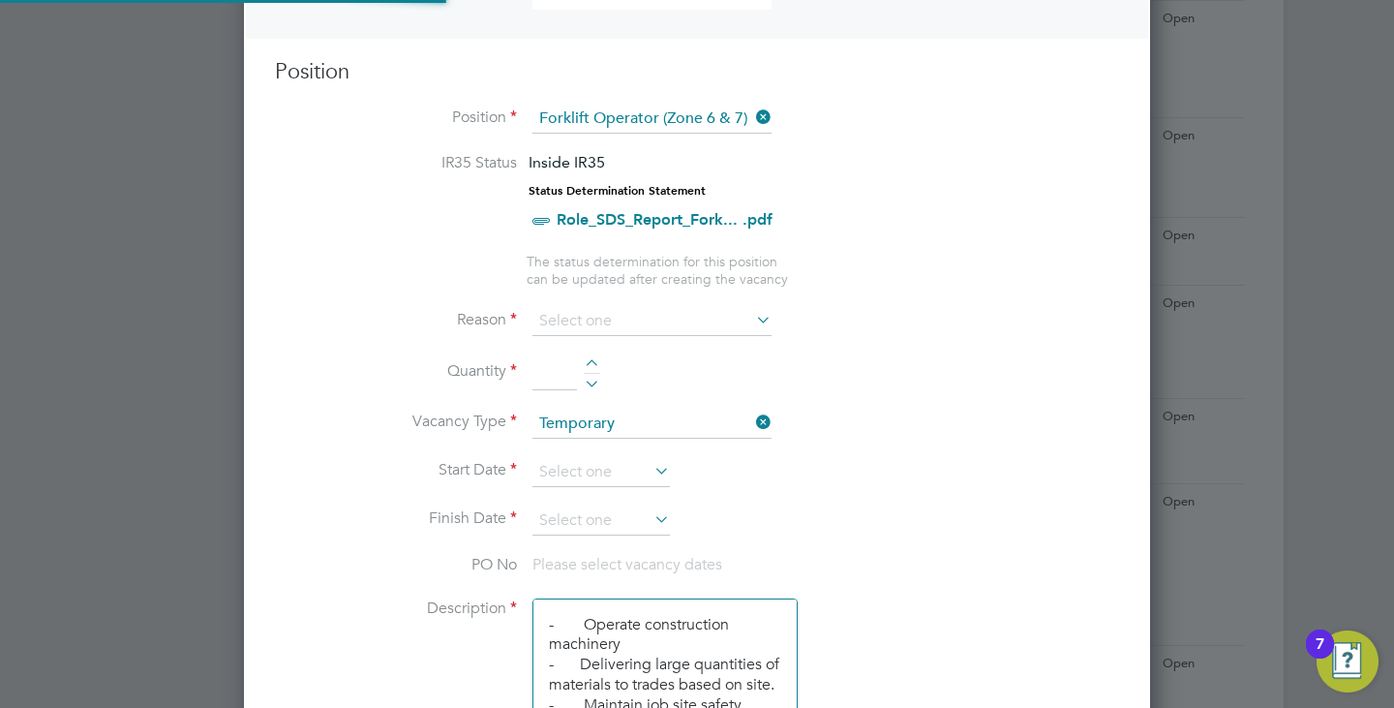
scroll to position [774, 0]
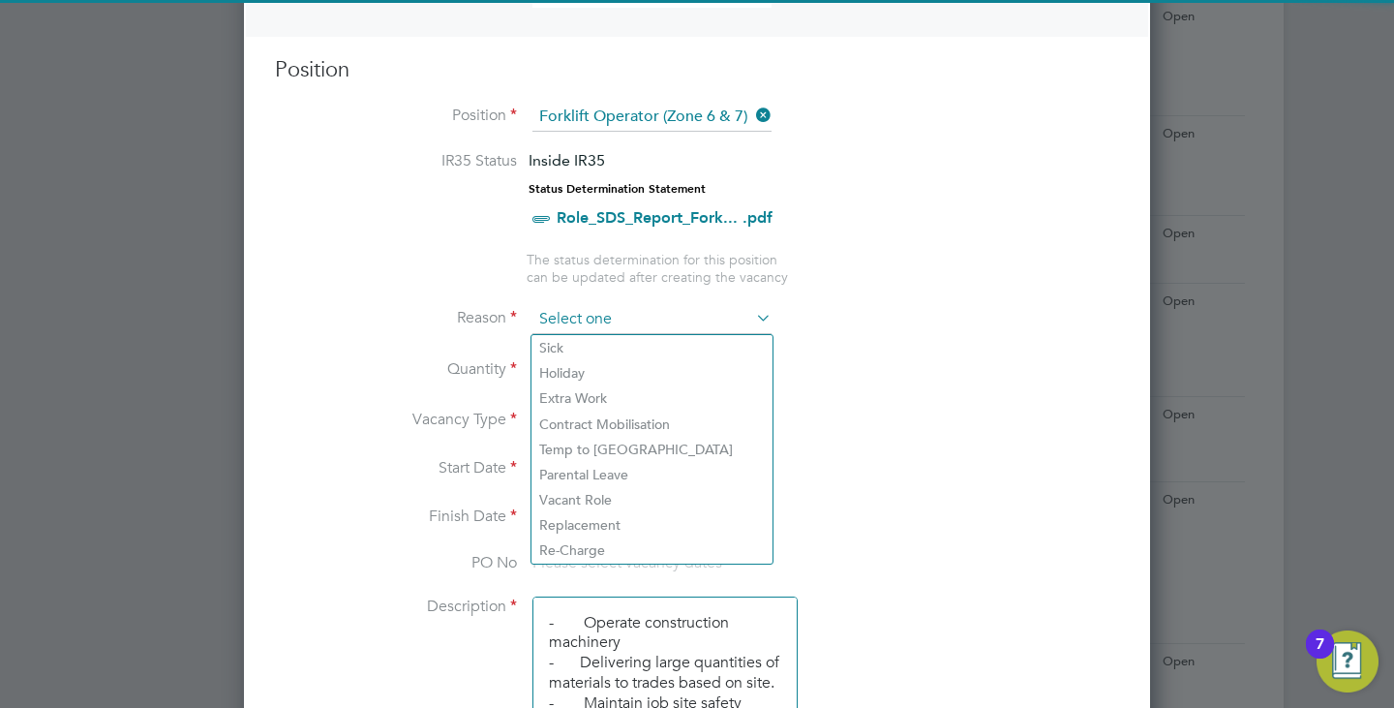
click at [585, 330] on input at bounding box center [651, 319] width 239 height 29
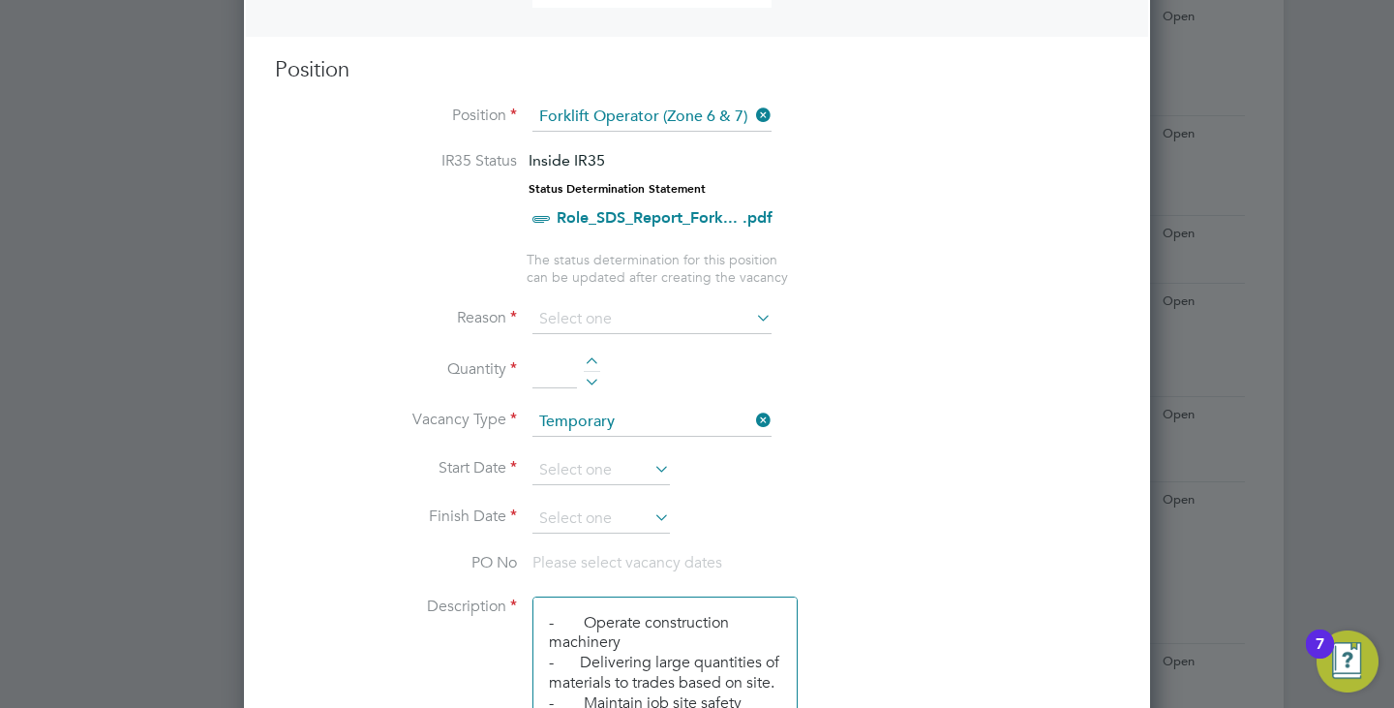
click at [599, 395] on li "Extra Work" at bounding box center [651, 397] width 241 height 25
type input "Extra Work"
click at [593, 321] on input at bounding box center [651, 319] width 239 height 29
click at [607, 518] on li "Replacement" at bounding box center [651, 524] width 241 height 25
type input "Replacement"
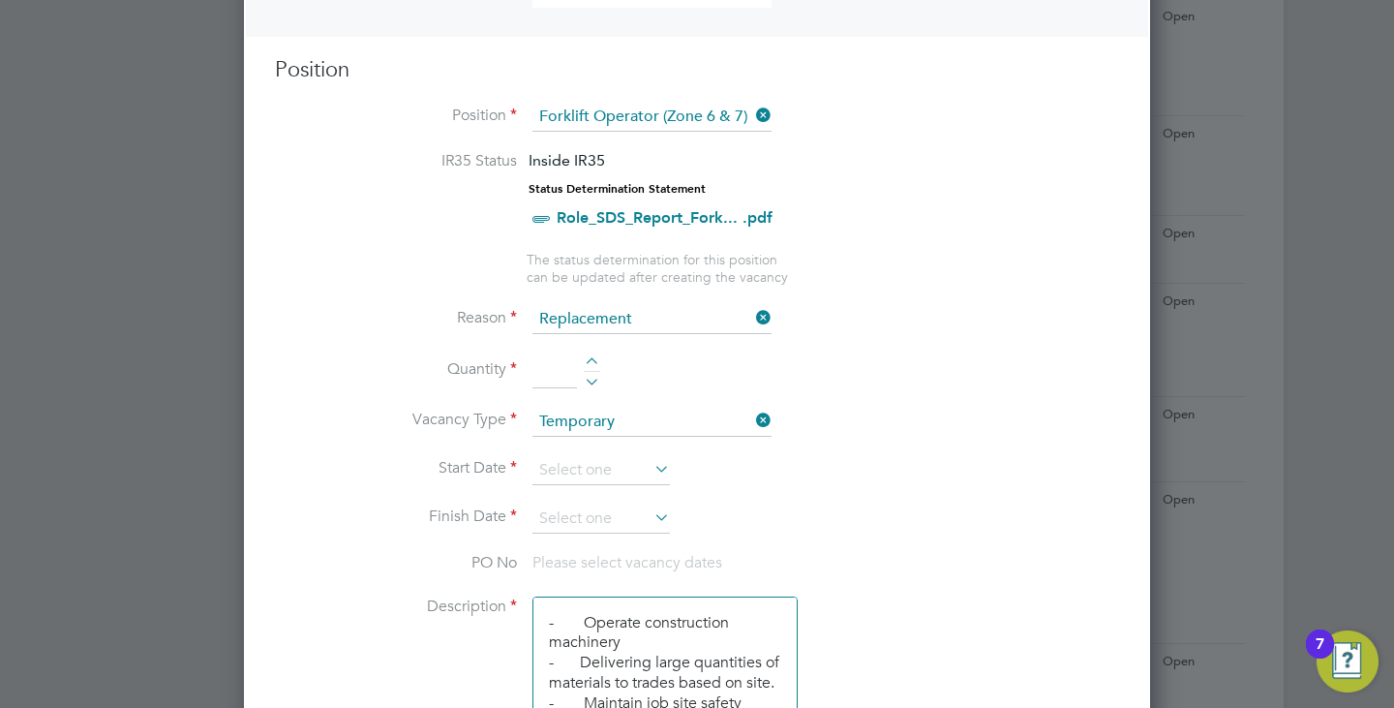
click at [597, 360] on div at bounding box center [592, 364] width 16 height 14
type input "1"
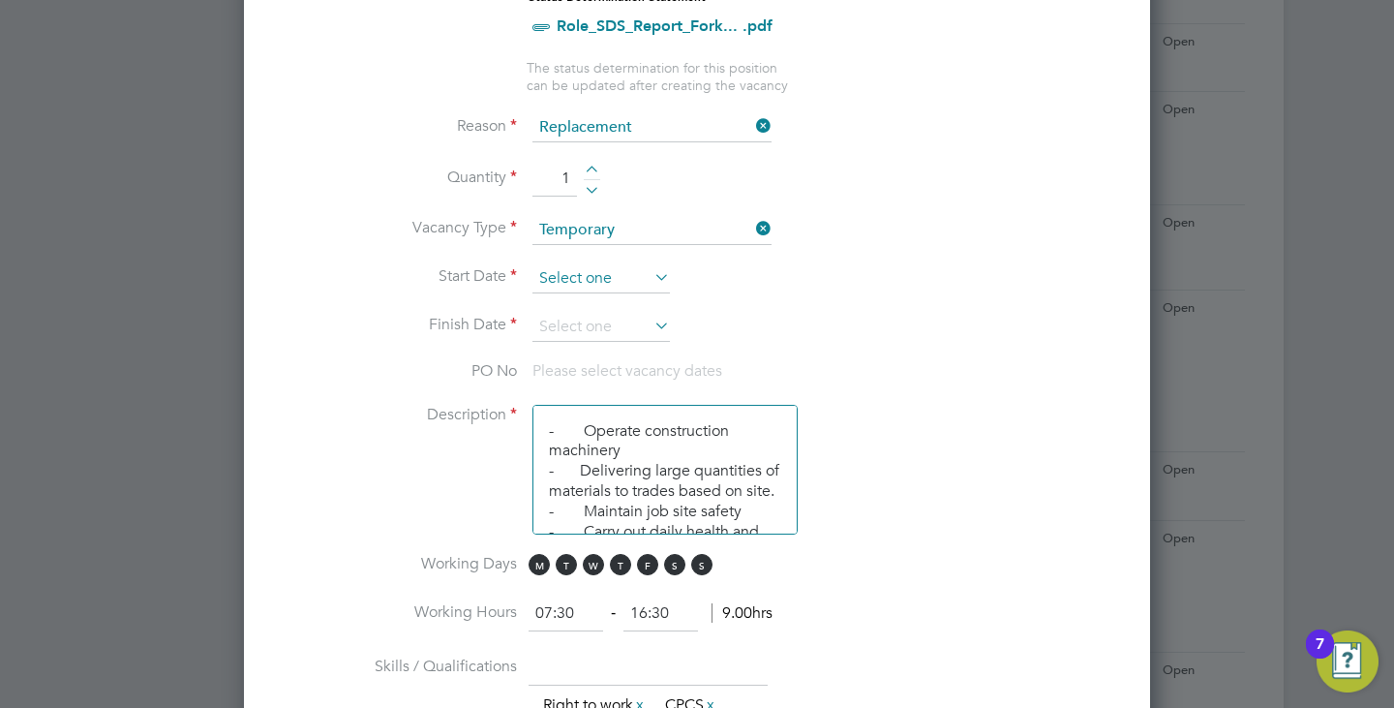
scroll to position [968, 0]
click at [589, 283] on input at bounding box center [600, 276] width 137 height 29
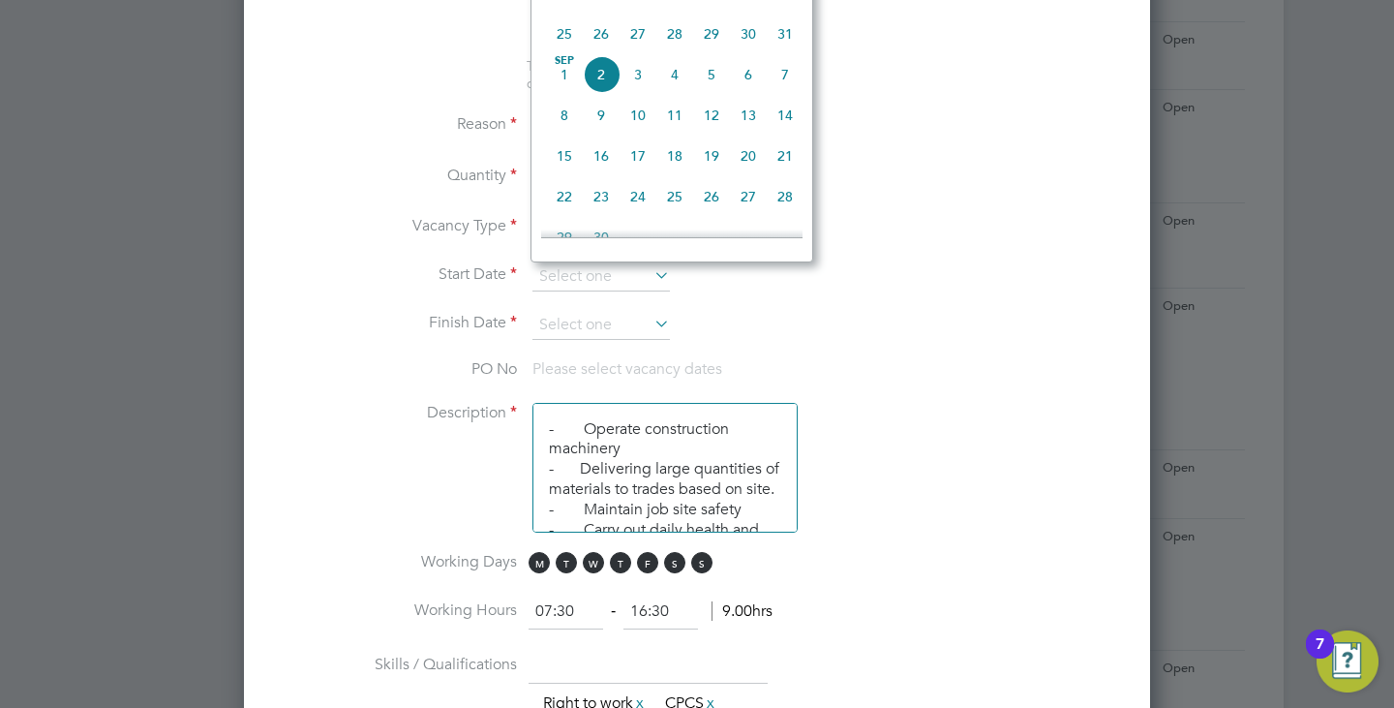
click at [597, 52] on span "26" at bounding box center [601, 33] width 37 height 37
type input "26 Aug 2025"
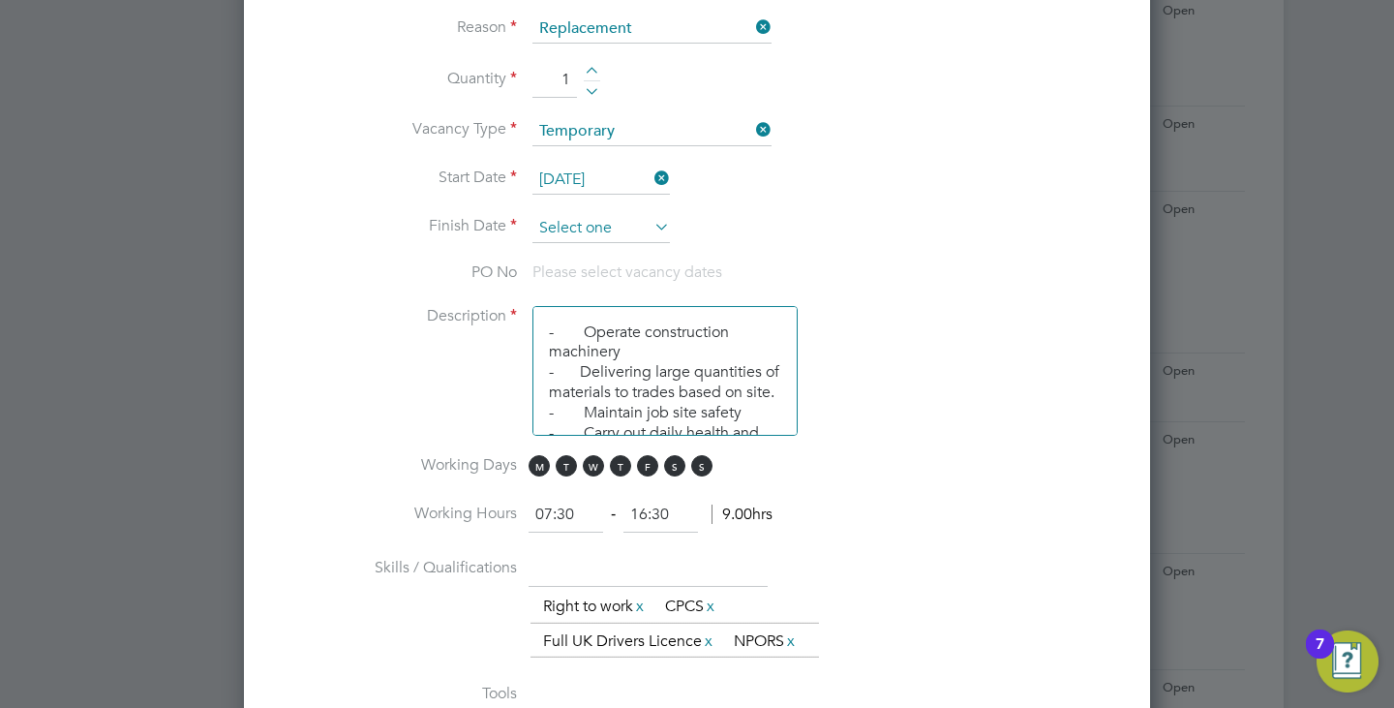
click at [590, 227] on input at bounding box center [600, 228] width 137 height 29
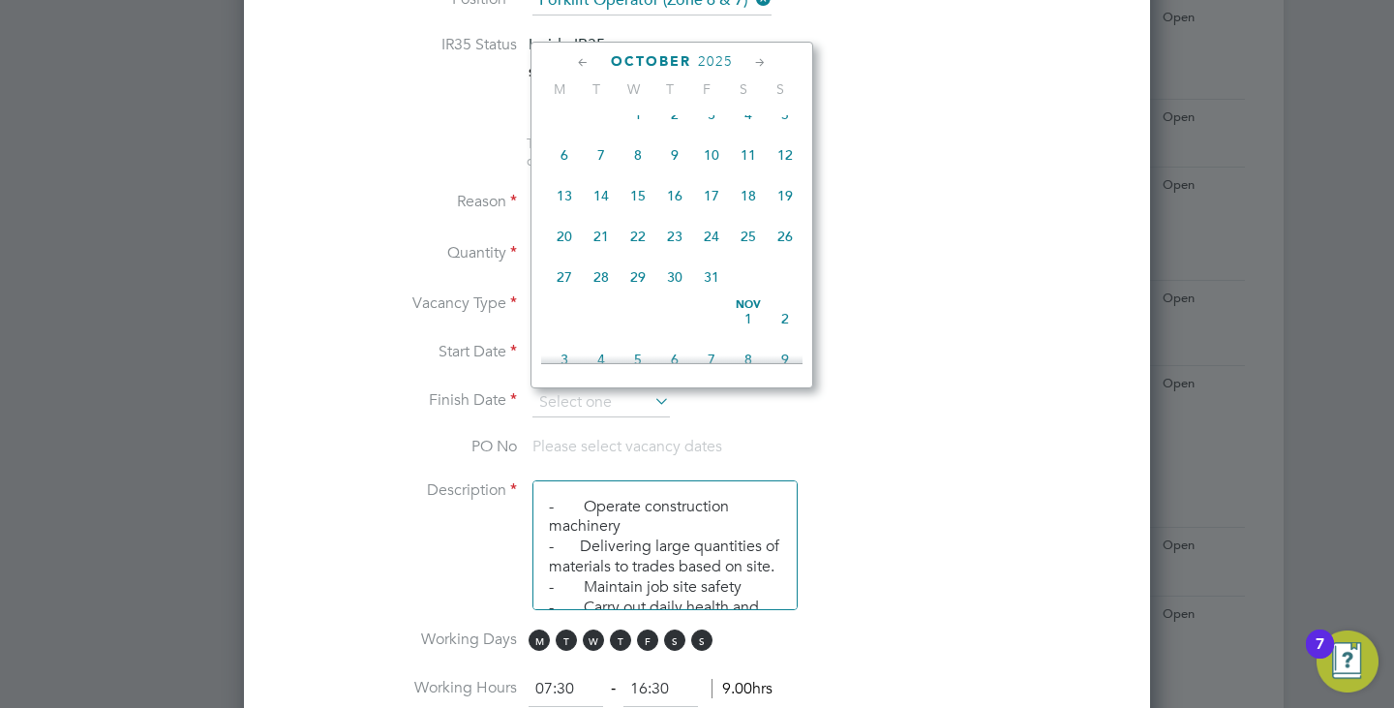
scroll to position [871, 0]
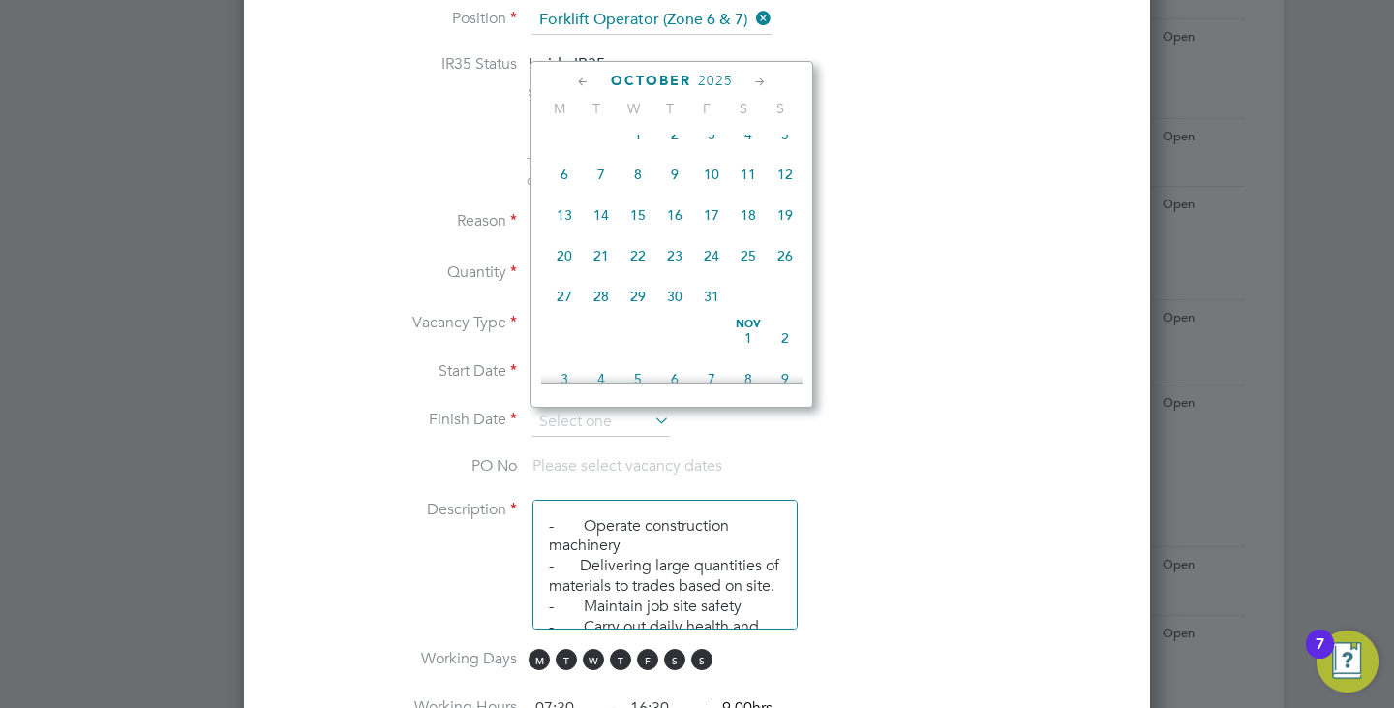
click at [680, 315] on span "30" at bounding box center [674, 296] width 37 height 37
type input "30 Oct 2025"
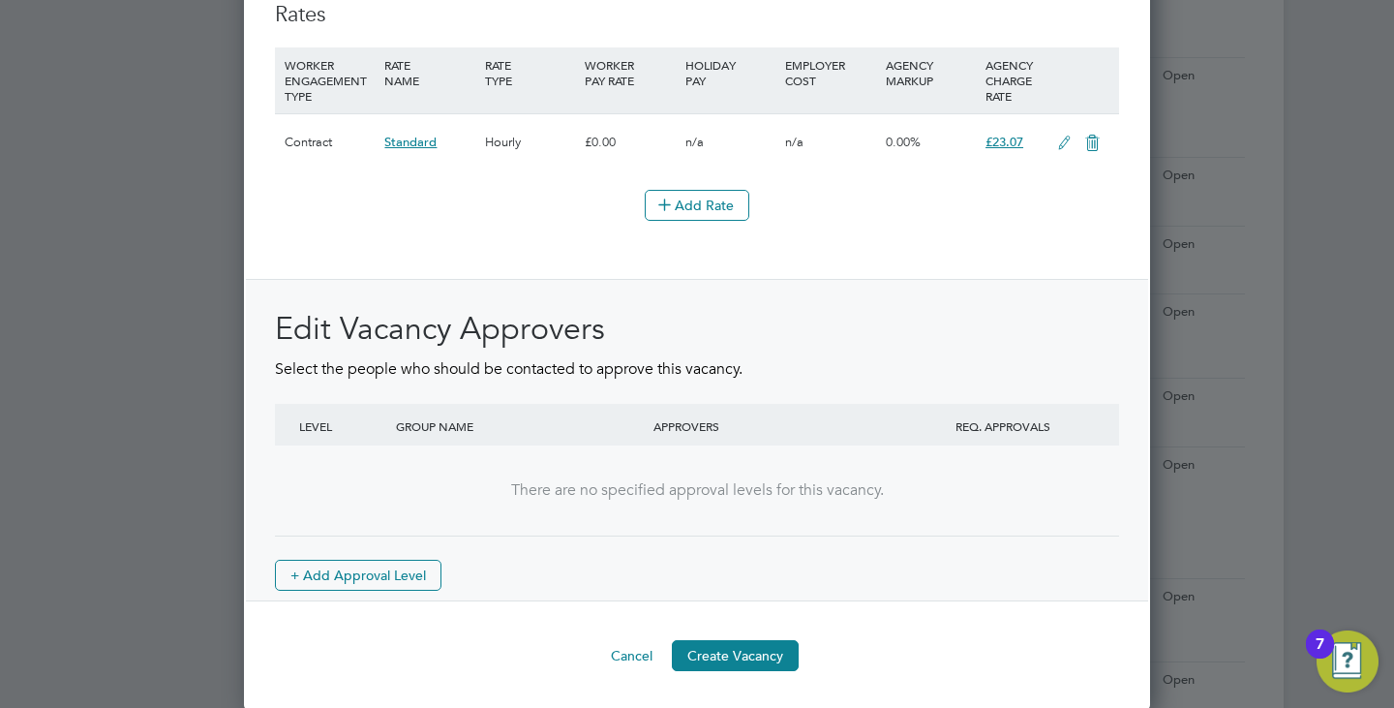
scroll to position [2326, 0]
click at [736, 661] on button "Create Vacancy" at bounding box center [735, 653] width 127 height 31
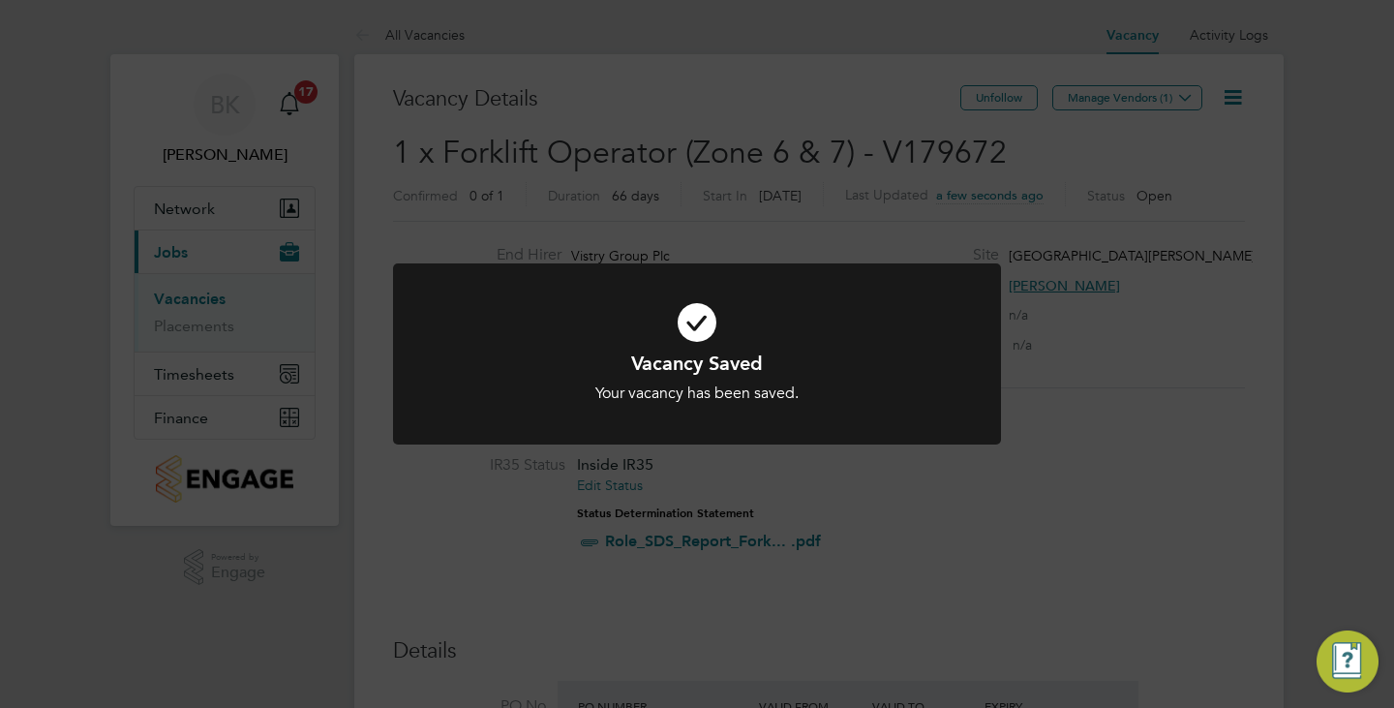
click at [1122, 397] on div "Vacancy Saved Your vacancy has been saved. Cancel Okay" at bounding box center [697, 354] width 1394 height 708
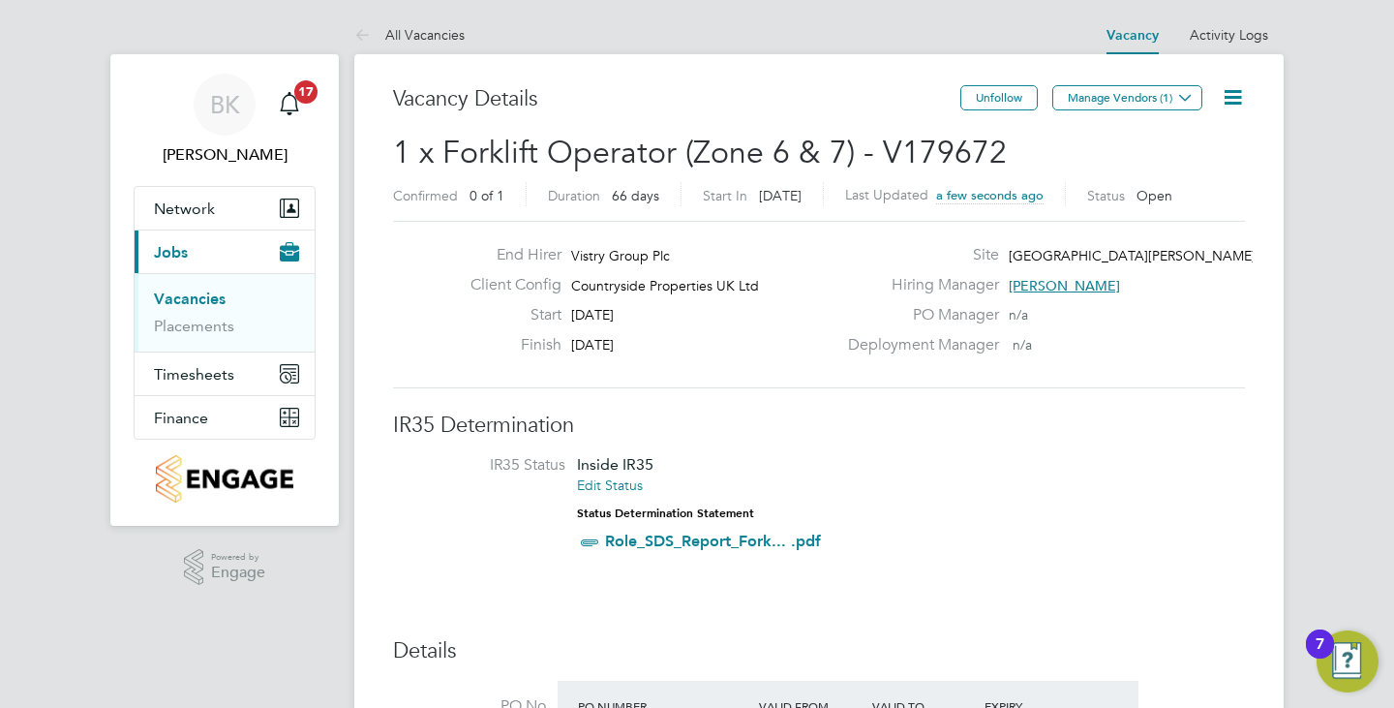
click at [1229, 91] on icon at bounding box center [1233, 97] width 24 height 24
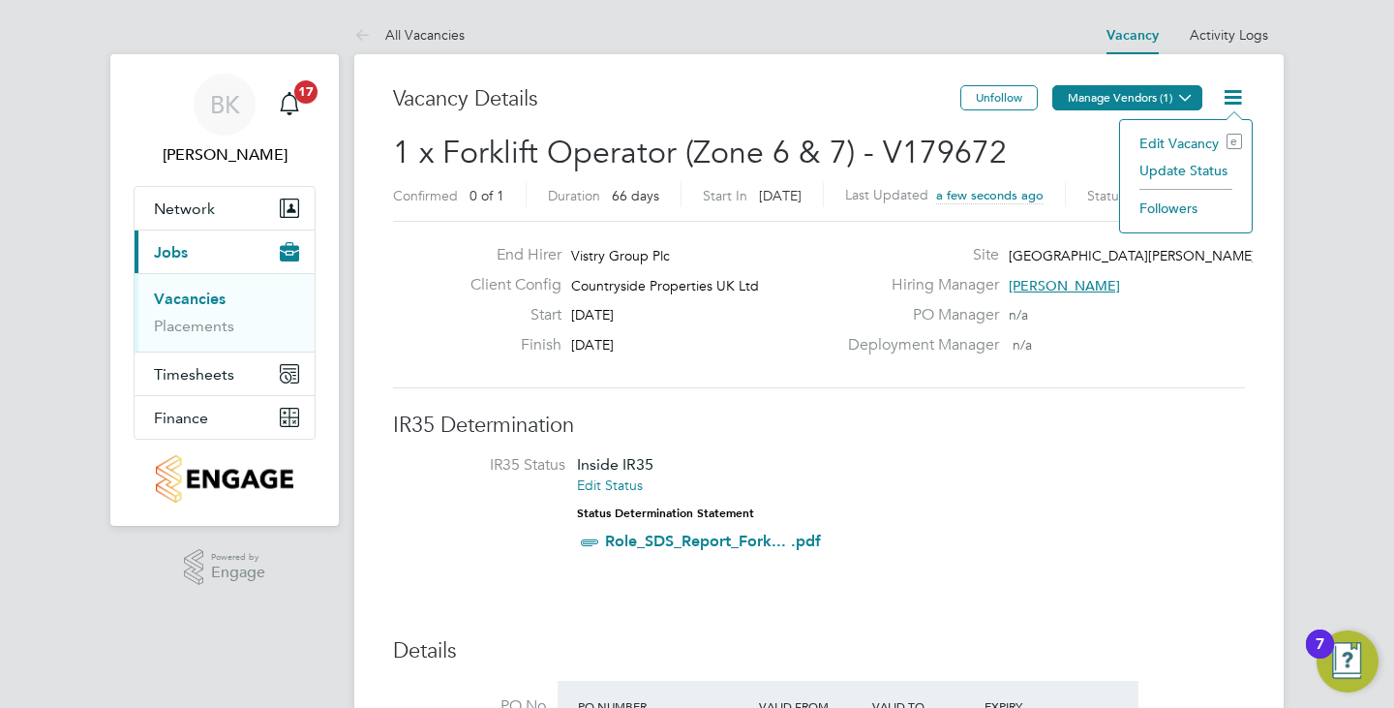
click at [1123, 92] on button "Manage Vendors (1)" at bounding box center [1127, 97] width 150 height 25
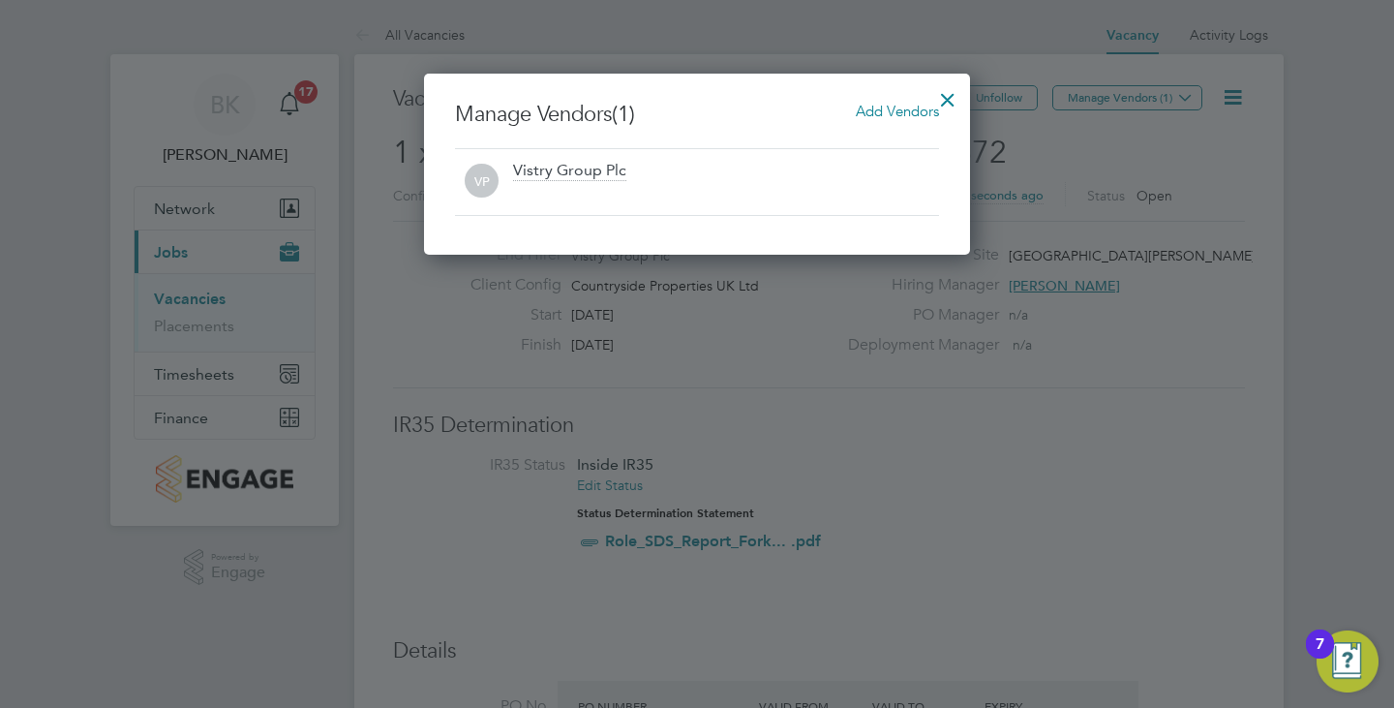
click at [889, 99] on div "Manage Vendors (1) Add Vendors VP Vistry Group Plc" at bounding box center [697, 164] width 546 height 181
click at [887, 107] on span "Add Vendors" at bounding box center [897, 111] width 83 height 18
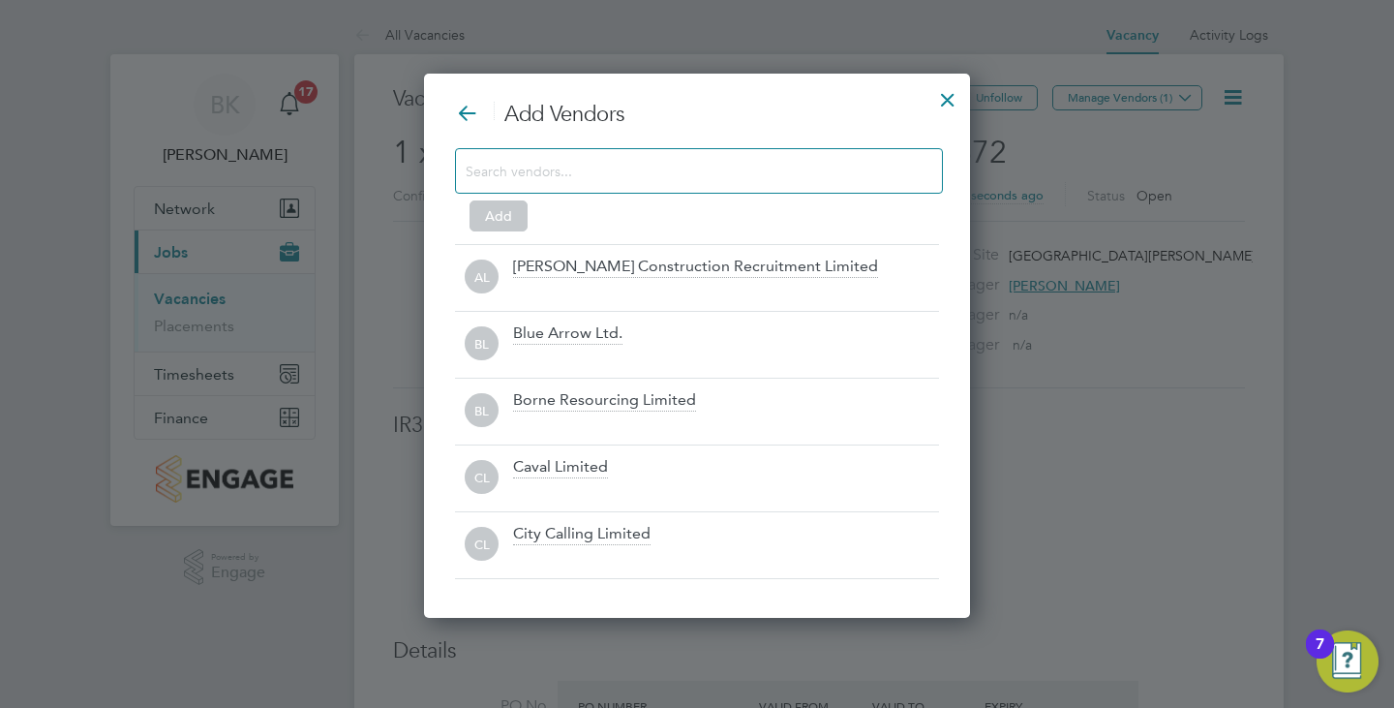
click at [671, 176] on input at bounding box center [684, 170] width 436 height 25
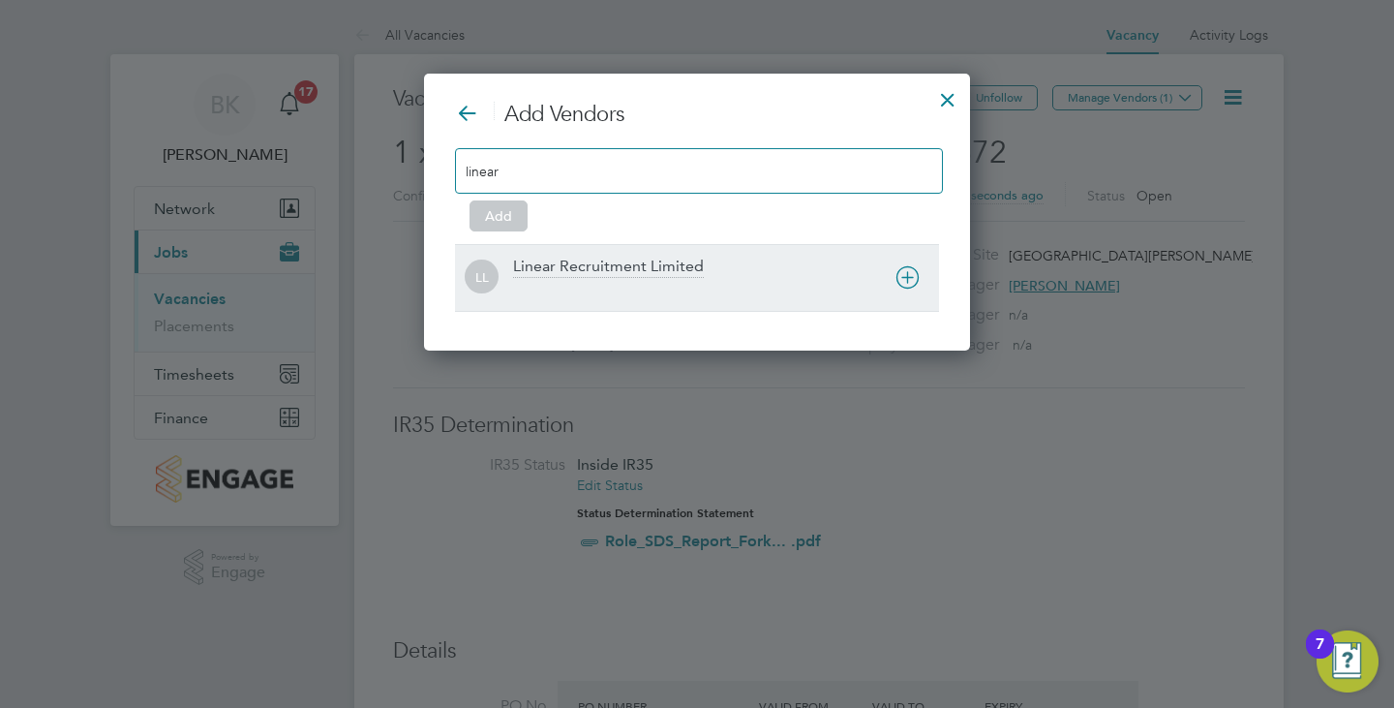
type input "linear"
click at [653, 301] on div "LL Linear Recruitment Limited" at bounding box center [697, 277] width 484 height 67
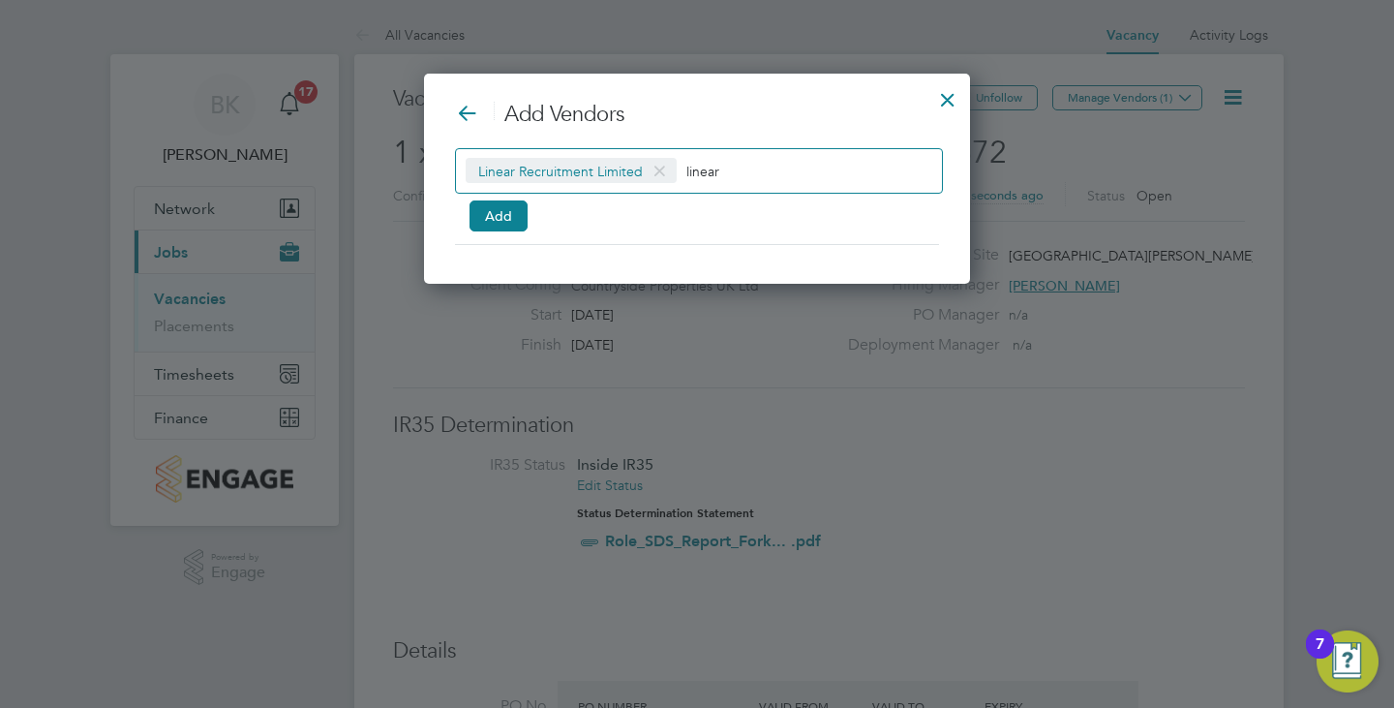
click at [709, 180] on div "Linear Recruitment Limited linear" at bounding box center [699, 170] width 488 height 45
drag, startPoint x: 709, startPoint y: 180, endPoint x: 682, endPoint y: 180, distance: 26.1
click at [682, 180] on div "Linear Recruitment Limited linear" at bounding box center [699, 170] width 488 height 45
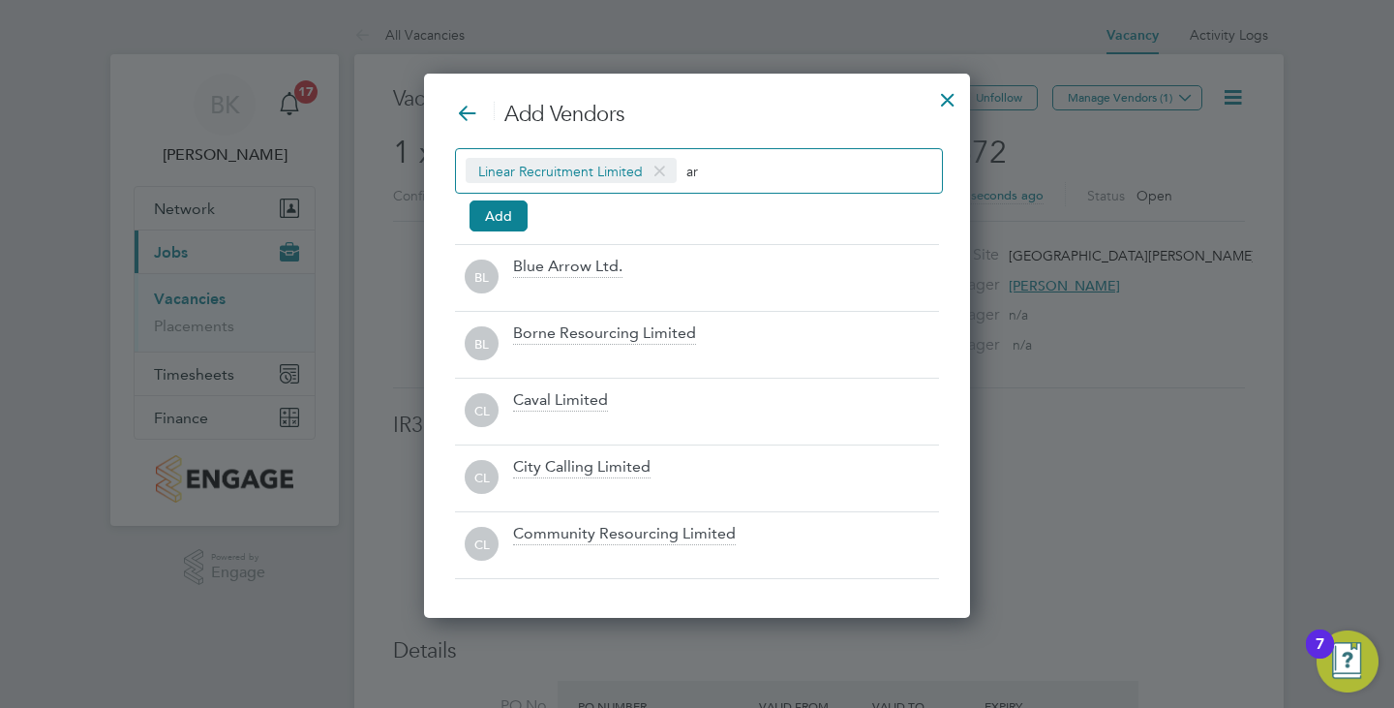
click at [716, 178] on input "ar" at bounding box center [746, 170] width 121 height 25
type input "a"
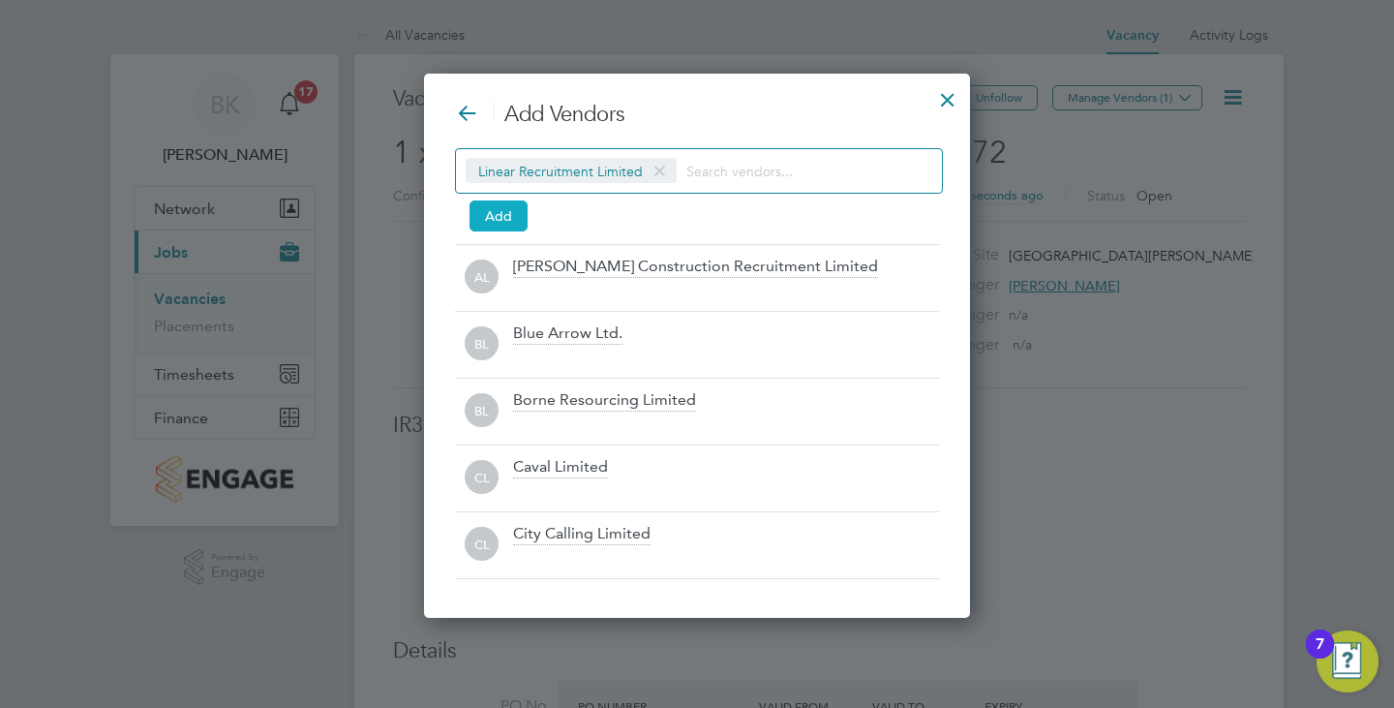
click at [507, 211] on button "Add" at bounding box center [498, 215] width 58 height 31
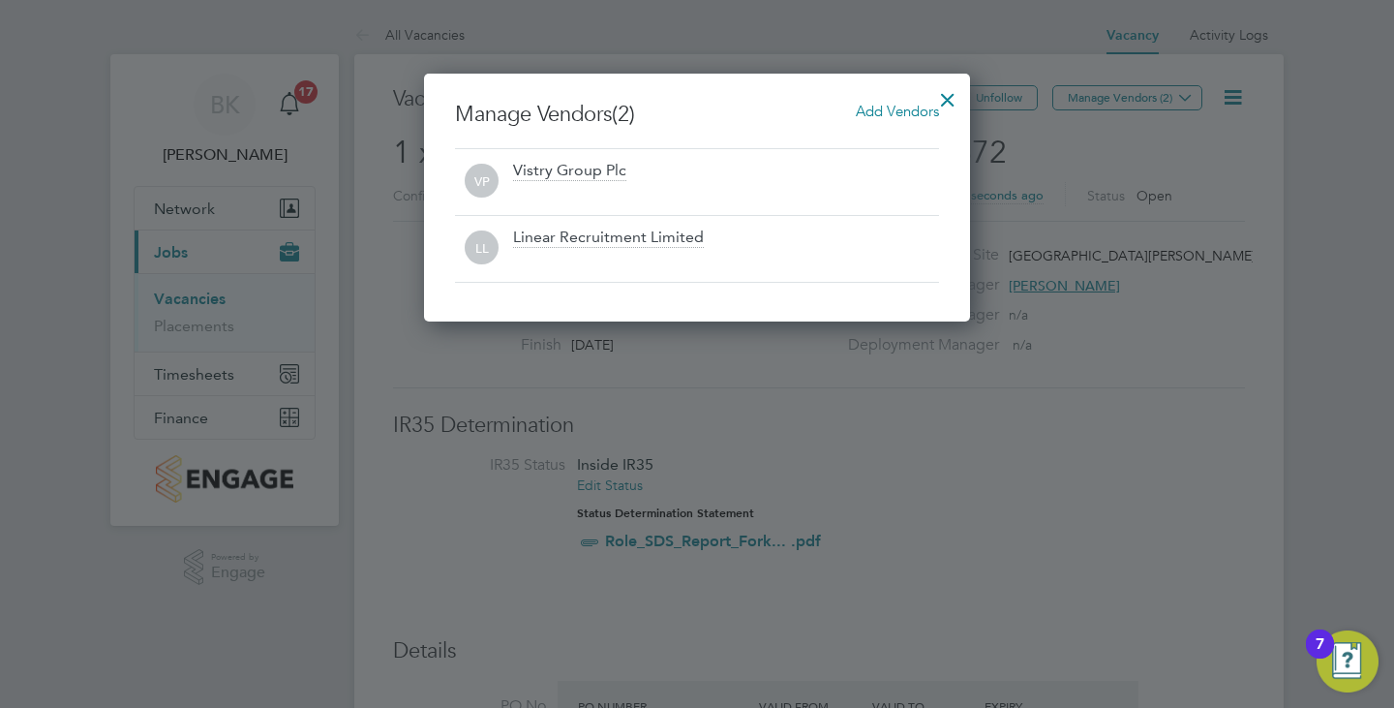
click at [937, 97] on div at bounding box center [947, 94] width 35 height 35
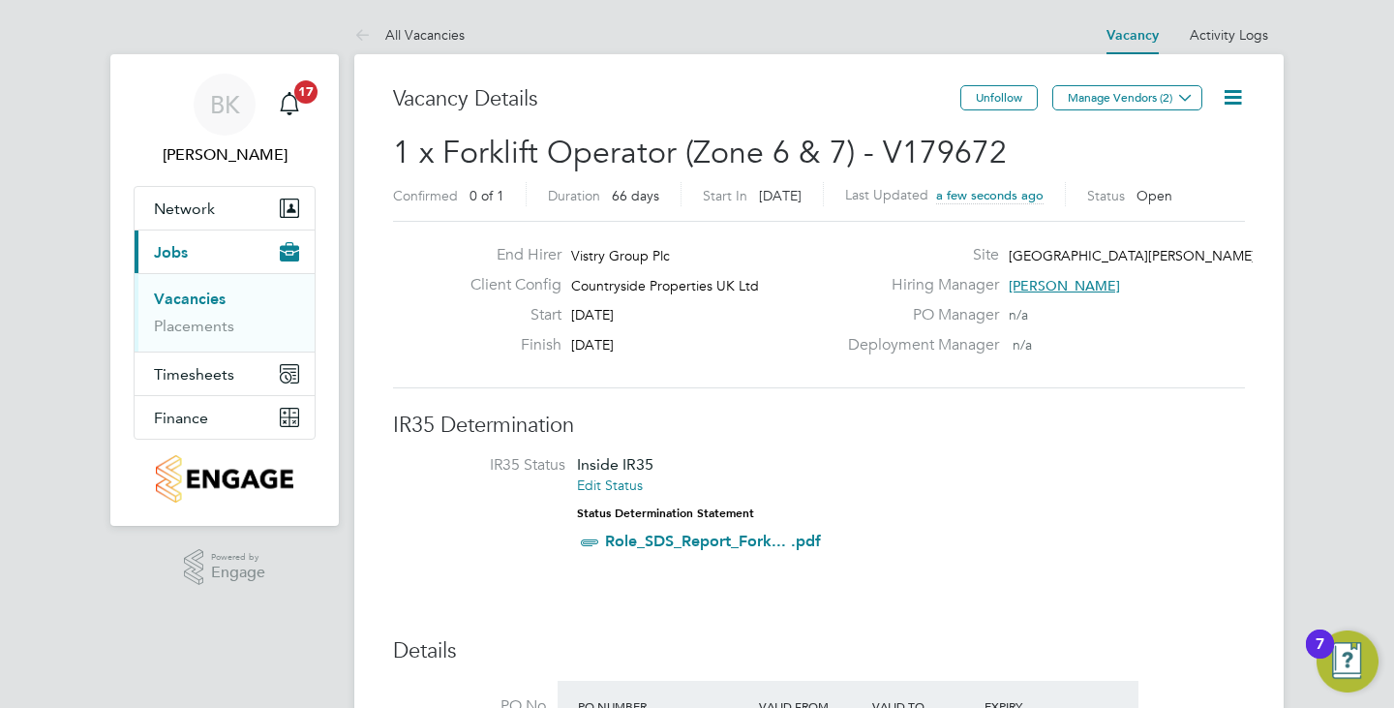
click at [180, 294] on link "Vacancies" at bounding box center [190, 298] width 72 height 18
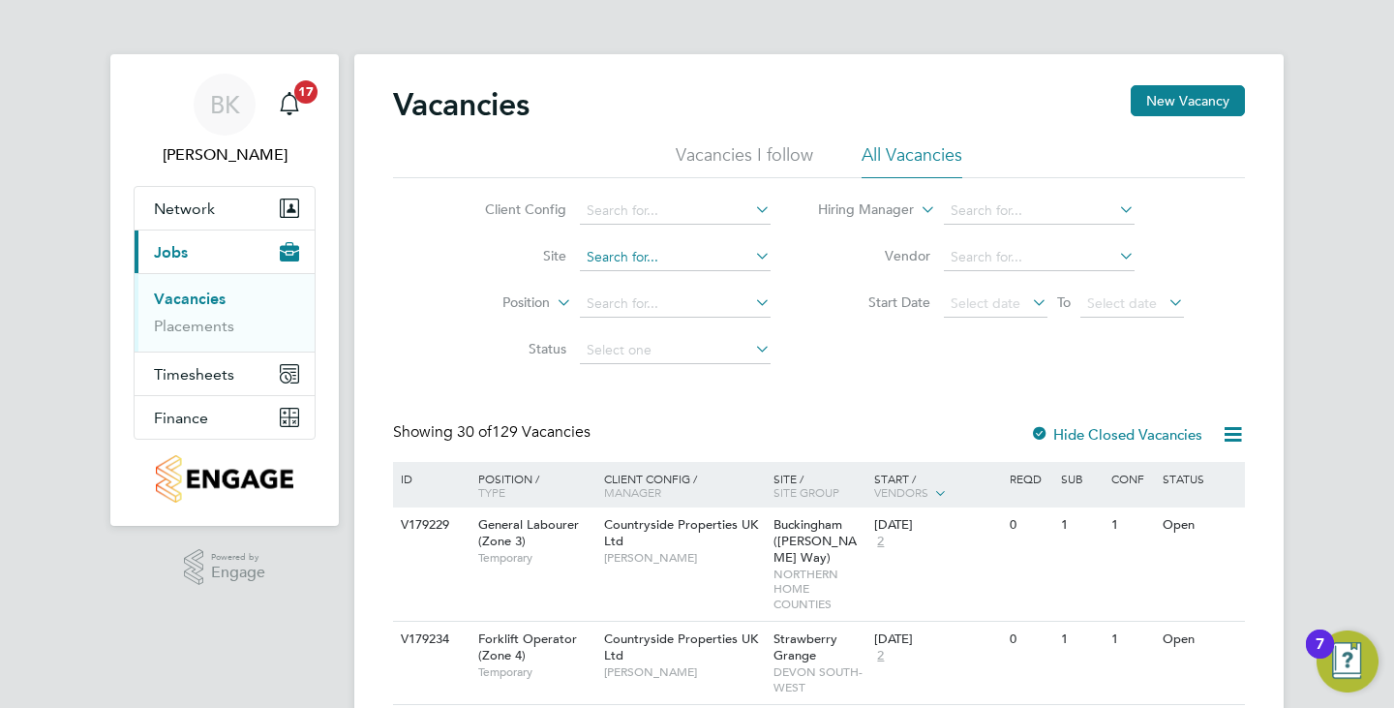
click at [640, 257] on input at bounding box center [675, 257] width 191 height 27
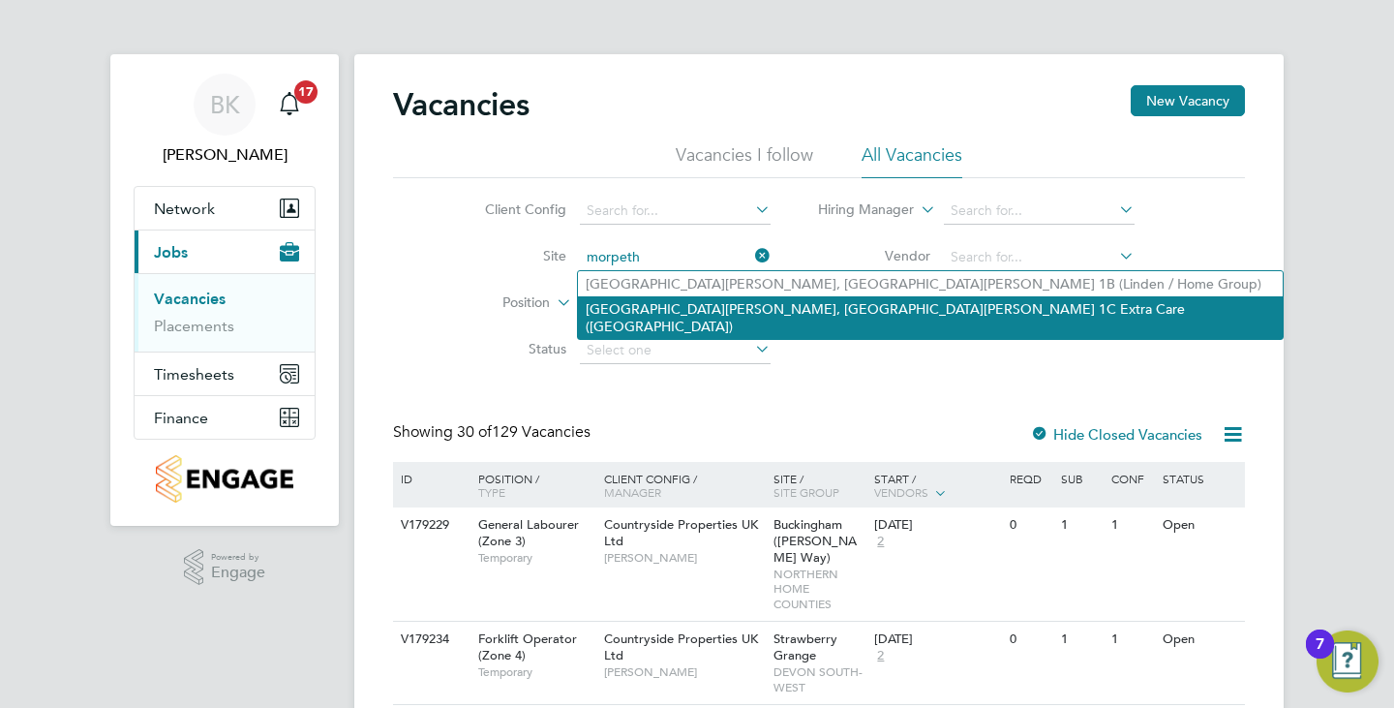
click at [748, 314] on li "[GEOGRAPHIC_DATA][PERSON_NAME], [GEOGRAPHIC_DATA][PERSON_NAME] 1C Extra Care ([…" at bounding box center [930, 317] width 705 height 43
type input "[GEOGRAPHIC_DATA][PERSON_NAME], [GEOGRAPHIC_DATA][PERSON_NAME] 1C Extra Care ([…"
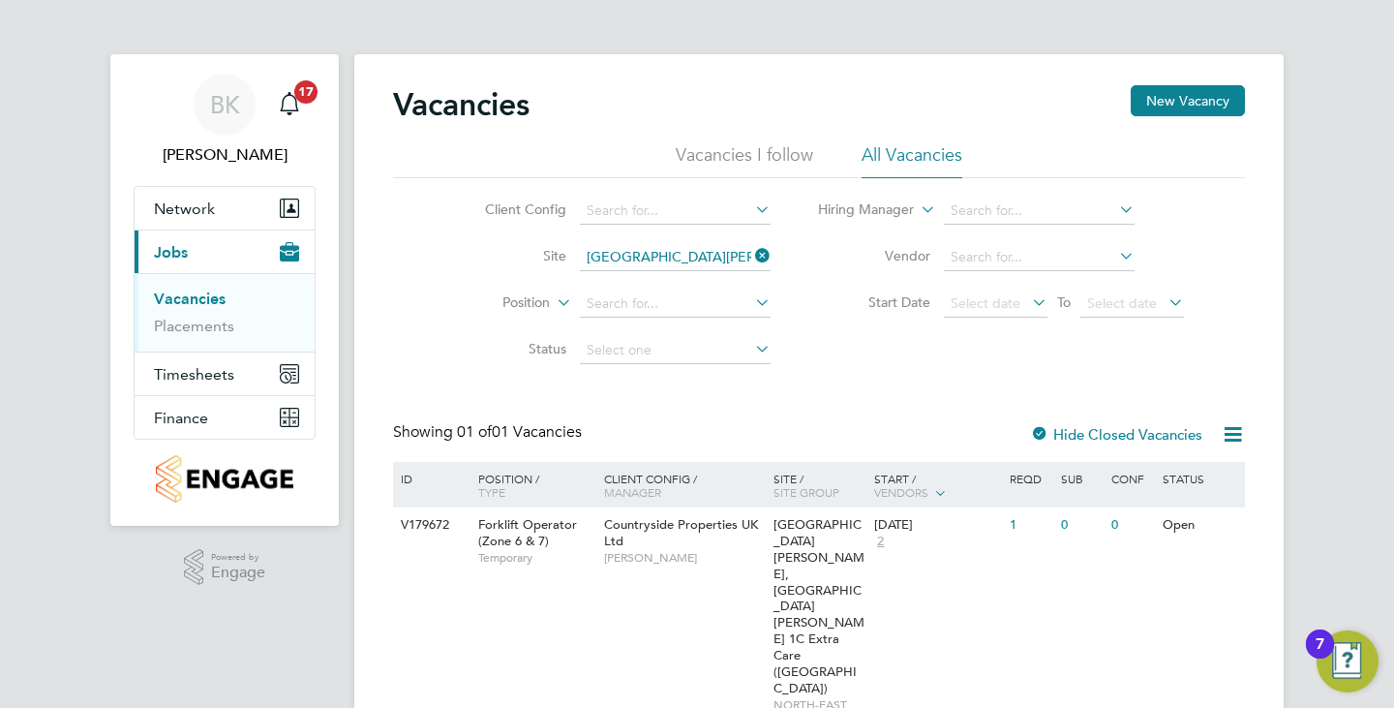
click at [1098, 425] on label "Hide Closed Vacancies" at bounding box center [1116, 434] width 172 height 18
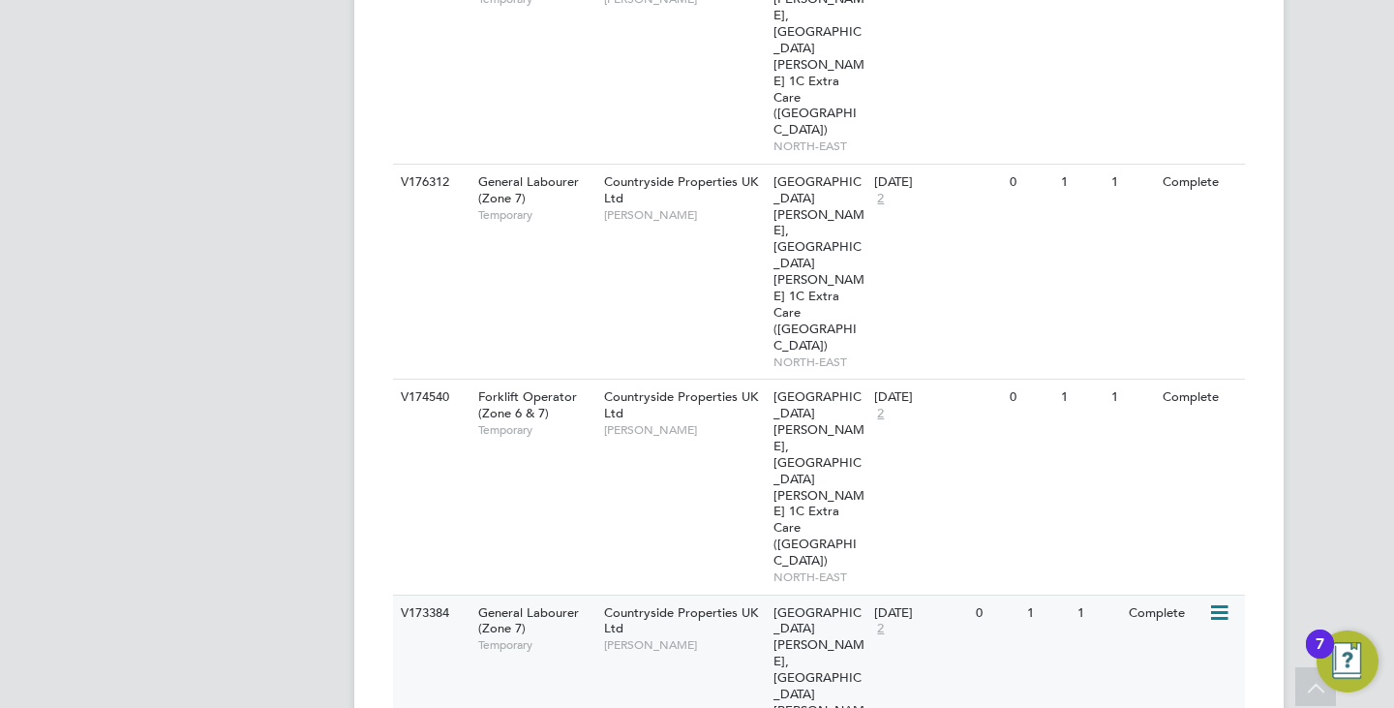
scroll to position [1065, 0]
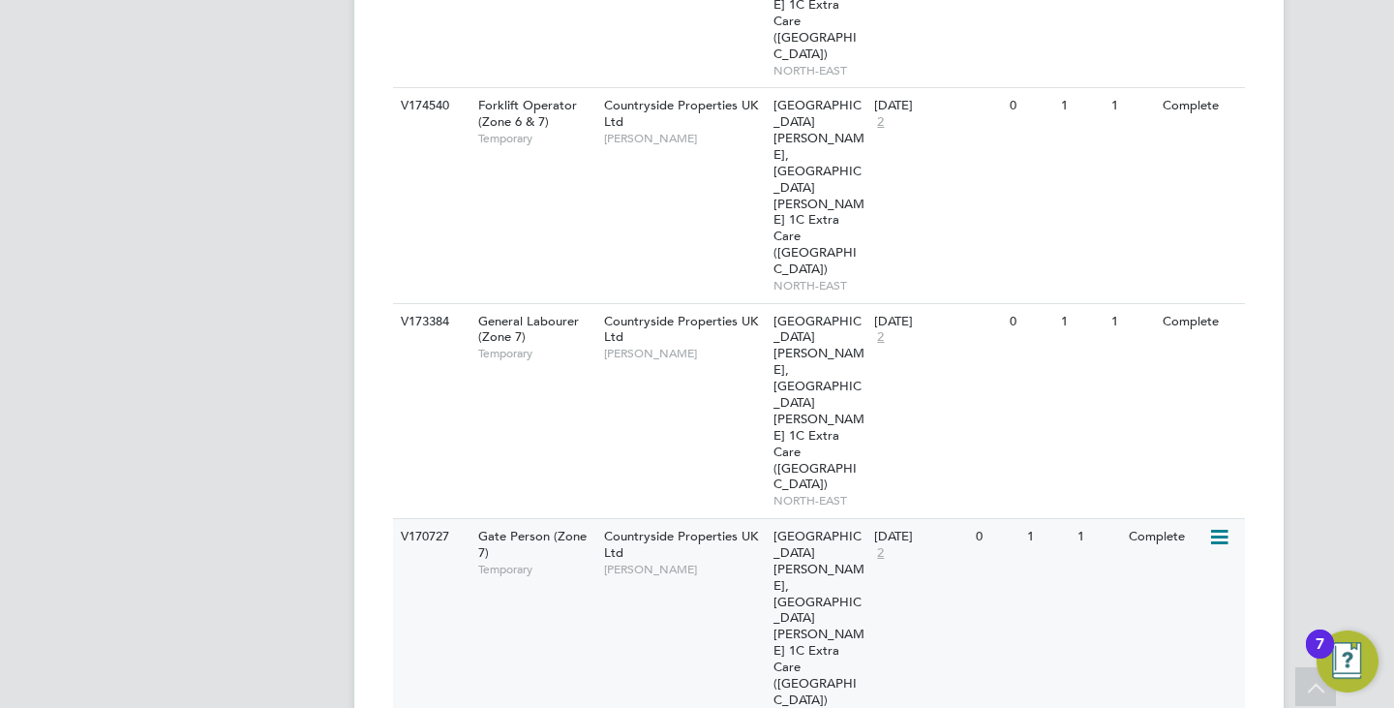
click at [609, 518] on div "V170727 Gate Person (Zone 7) Temporary Countryside Properties UK Ltd Ian Marsha…" at bounding box center [819, 625] width 852 height 215
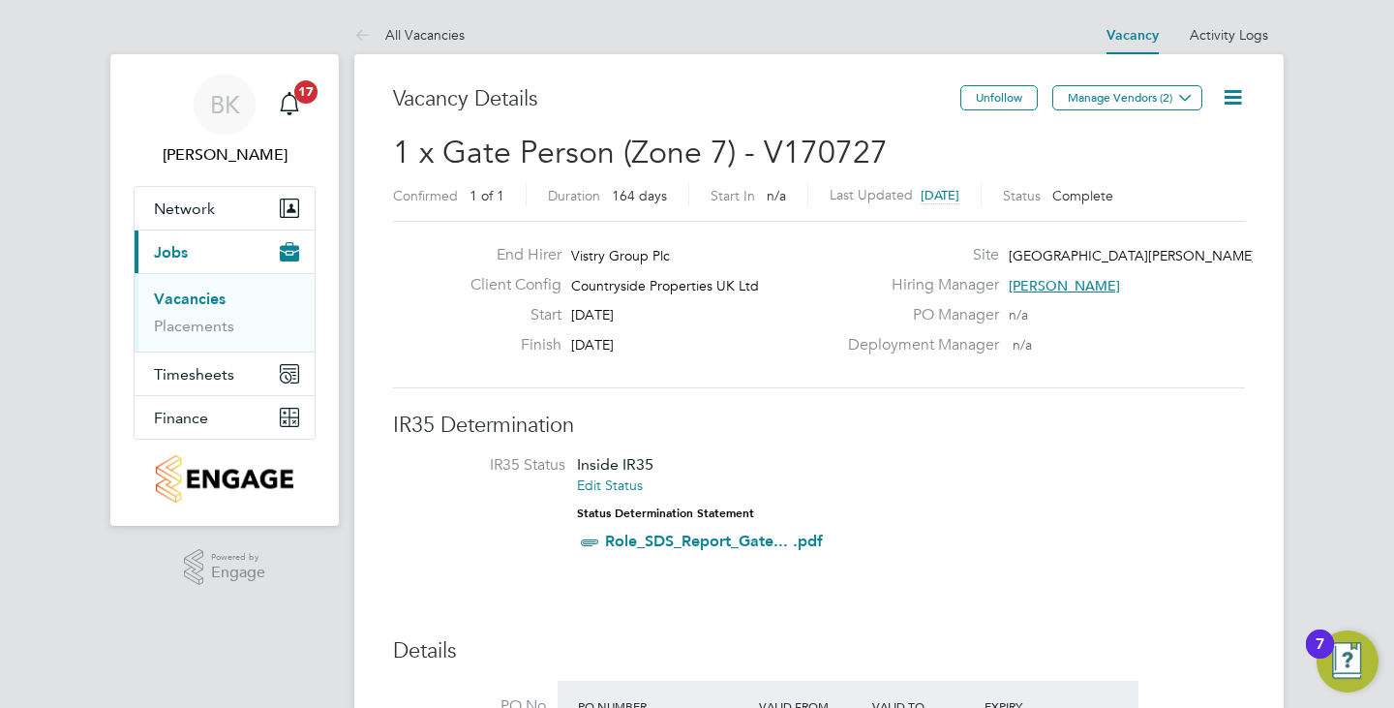
click at [1238, 95] on icon at bounding box center [1233, 97] width 24 height 24
click at [1031, 194] on label "Status" at bounding box center [1022, 195] width 38 height 17
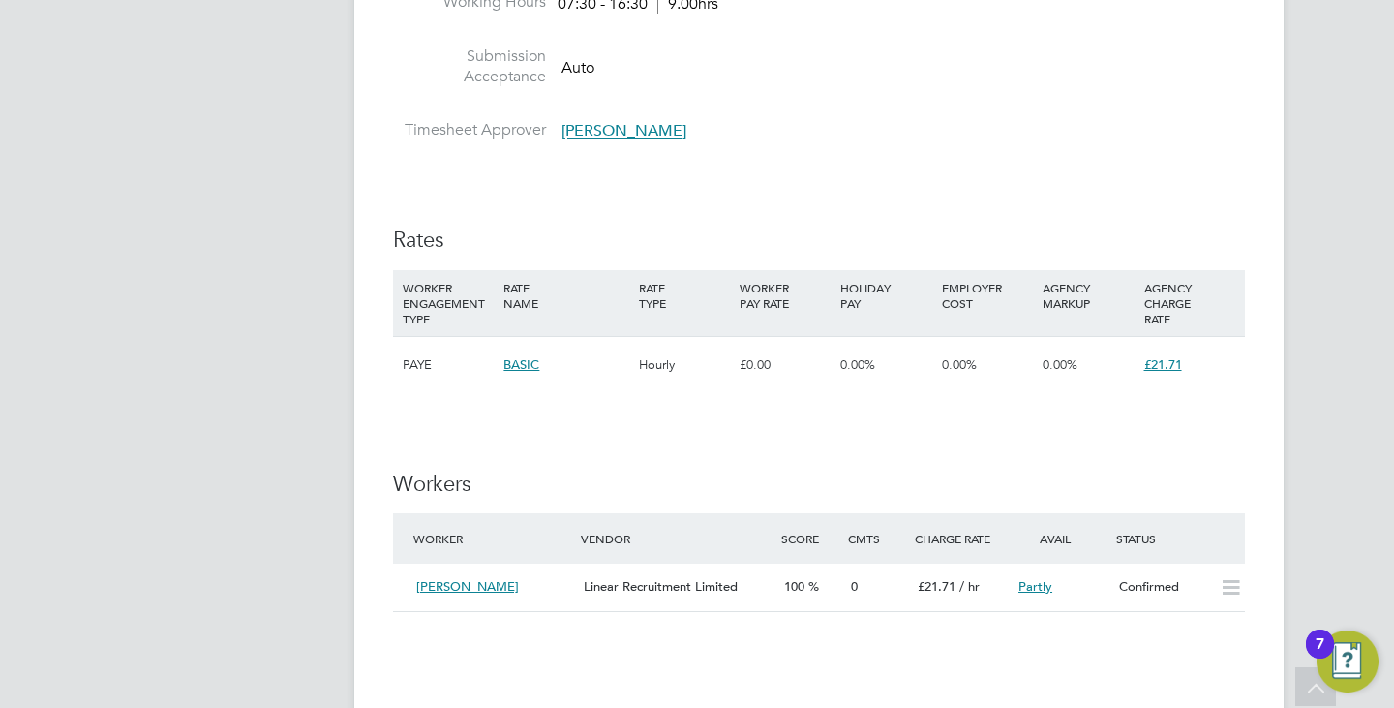
scroll to position [1452, 0]
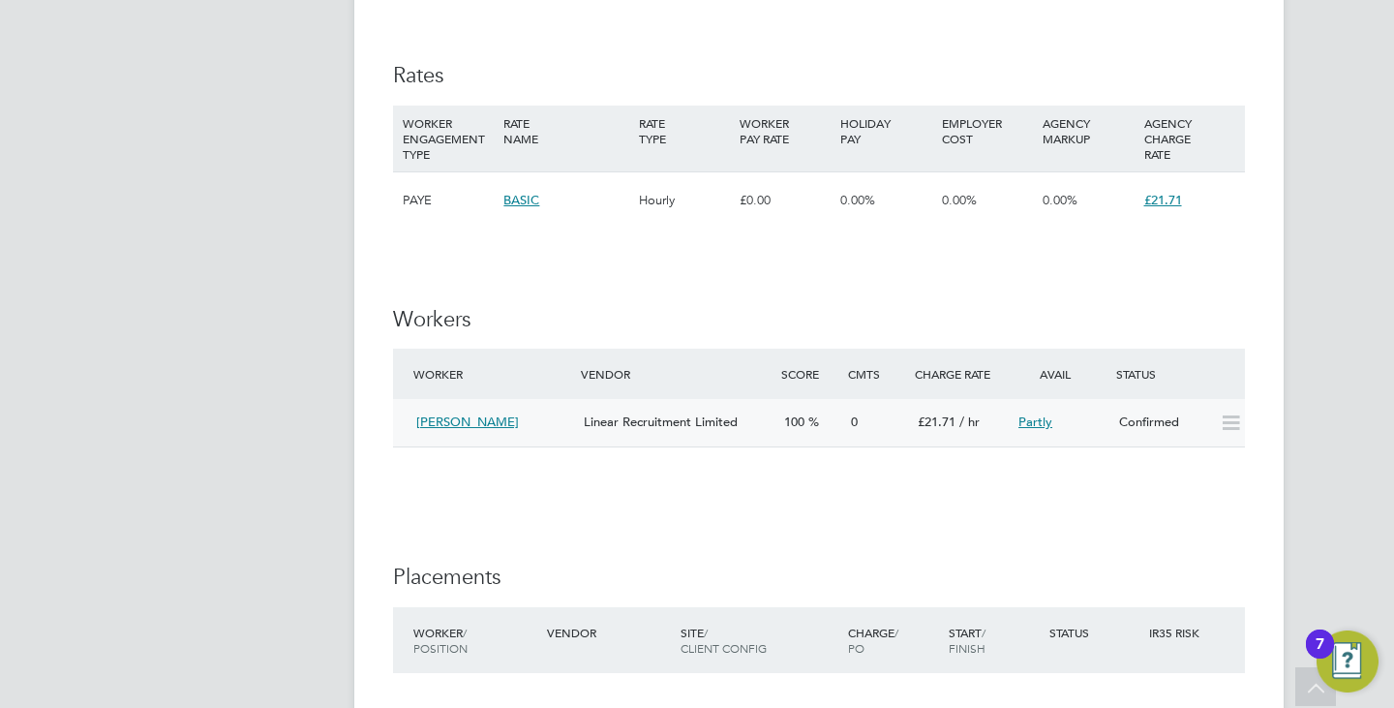
click at [589, 433] on div "Linear Recruitment Limited" at bounding box center [676, 423] width 200 height 32
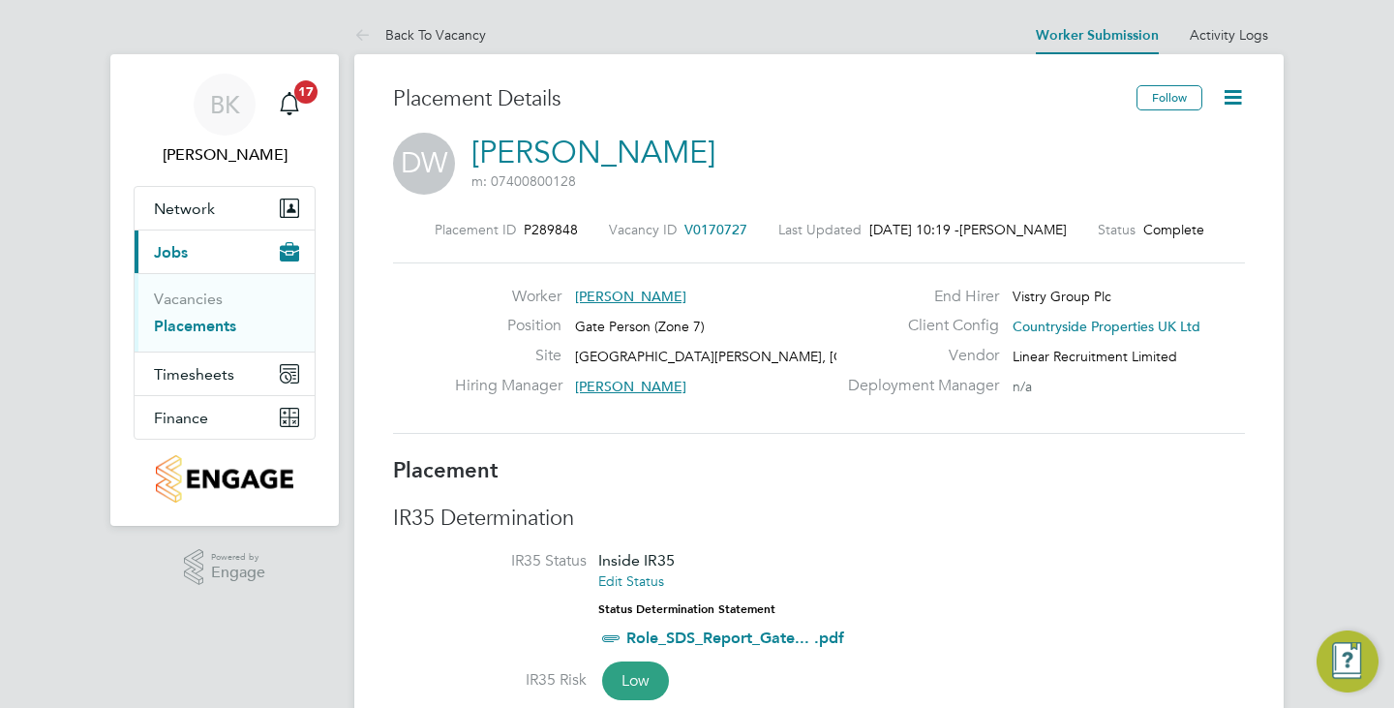
scroll to position [10, 10]
click at [1245, 94] on icon at bounding box center [1233, 97] width 24 height 24
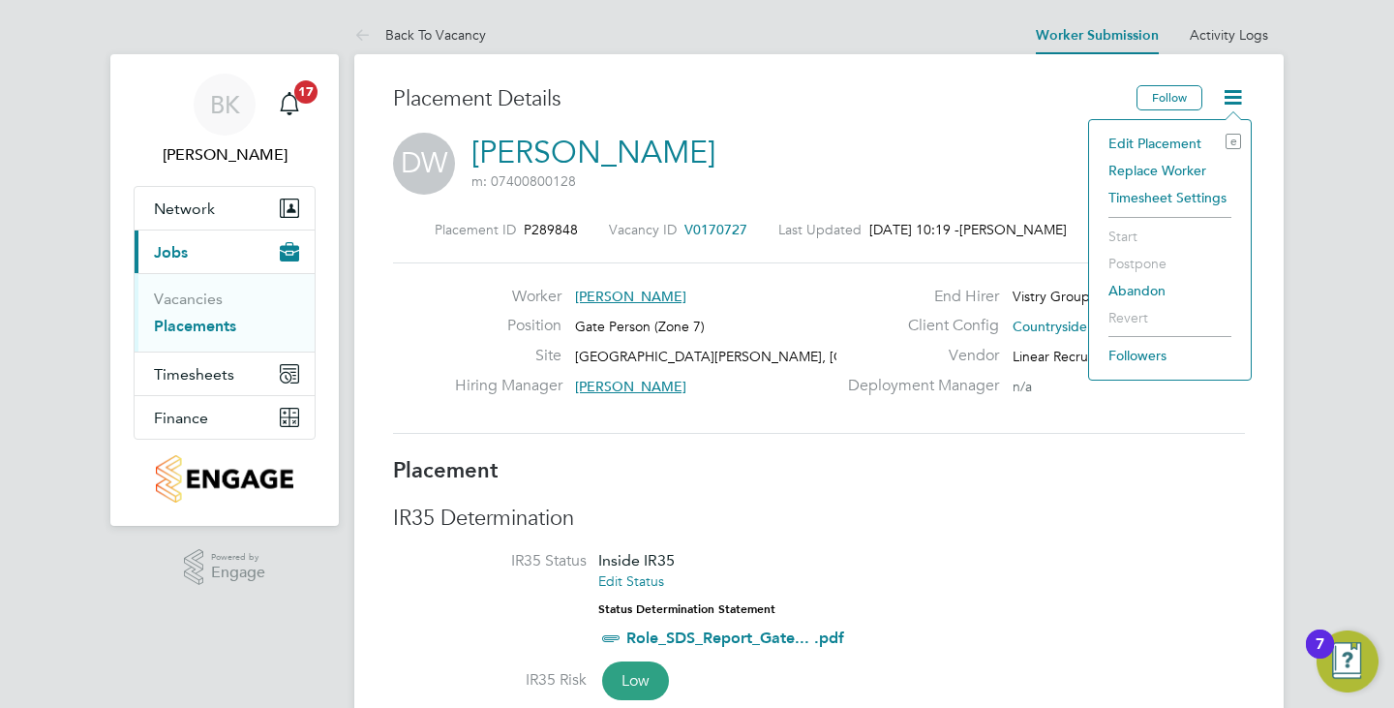
click at [1195, 137] on li "Edit Placement e" at bounding box center [1170, 143] width 142 height 27
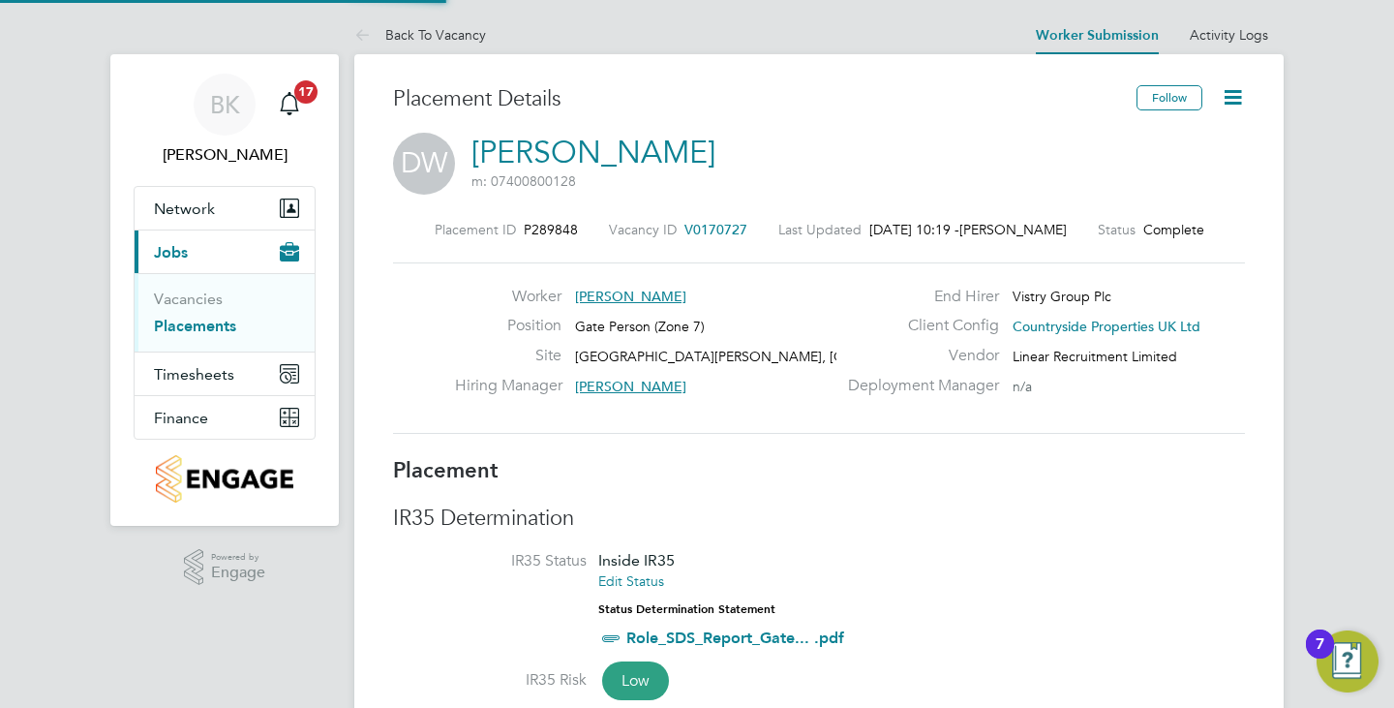
type input "[PERSON_NAME]"
type input "[DATE]"
type input "07:30"
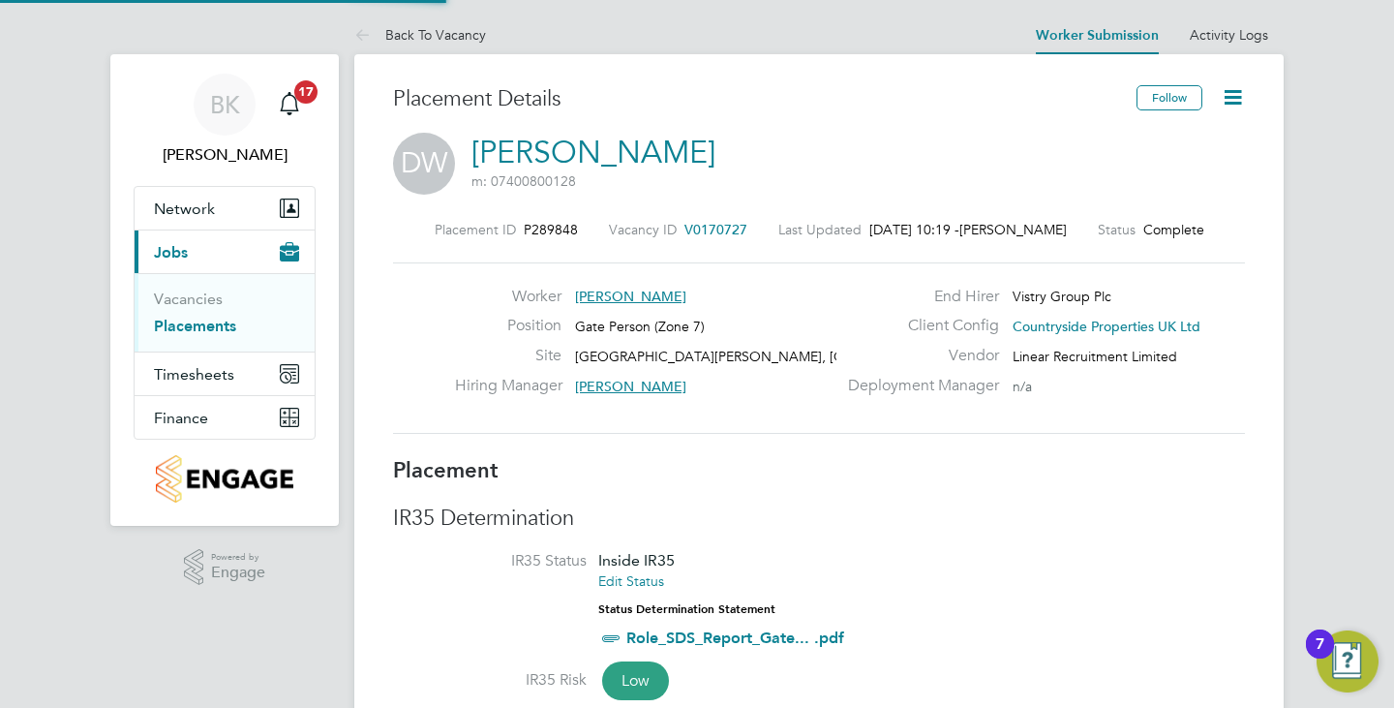
type input "16:30"
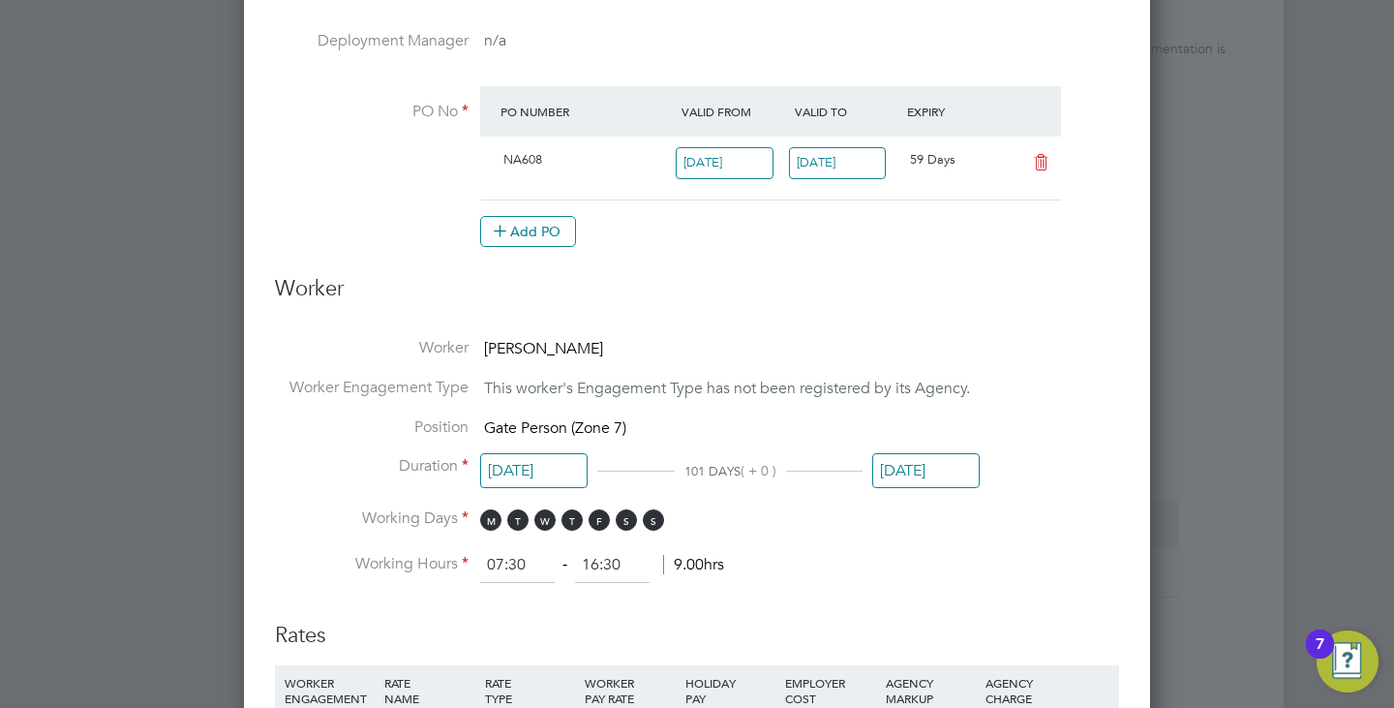
click at [935, 453] on input "[DATE]" at bounding box center [925, 471] width 107 height 36
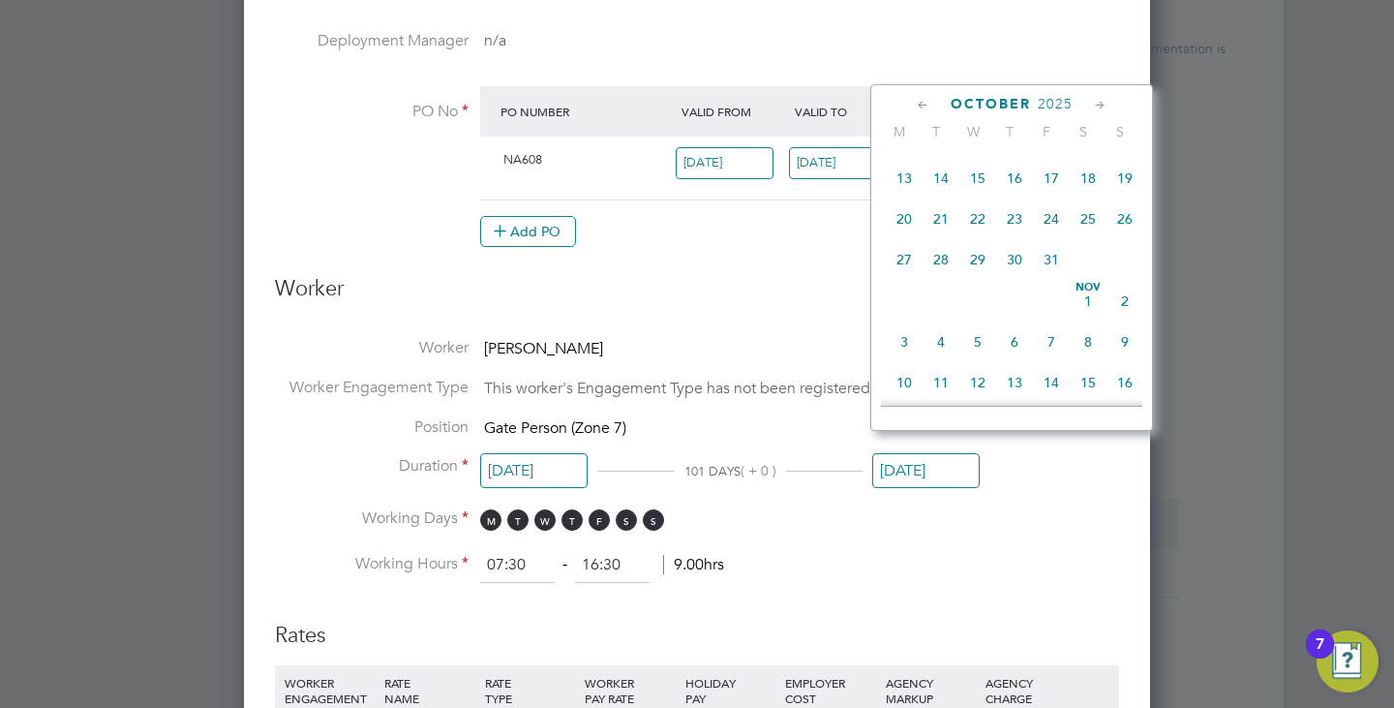
click at [1049, 278] on span "31" at bounding box center [1051, 259] width 37 height 37
type input "[DATE]"
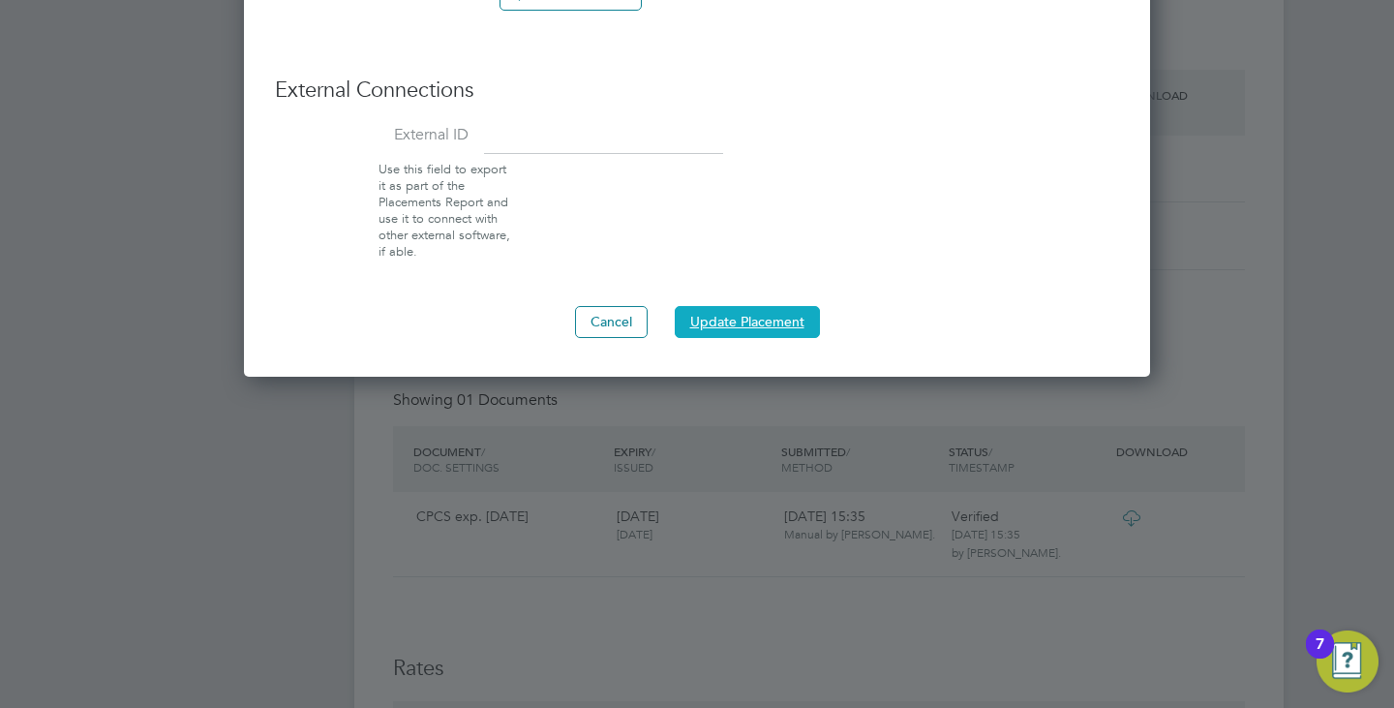
click at [787, 306] on button "Update Placement" at bounding box center [747, 321] width 145 height 31
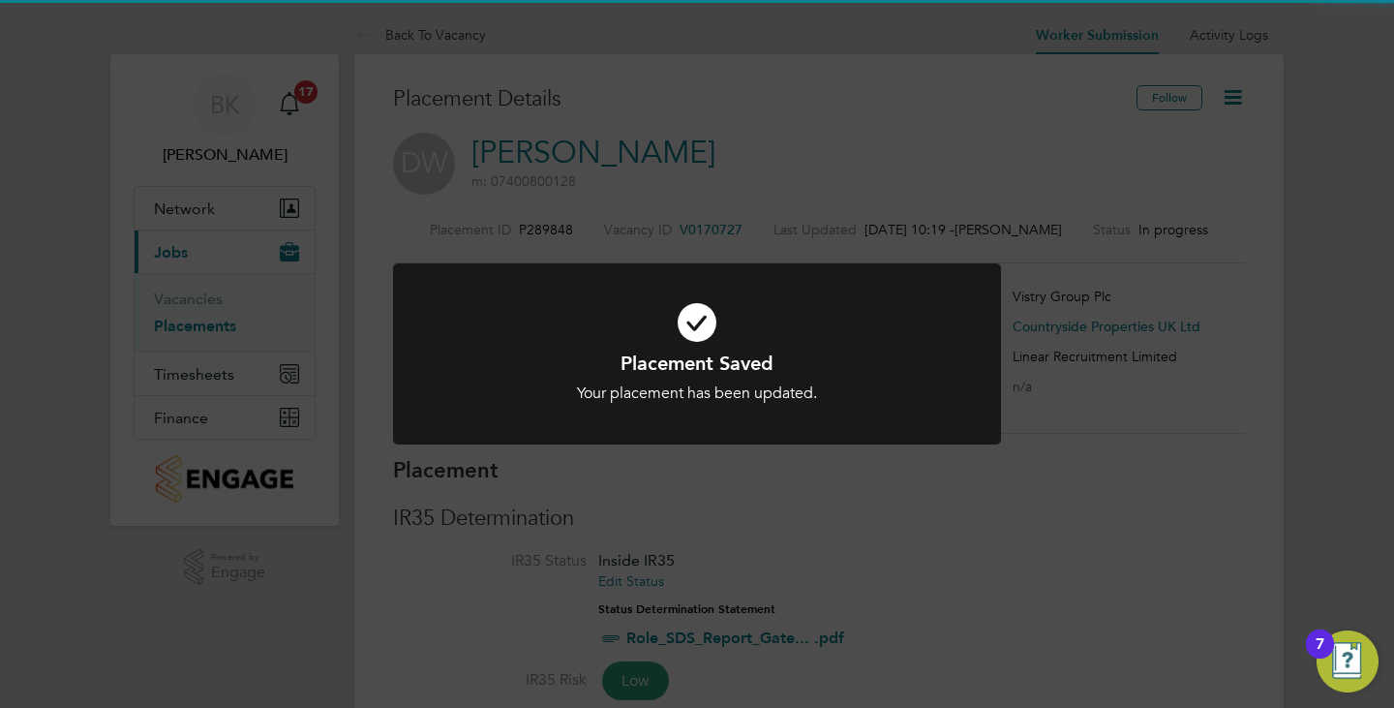
click at [1059, 414] on div "Placement Saved Your placement has been updated. Cancel Okay" at bounding box center [697, 354] width 1394 height 708
